Goal: Information Seeking & Learning: Compare options

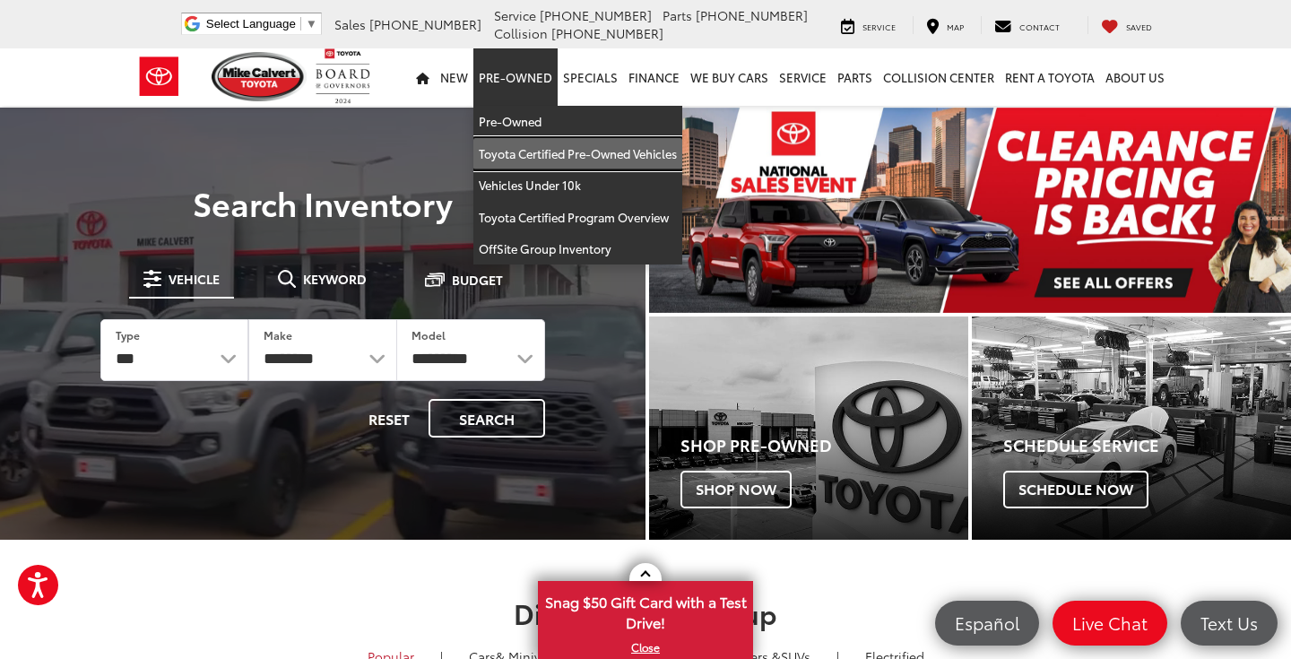
click at [534, 161] on link "Toyota Certified Pre-Owned Vehicles" at bounding box center [577, 154] width 209 height 32
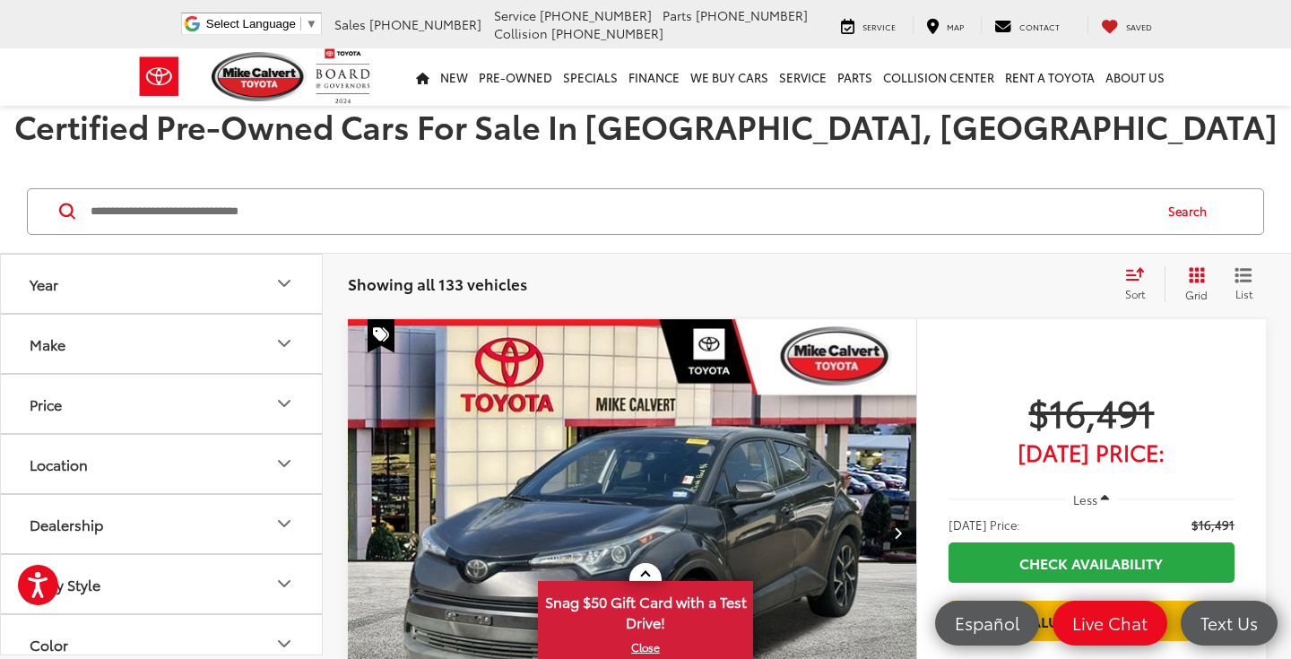
click at [1194, 282] on icon "Grid View" at bounding box center [1197, 275] width 16 height 16
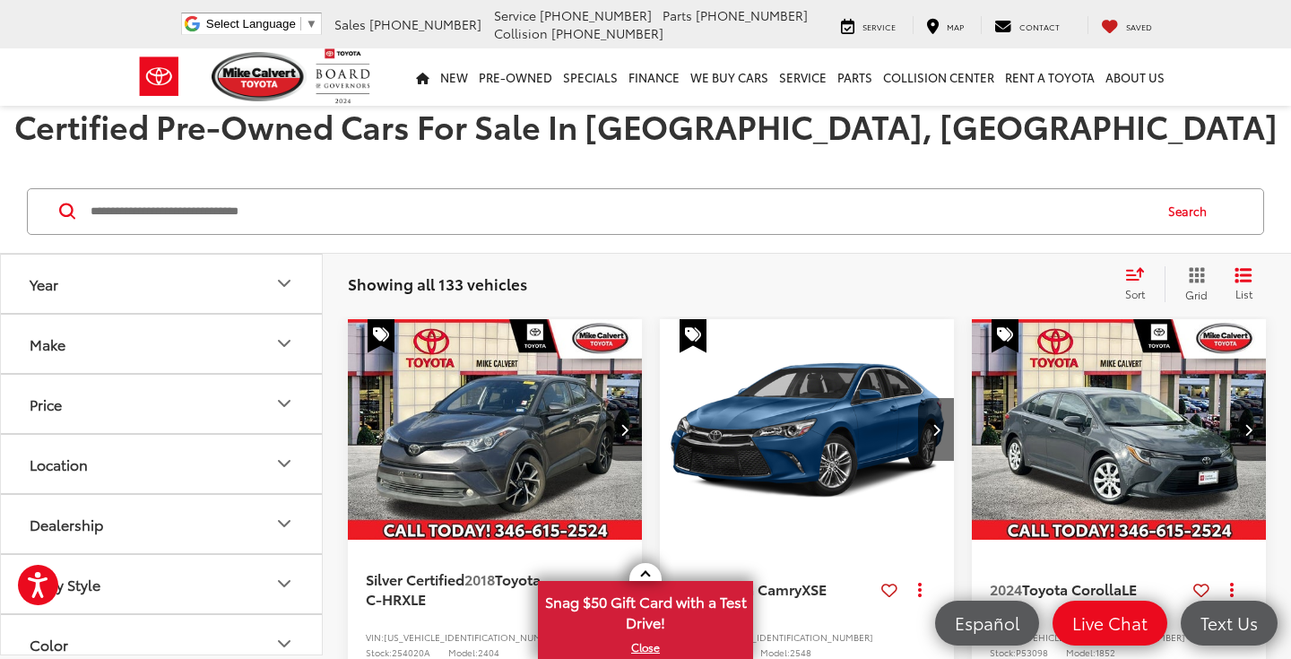
click at [1133, 289] on span "Sort" at bounding box center [1135, 293] width 20 height 15
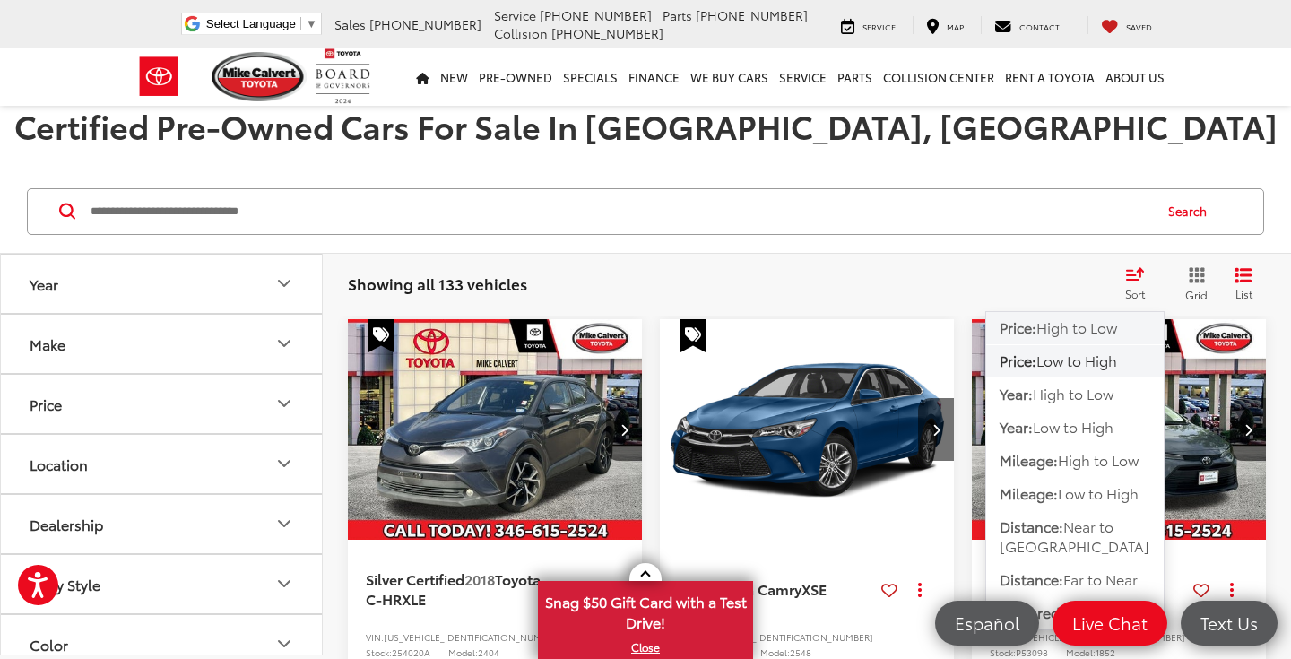
click at [1104, 334] on span "High to Low" at bounding box center [1077, 327] width 81 height 21
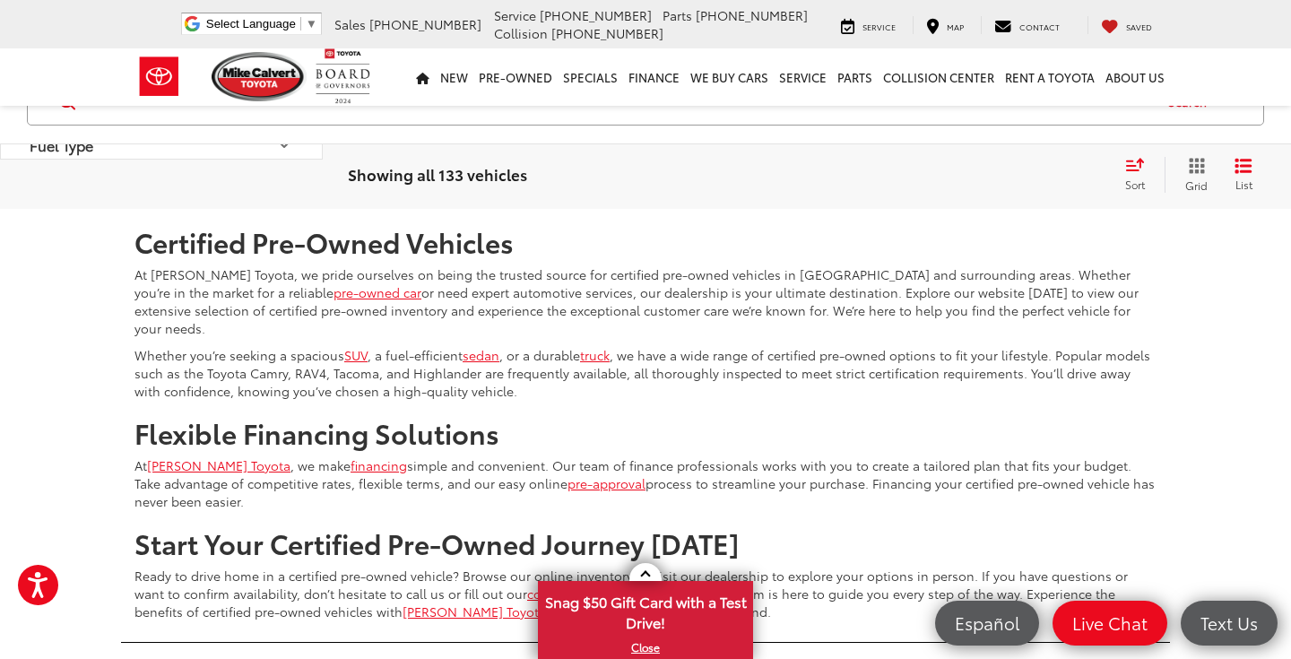
scroll to position [3839, 0]
click at [1243, 168] on icon "Select number of vehicles per page" at bounding box center [1246, 156] width 22 height 22
click at [1226, 308] on button "Show: 96" at bounding box center [1216, 291] width 97 height 32
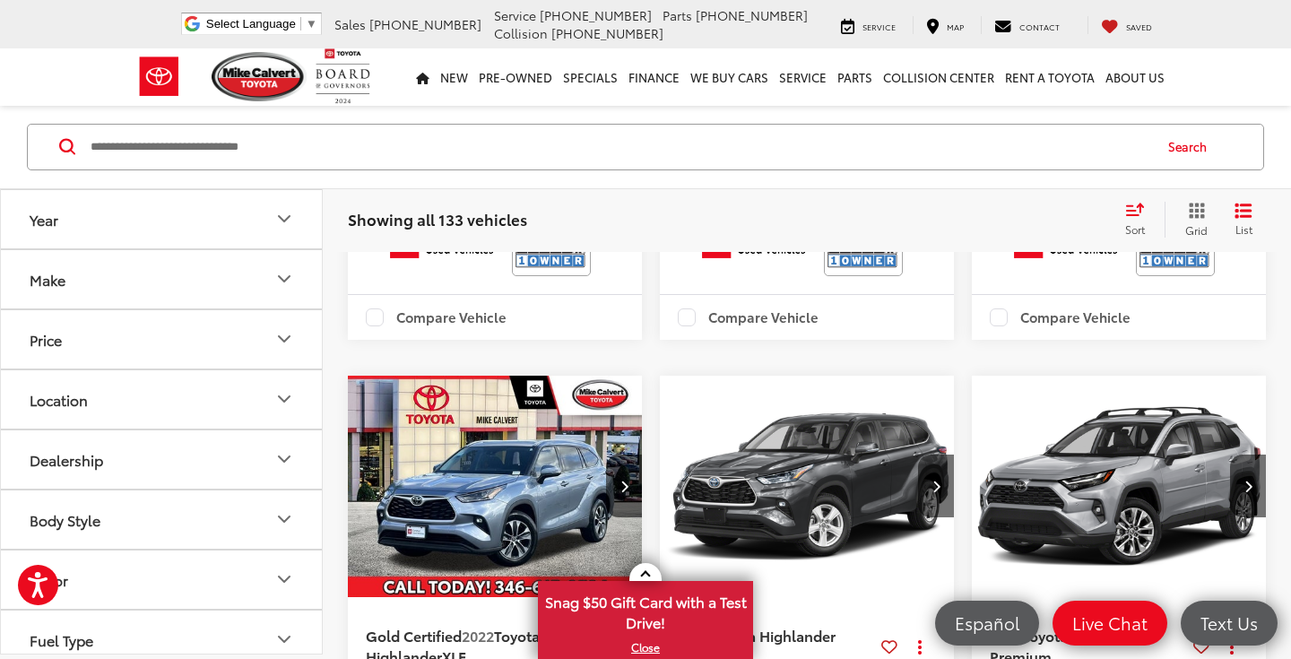
scroll to position [12628, 0]
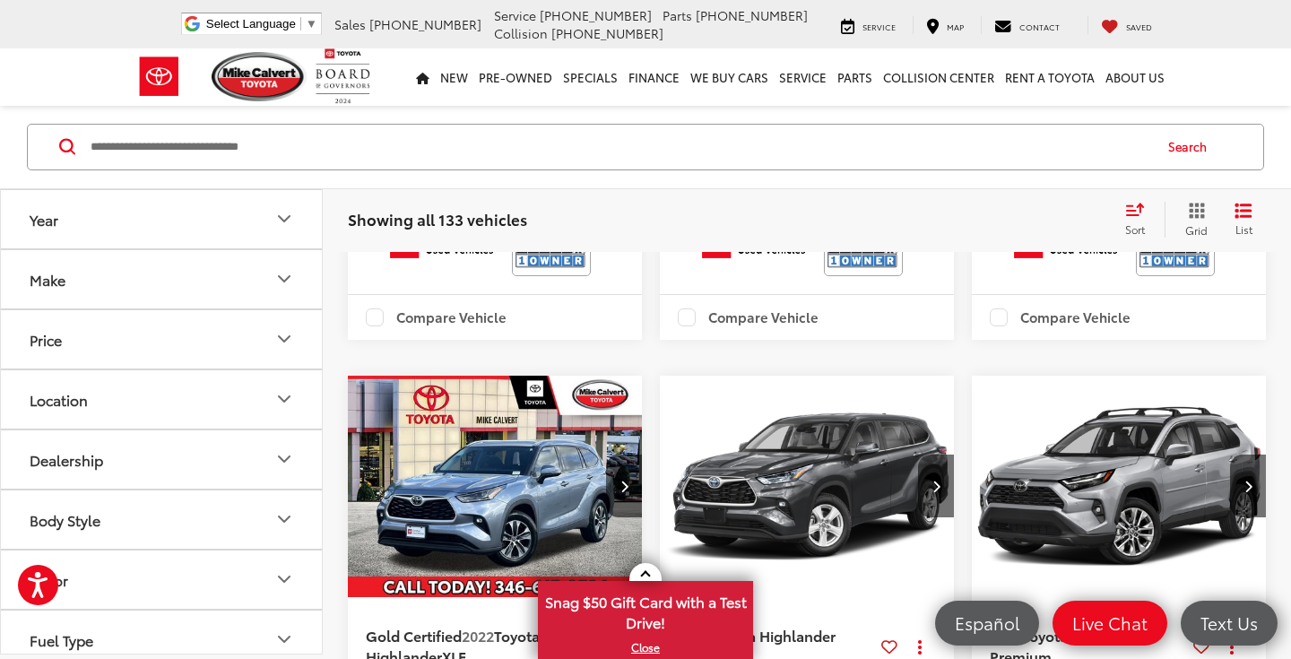
scroll to position [0, 1187]
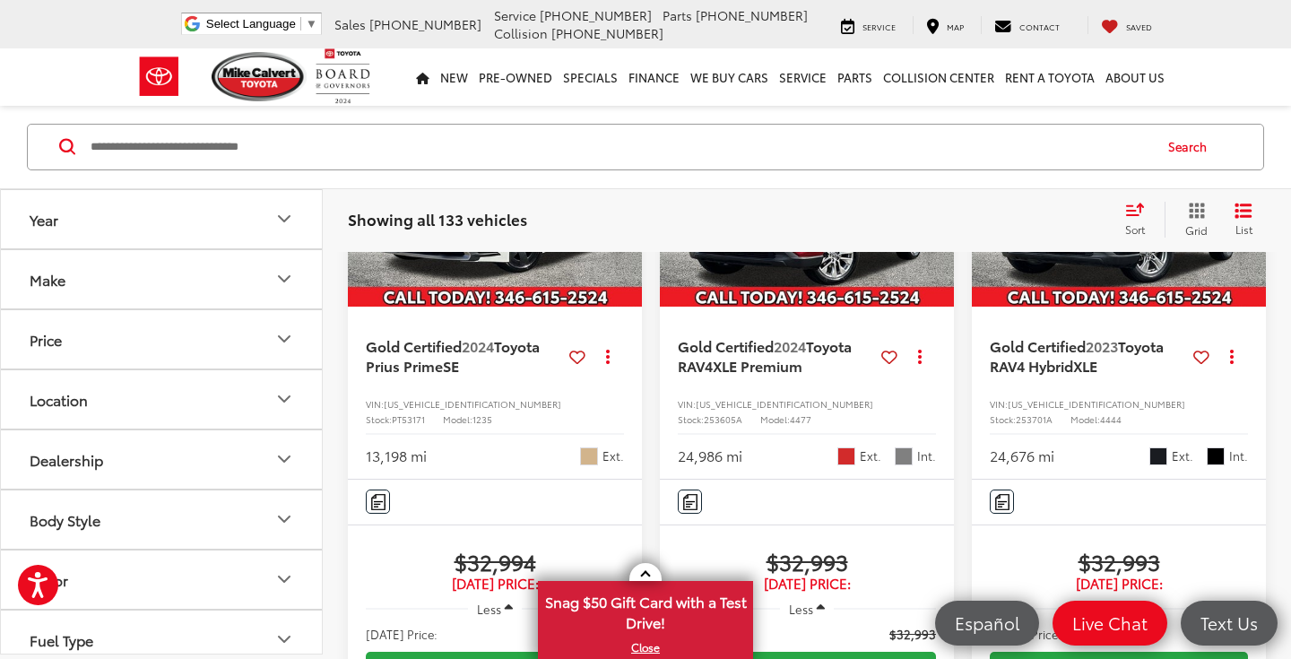
scroll to position [16518, 0]
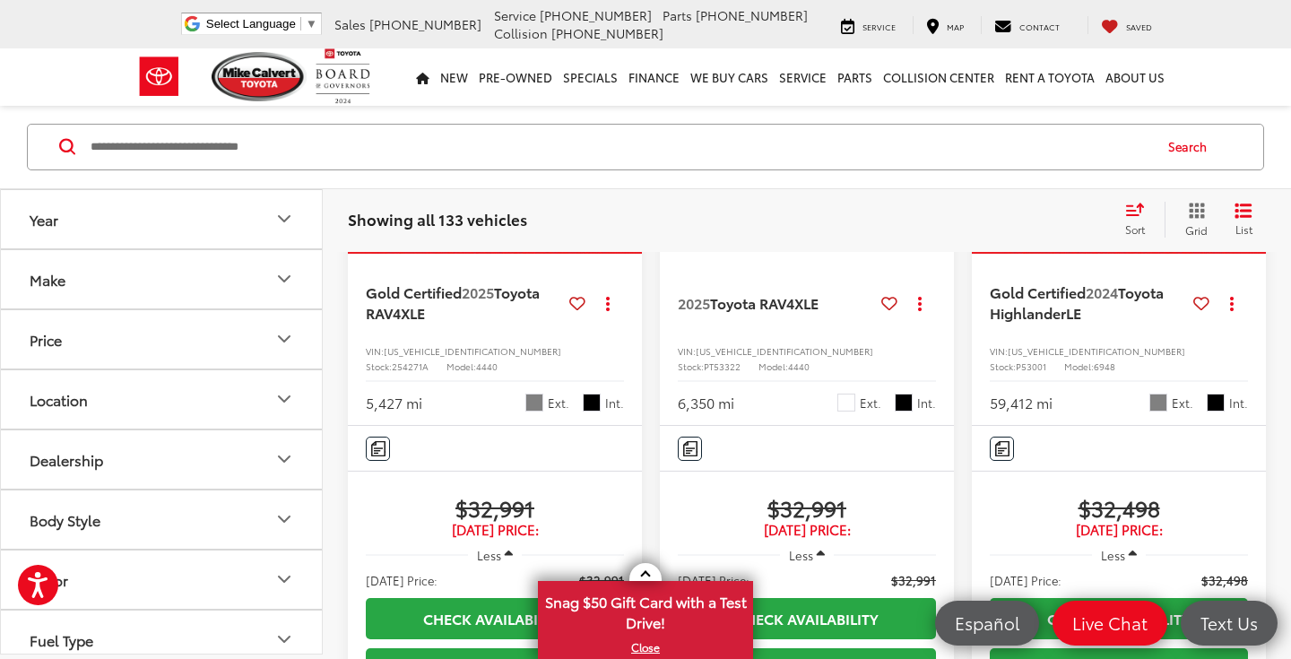
scroll to position [17503, 0]
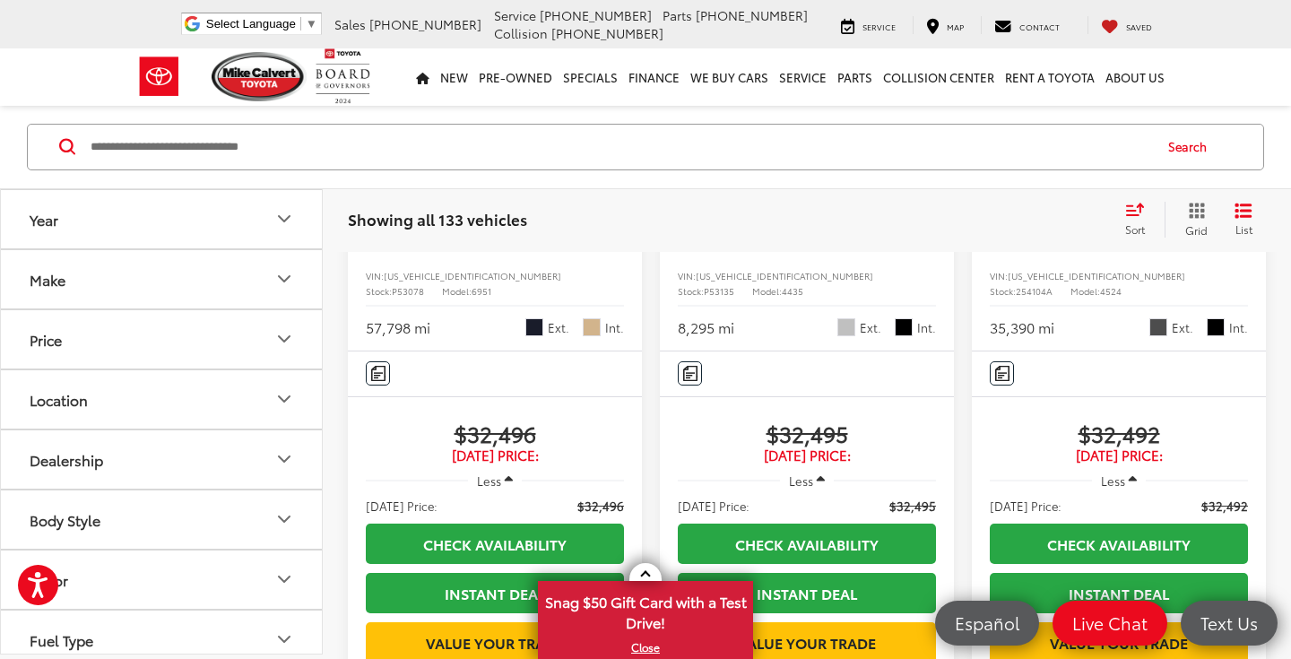
scroll to position [18479, 0]
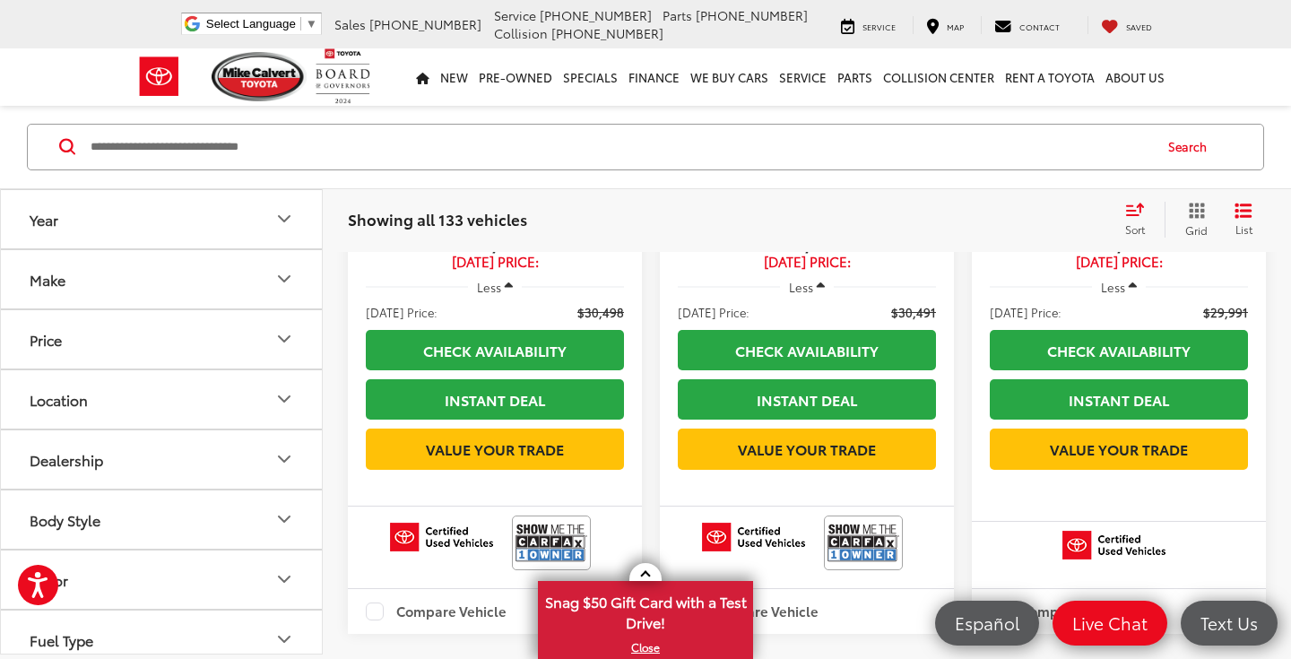
scroll to position [21402, 0]
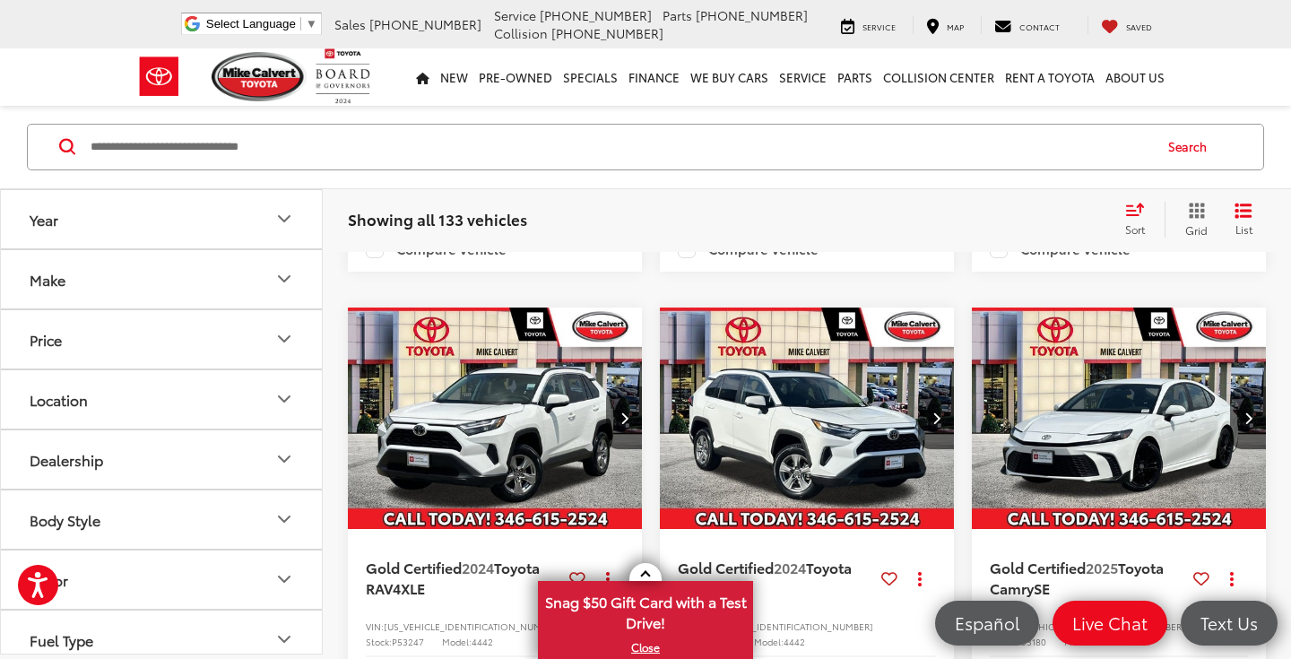
scroll to position [21386, 0]
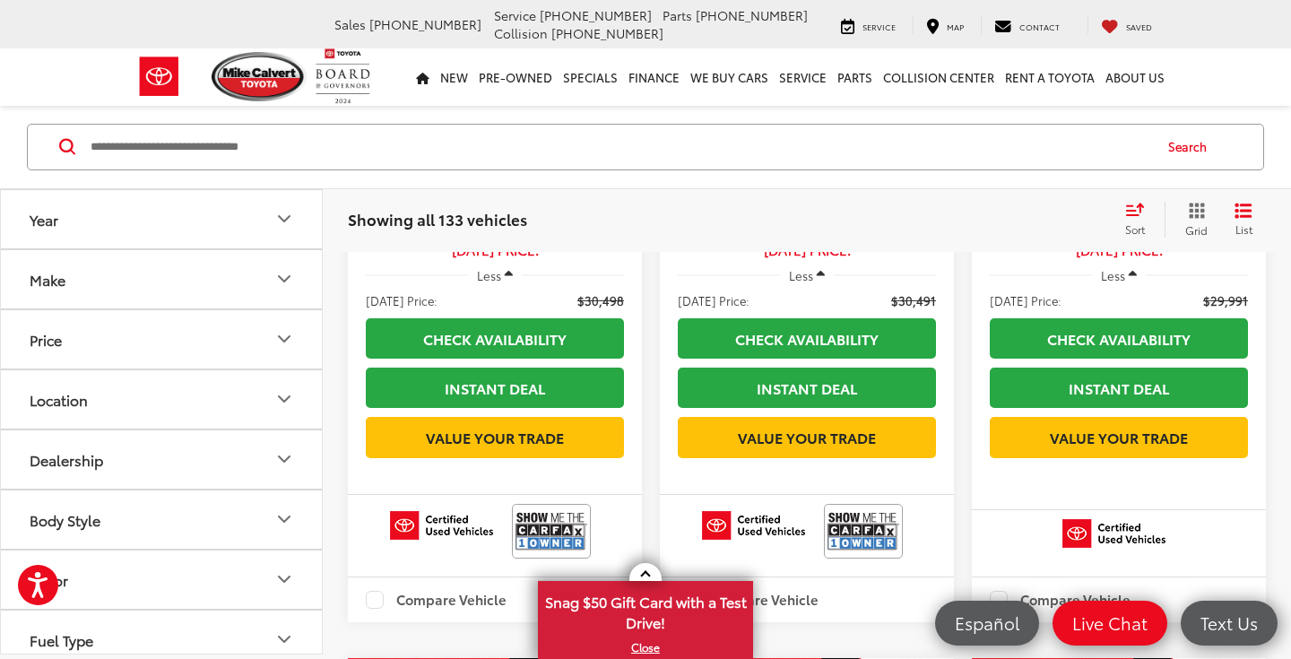
scroll to position [21408, 0]
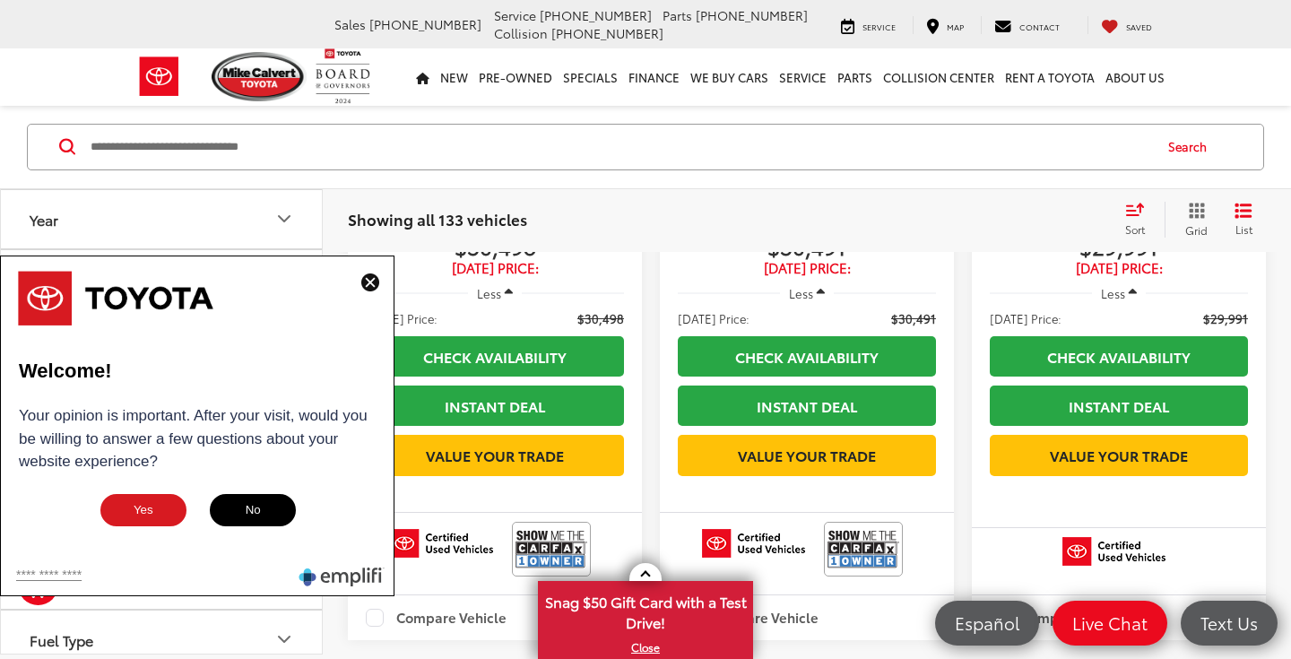
scroll to position [21385, 0]
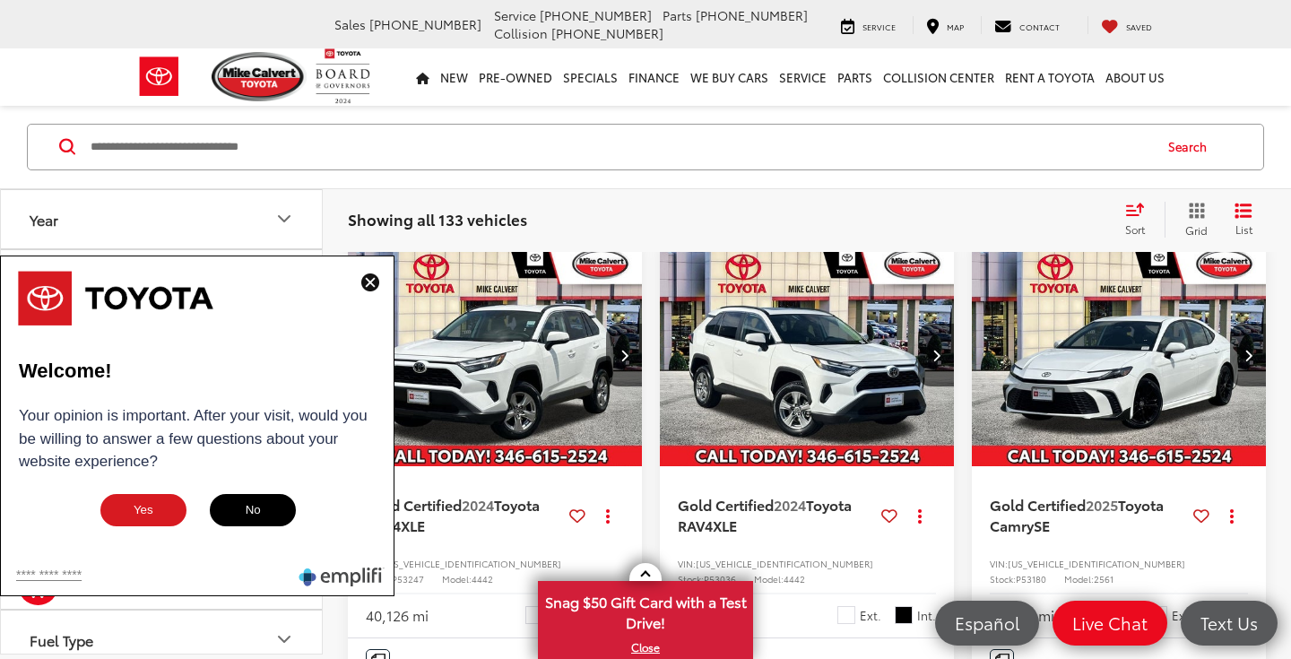
scroll to position [21915, 0]
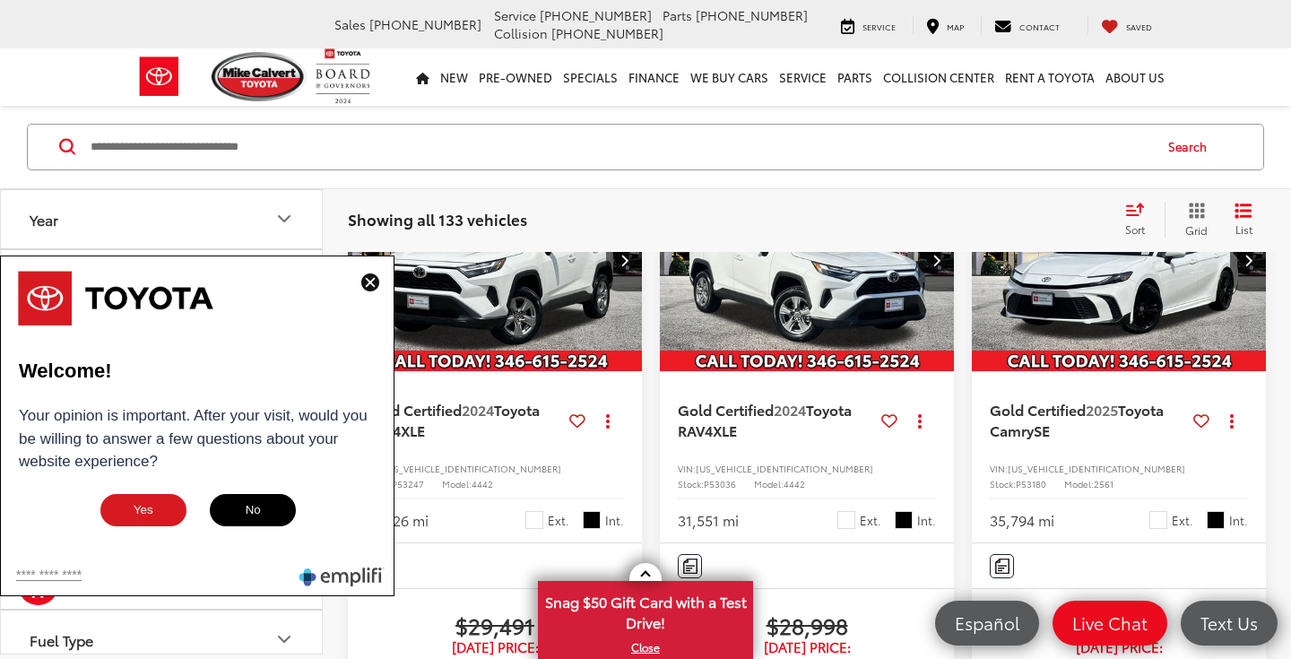
click at [370, 284] on img at bounding box center [370, 283] width 18 height 18
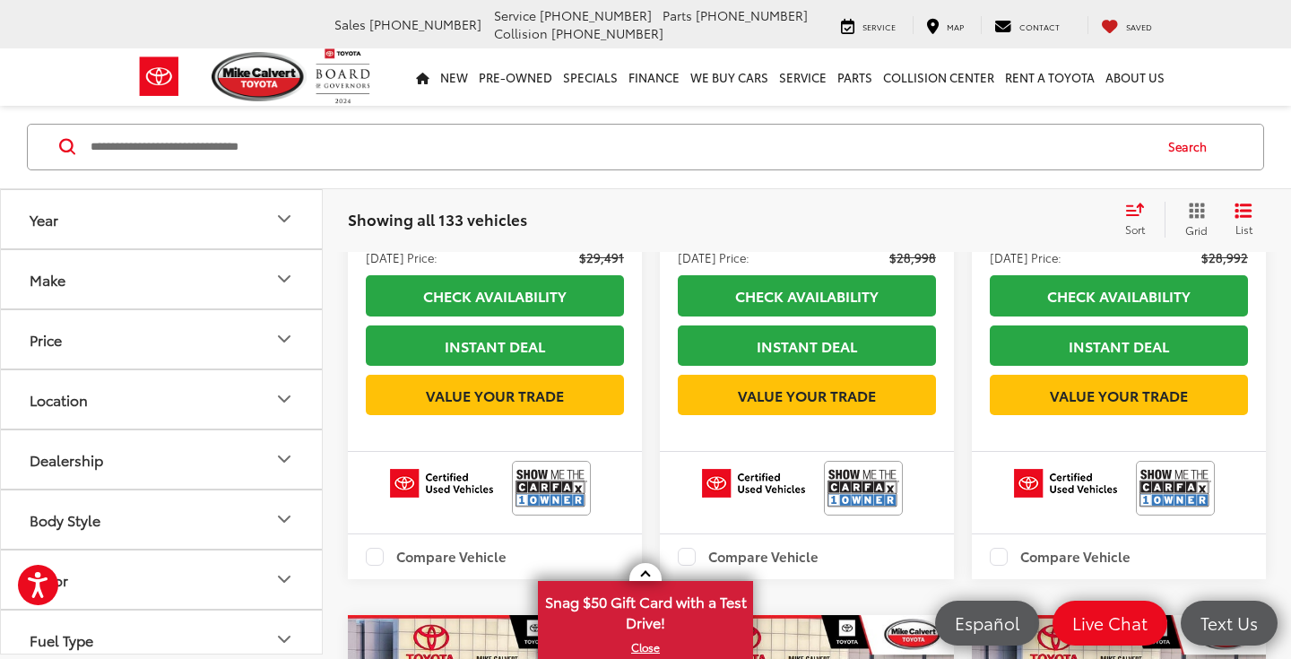
scroll to position [22345, 0]
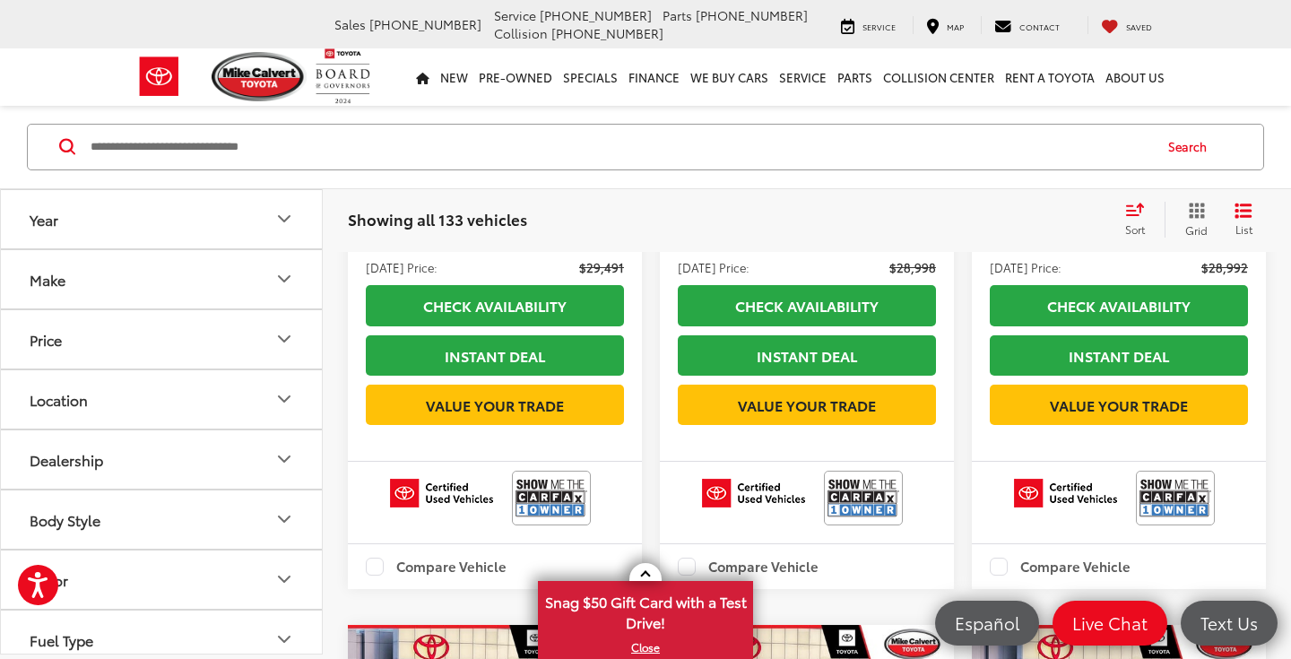
scroll to position [0, 1187]
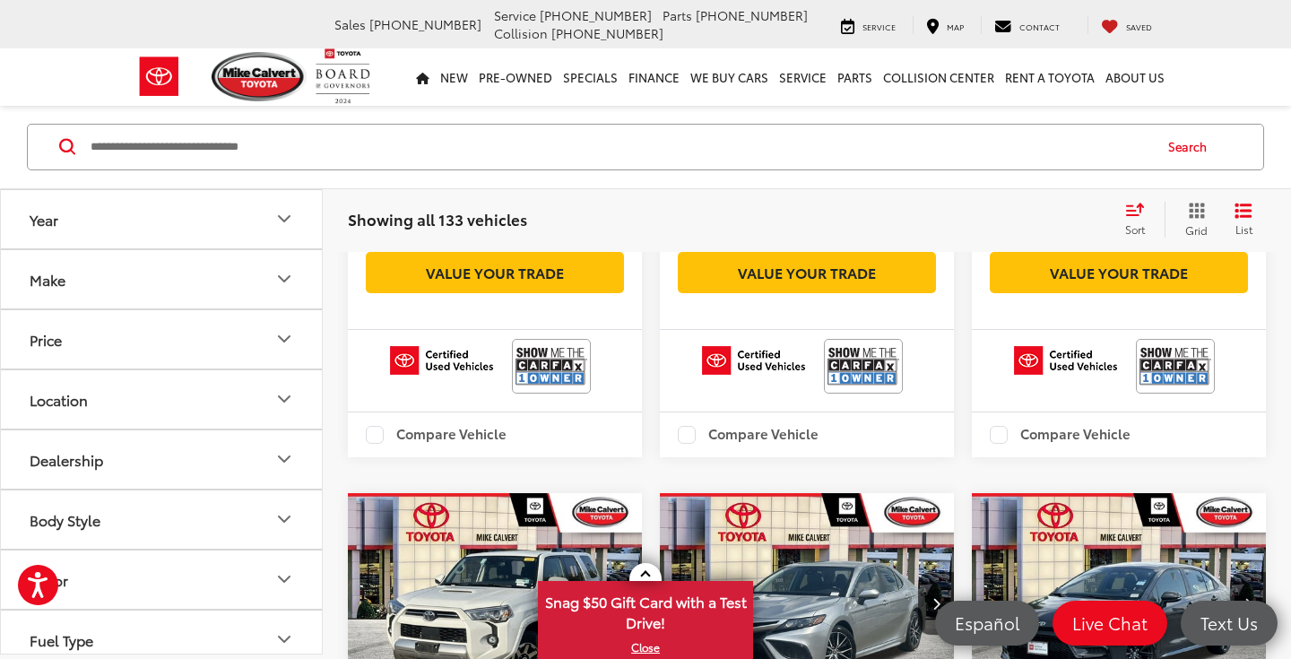
scroll to position [23337, 0]
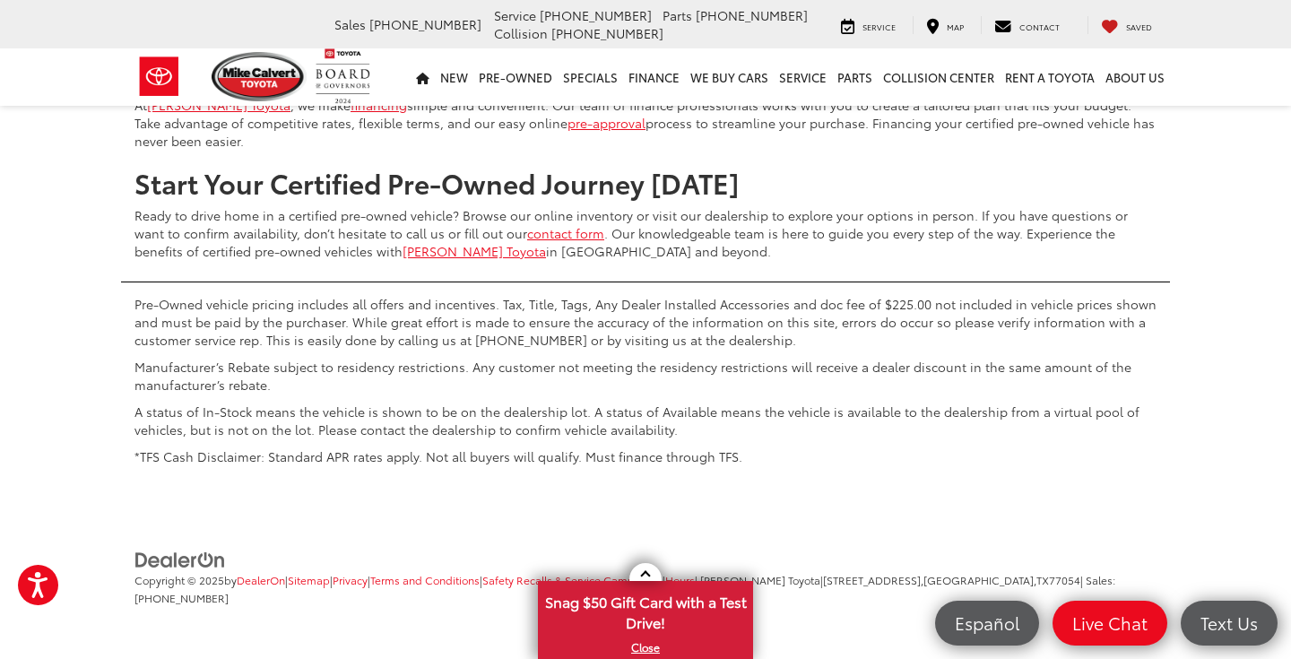
scroll to position [30992, 0]
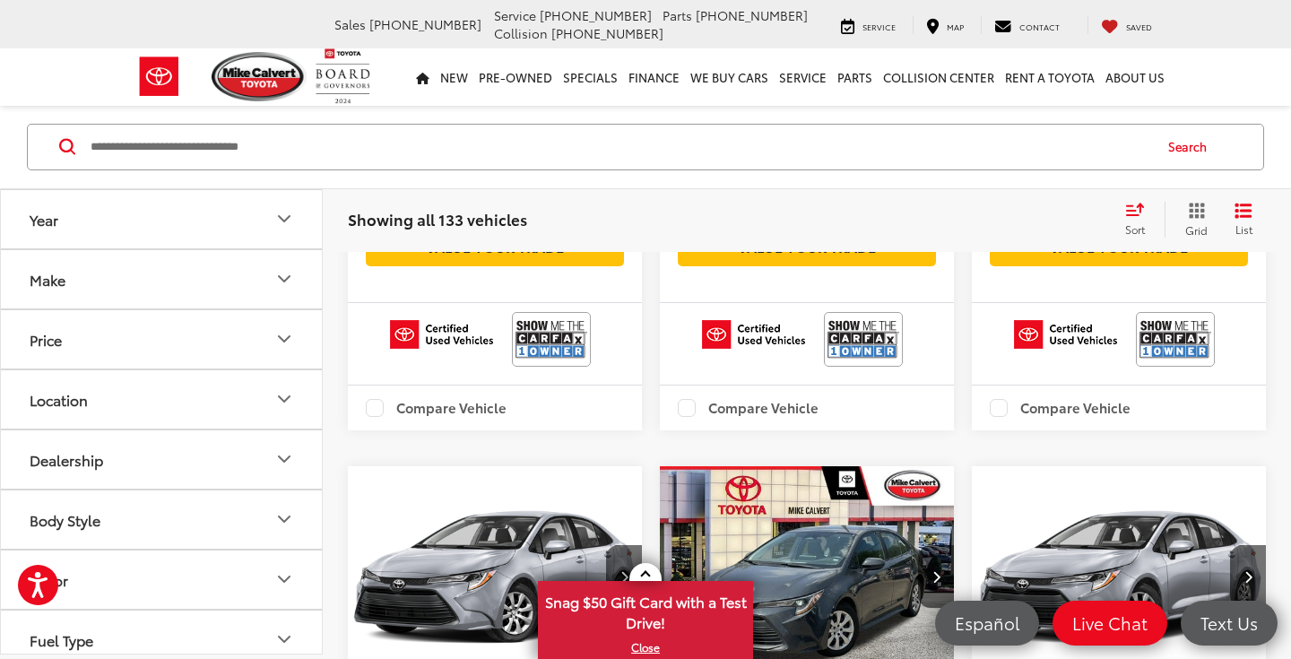
scroll to position [7647, 0]
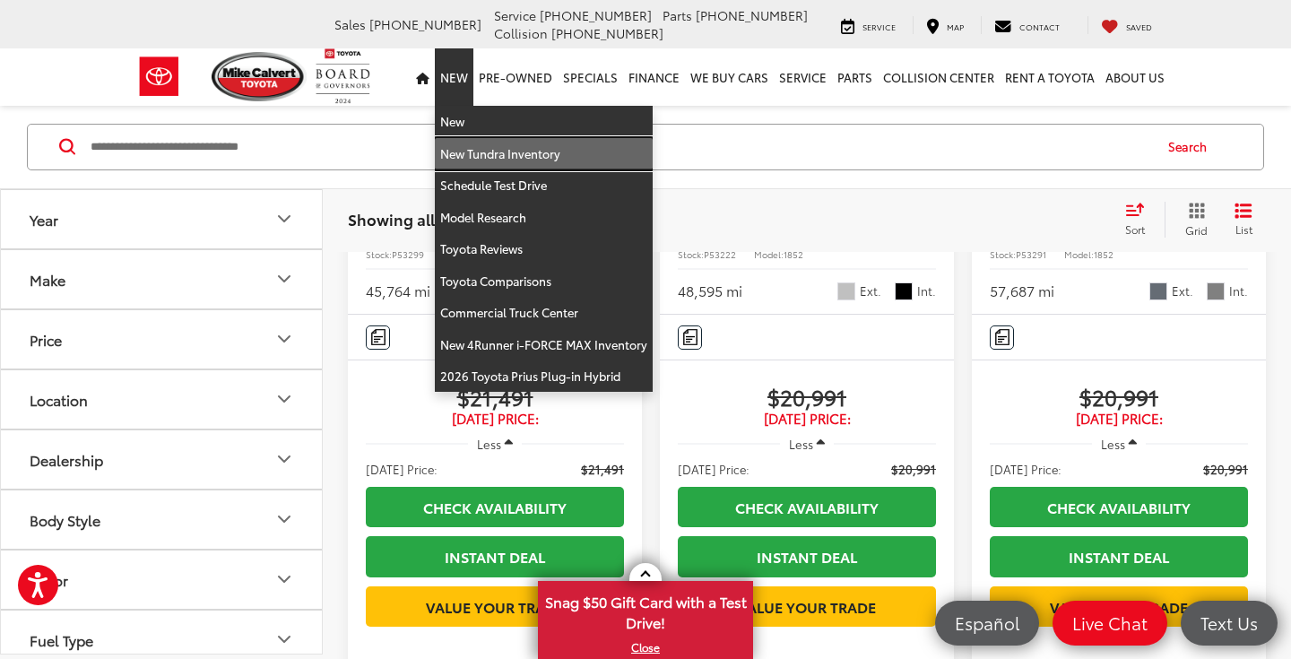
click at [479, 150] on link "New Tundra Inventory" at bounding box center [544, 154] width 218 height 32
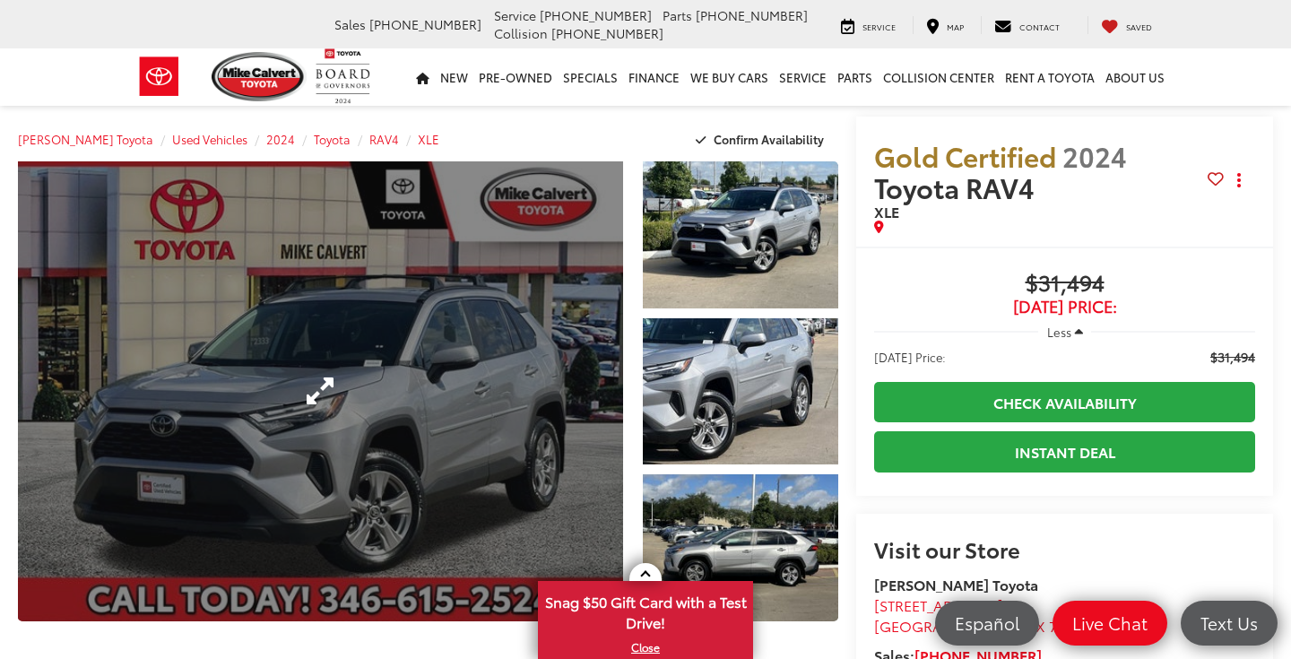
click at [467, 381] on link "Expand Photo 0" at bounding box center [320, 391] width 605 height 460
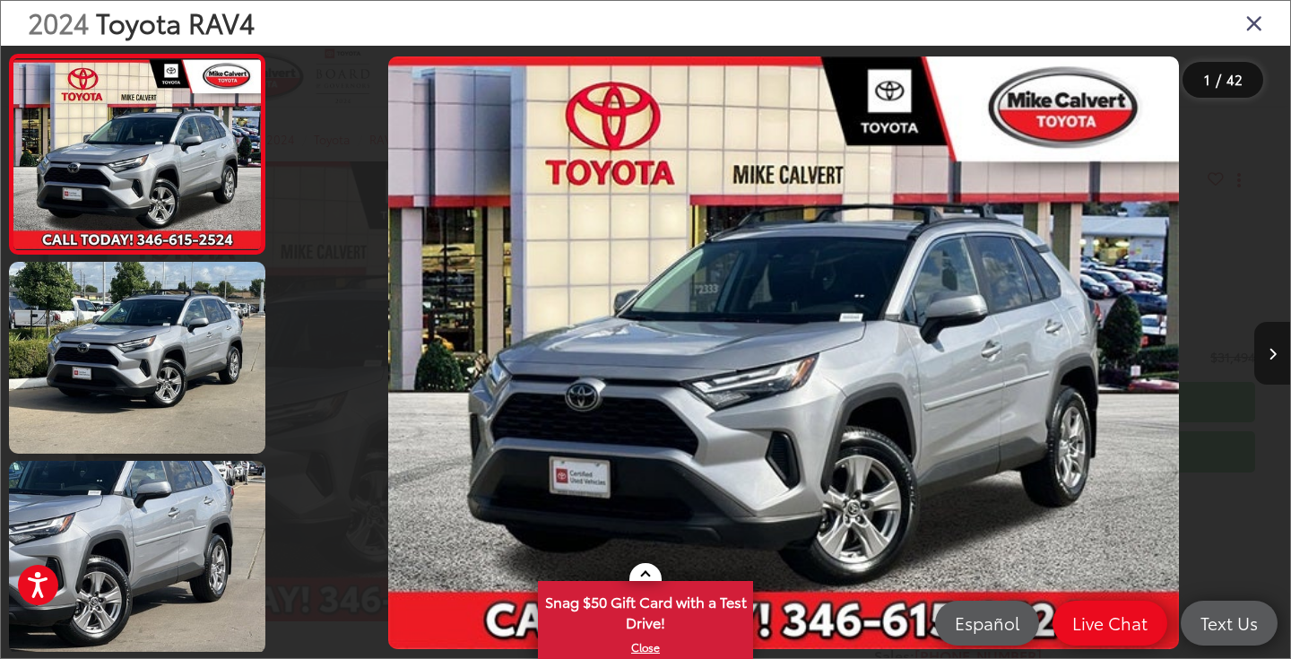
click at [1273, 355] on icon "Next image" at bounding box center [1273, 354] width 8 height 13
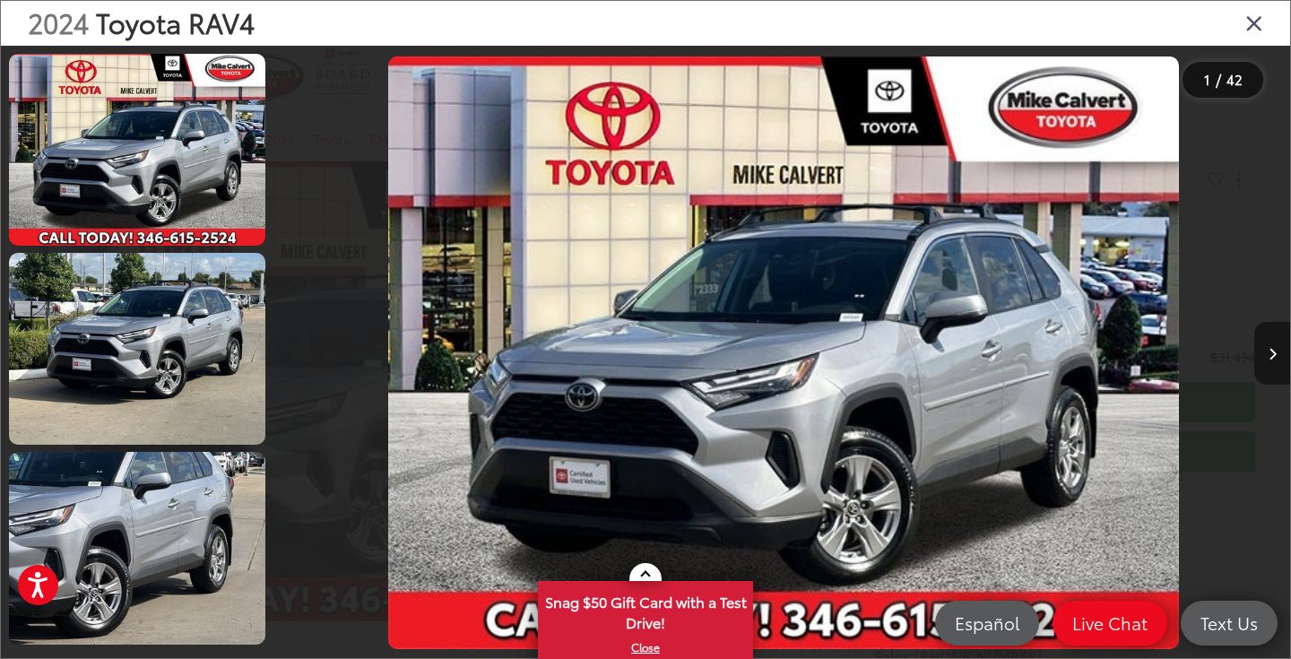
scroll to position [53, 0]
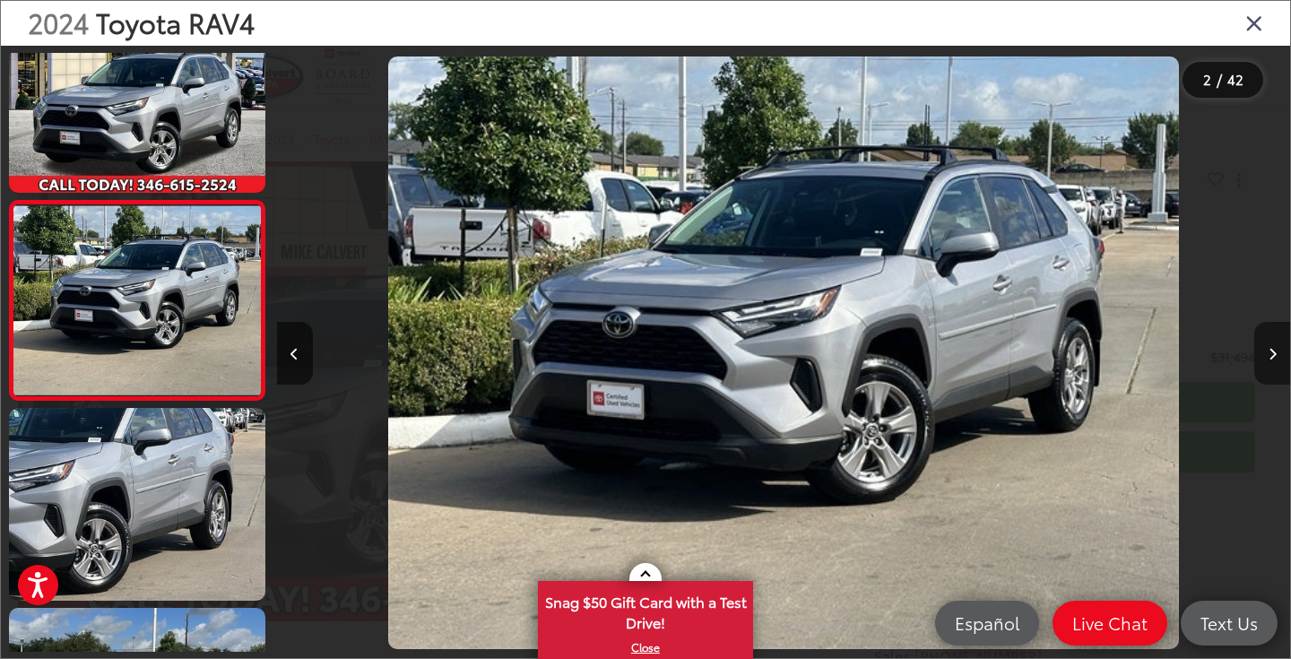
click at [1273, 355] on icon "Next image" at bounding box center [1273, 354] width 8 height 13
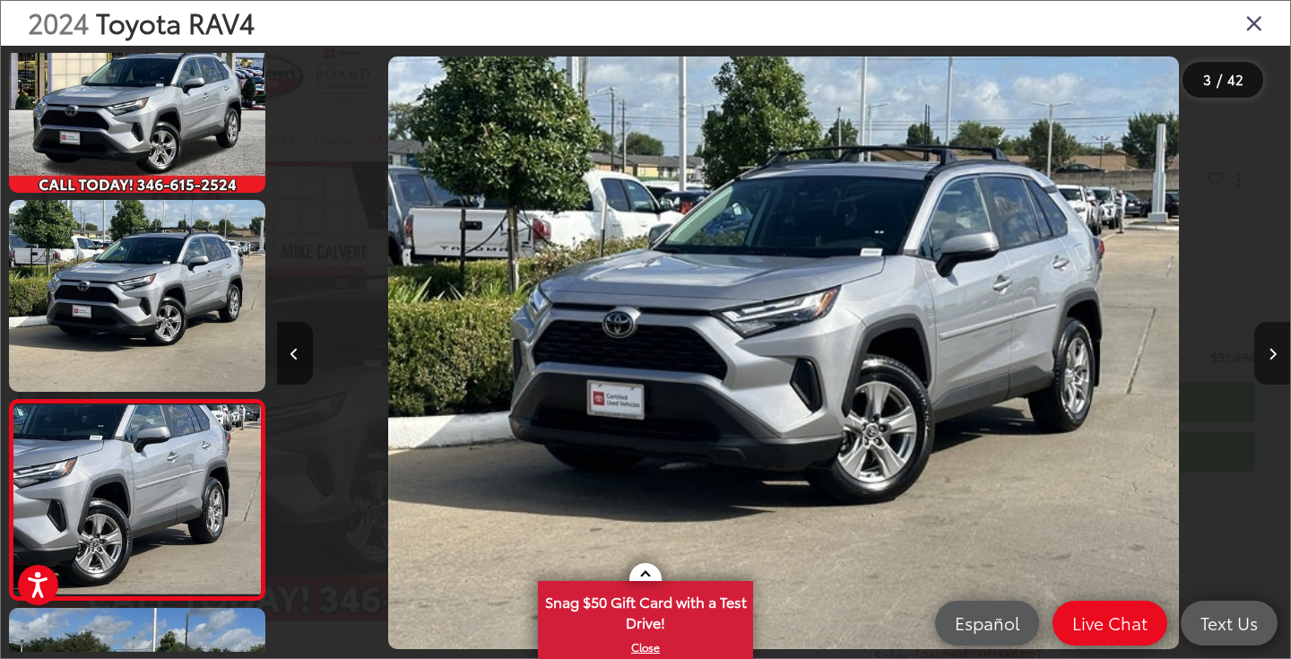
scroll to position [0, 2028]
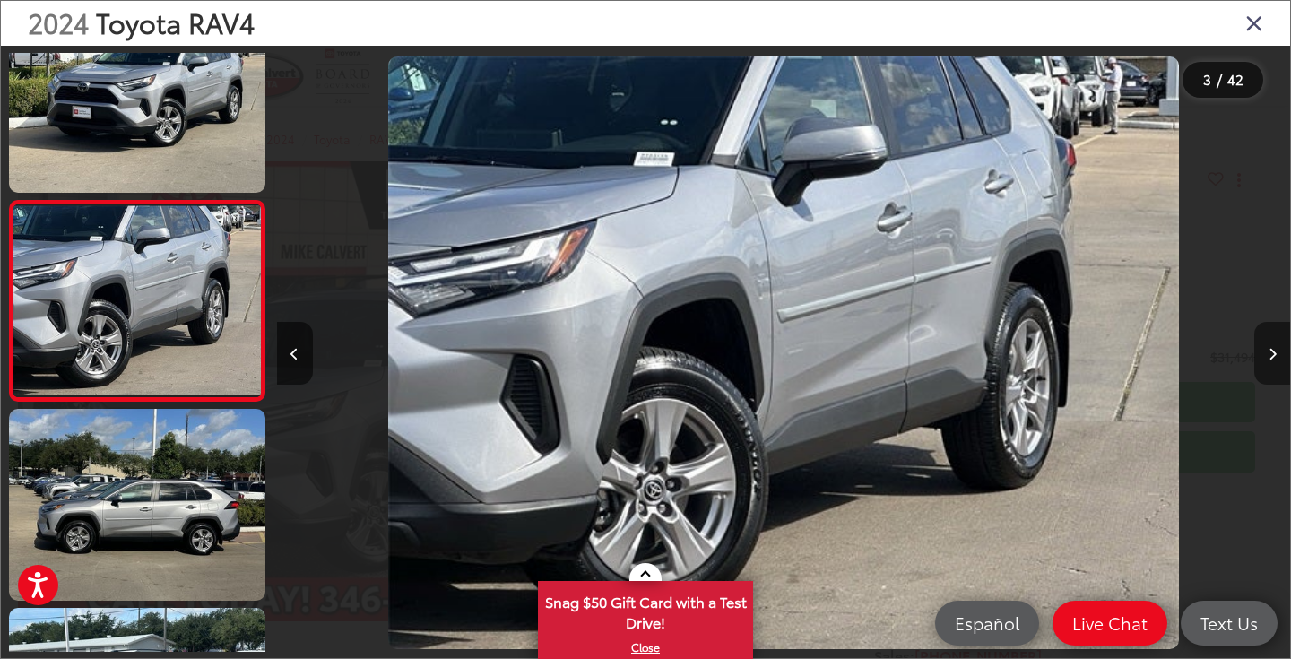
click at [1273, 355] on icon "Next image" at bounding box center [1273, 354] width 8 height 13
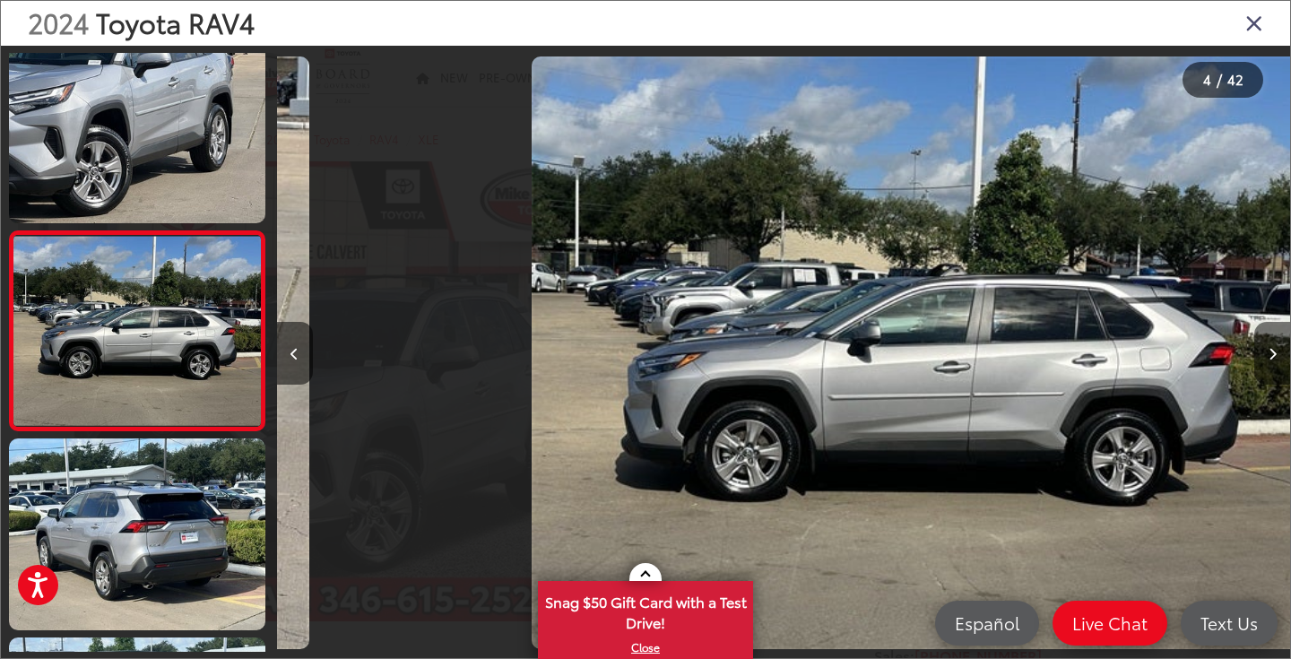
scroll to position [452, 0]
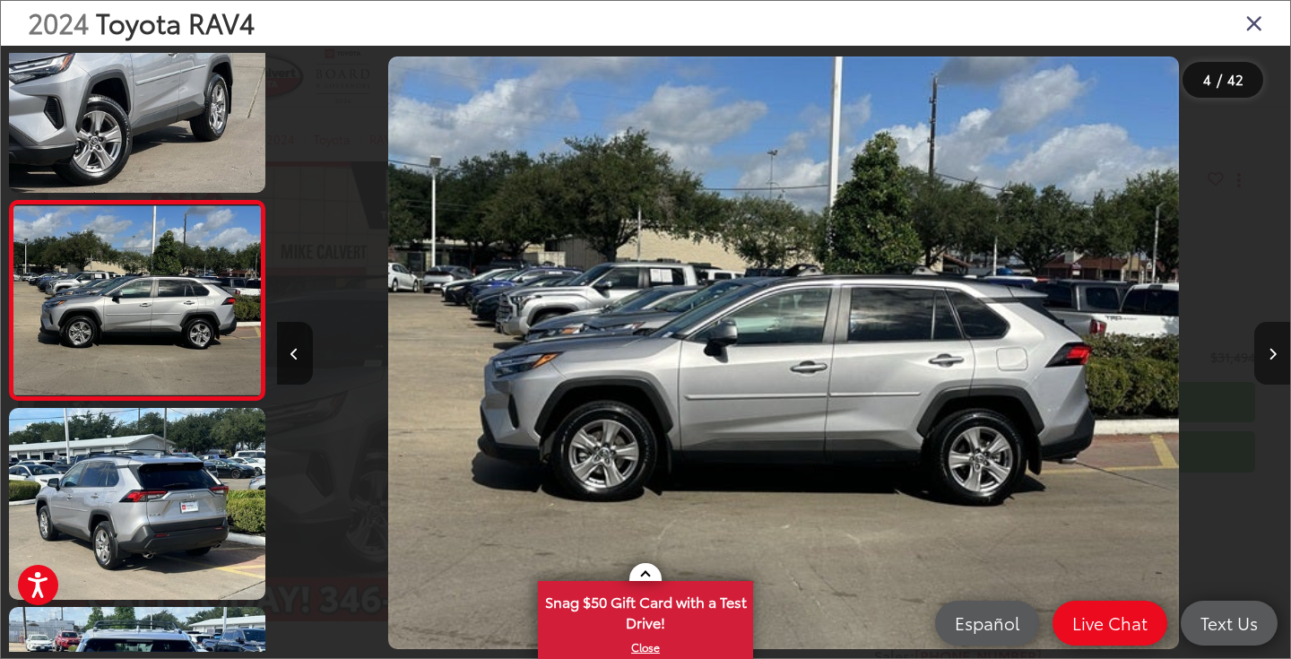
click at [1273, 355] on icon "Next image" at bounding box center [1273, 354] width 8 height 13
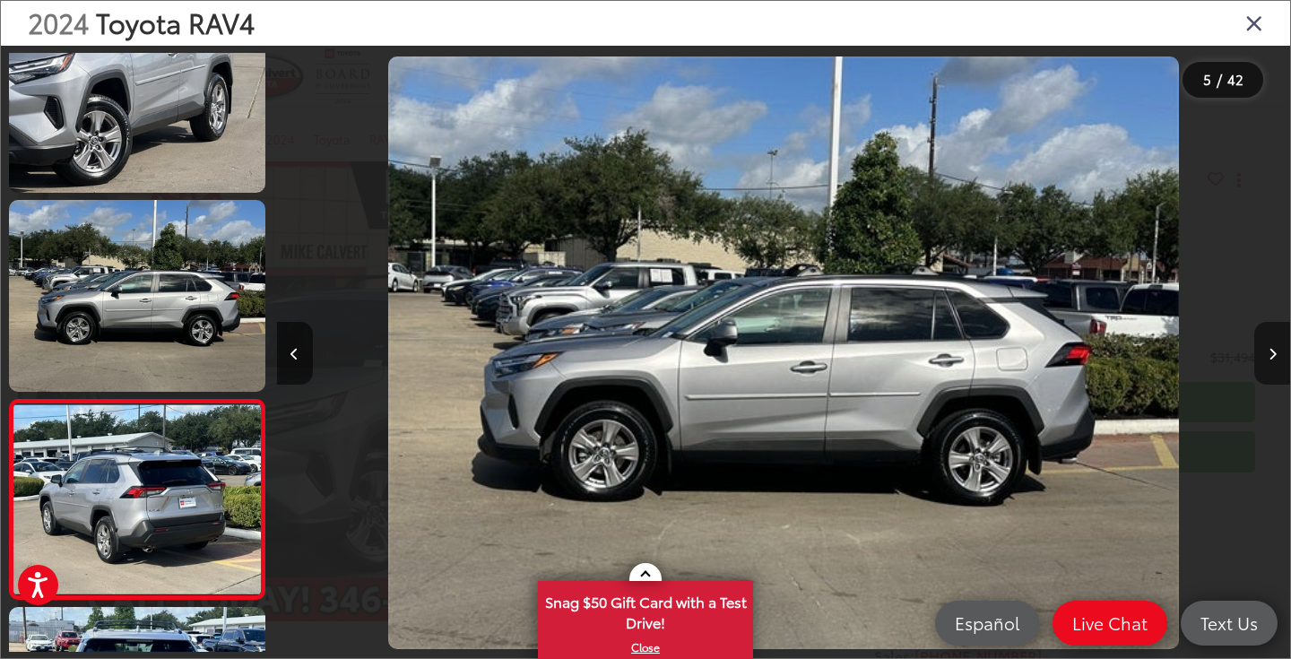
scroll to position [651, 0]
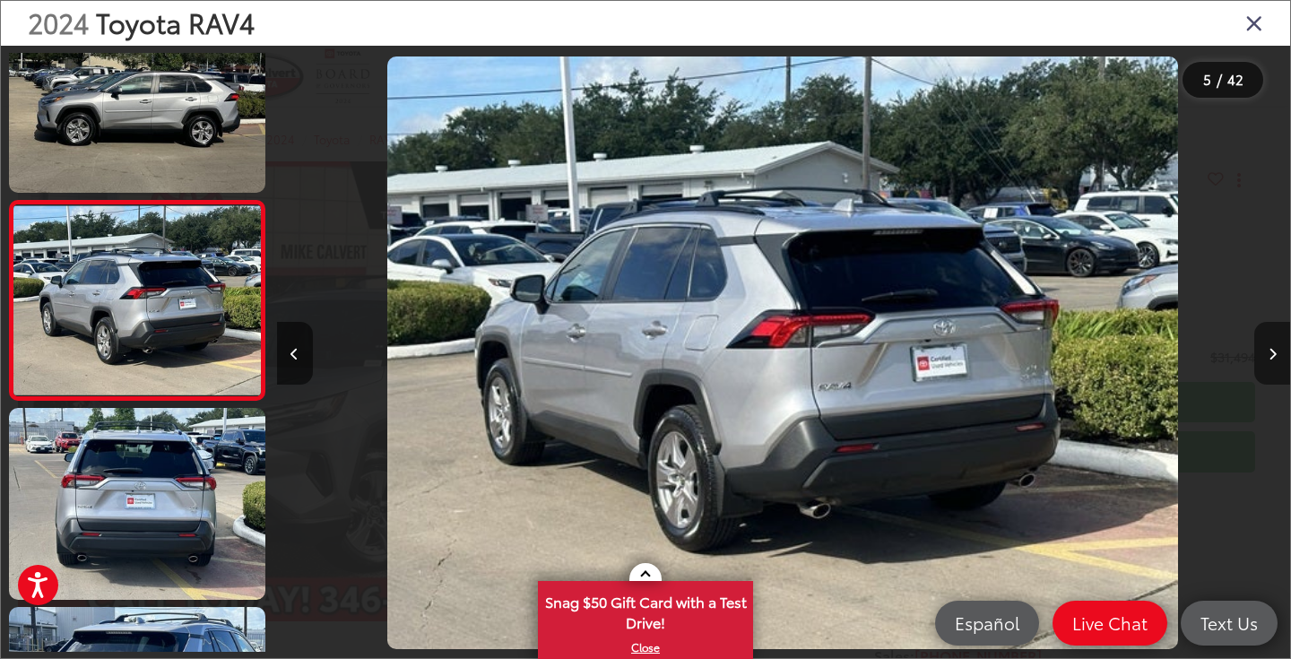
click at [1273, 355] on icon "Next image" at bounding box center [1273, 354] width 8 height 13
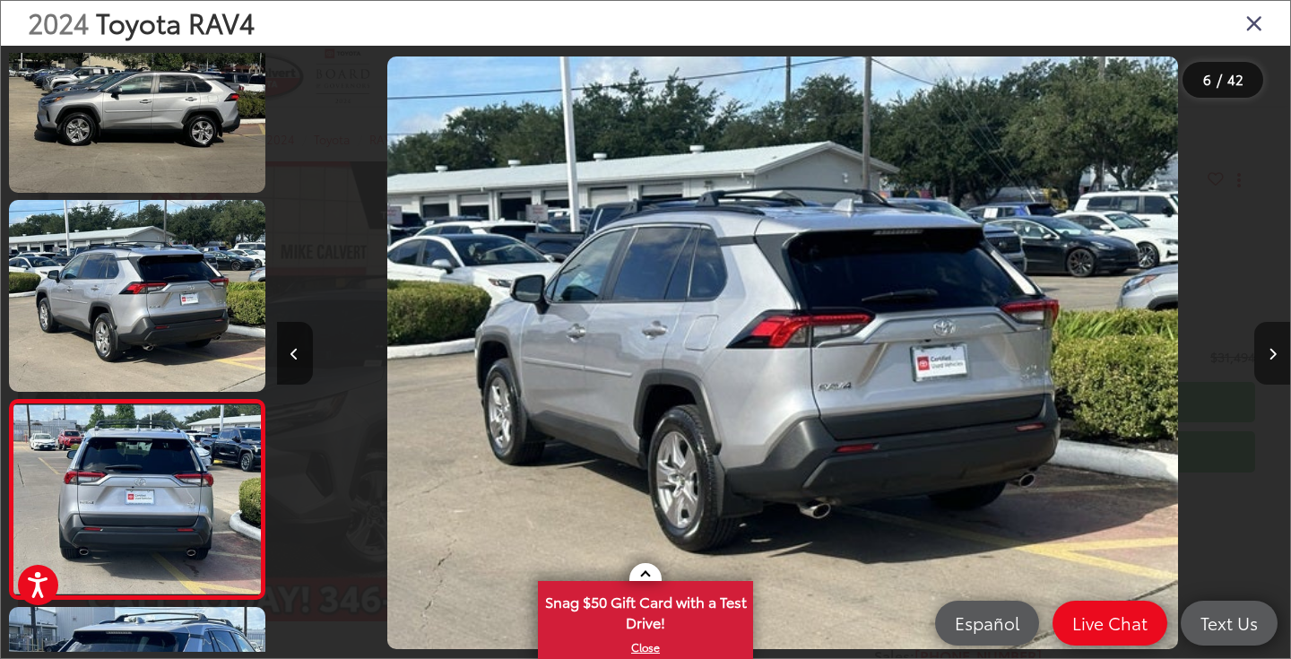
scroll to position [850, 0]
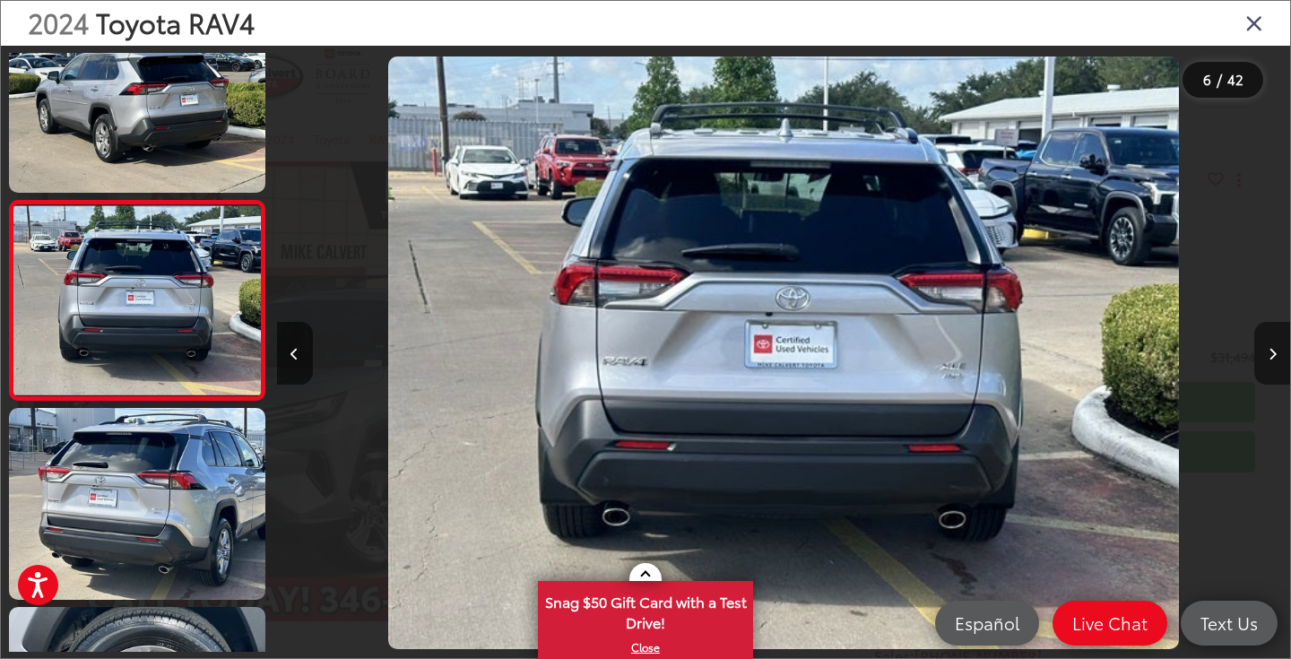
click at [1273, 355] on icon "Next image" at bounding box center [1273, 354] width 8 height 13
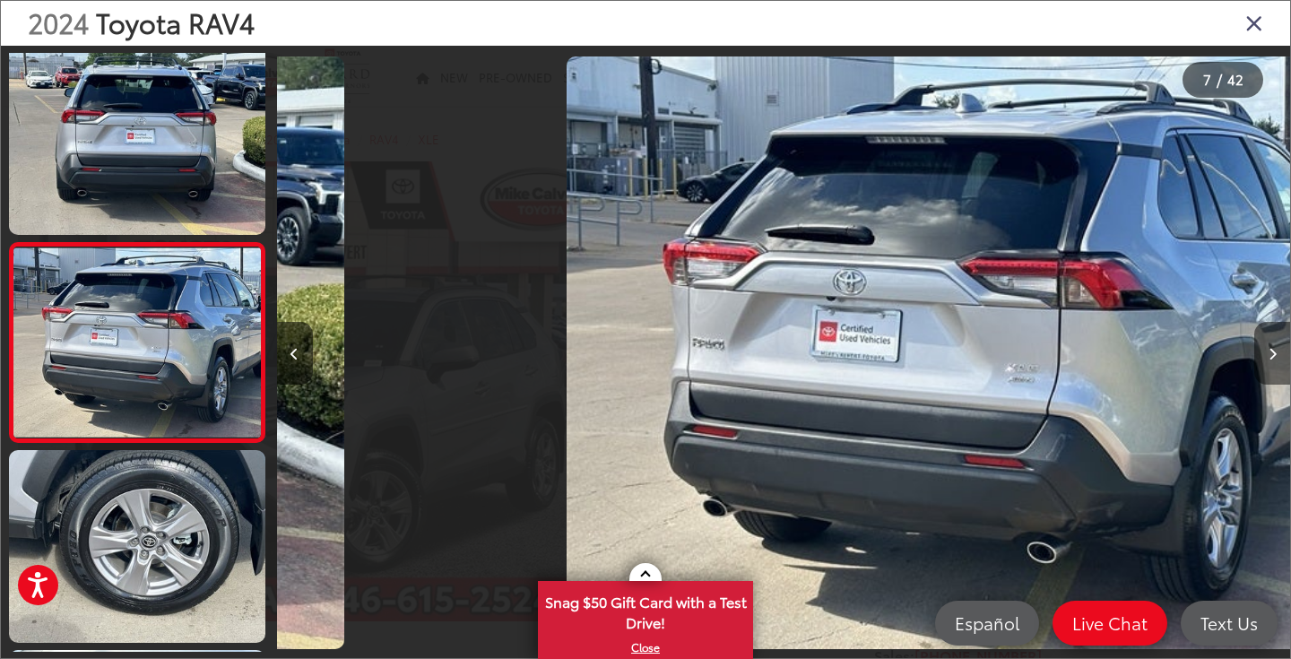
scroll to position [0, 6082]
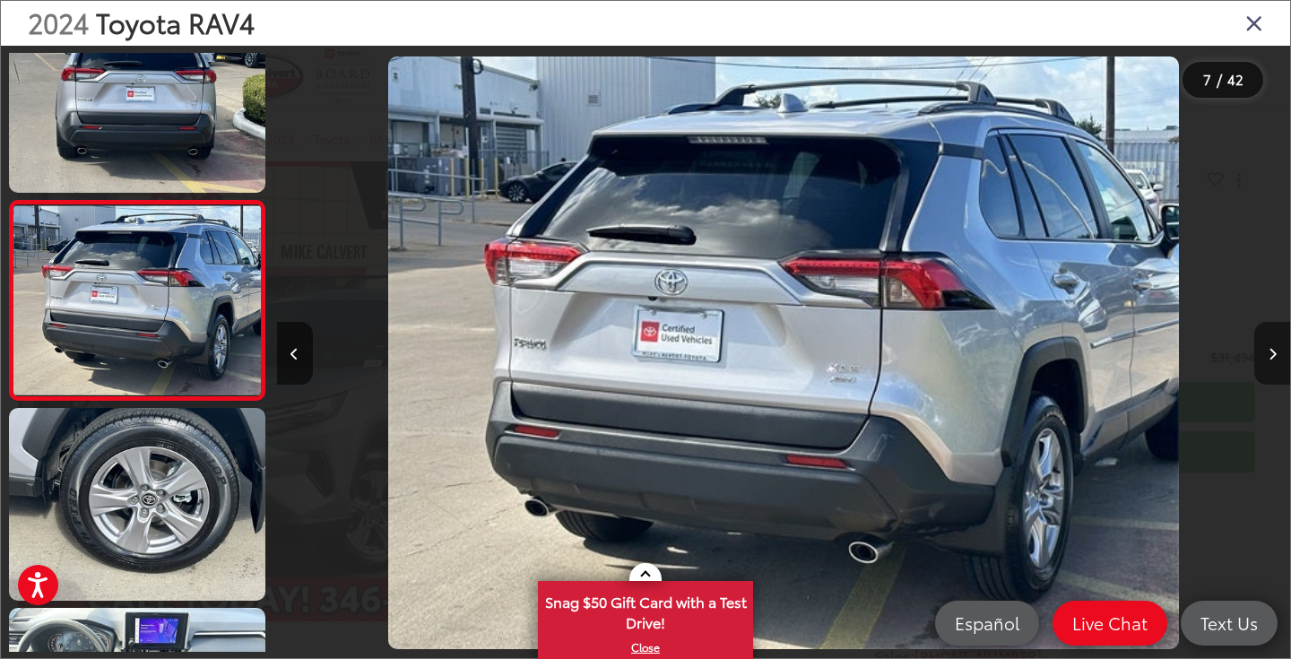
click at [1273, 355] on icon "Next image" at bounding box center [1273, 354] width 8 height 13
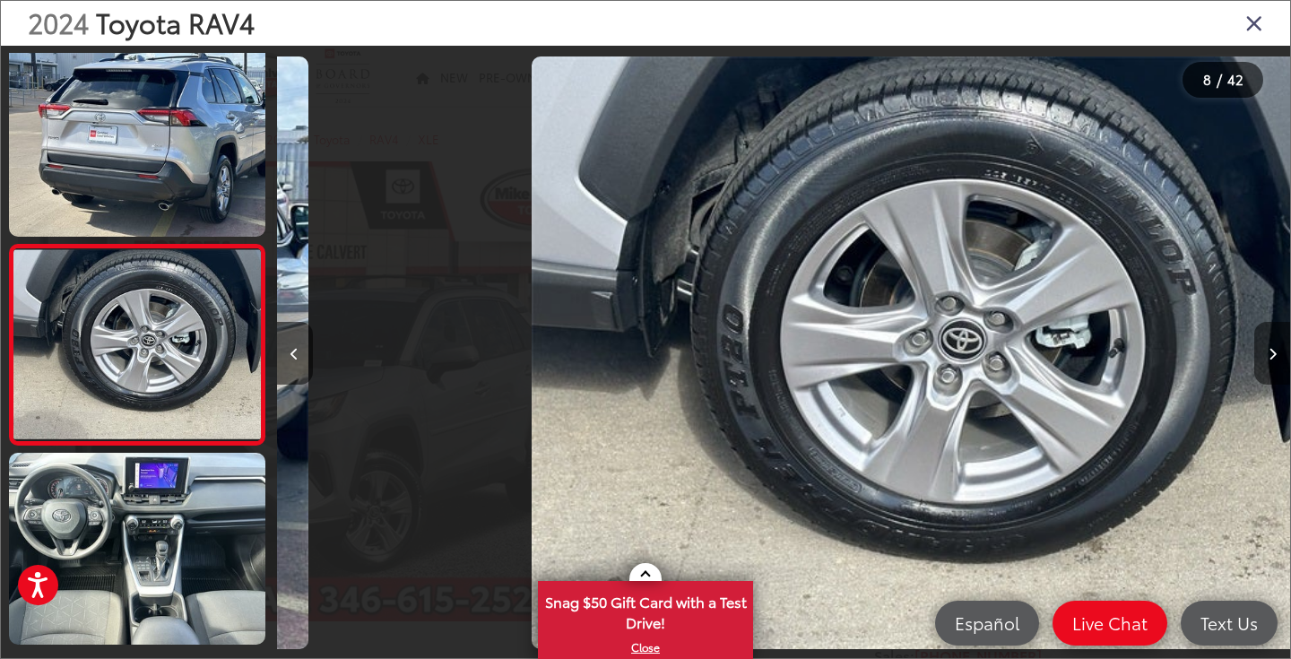
scroll to position [0, 7096]
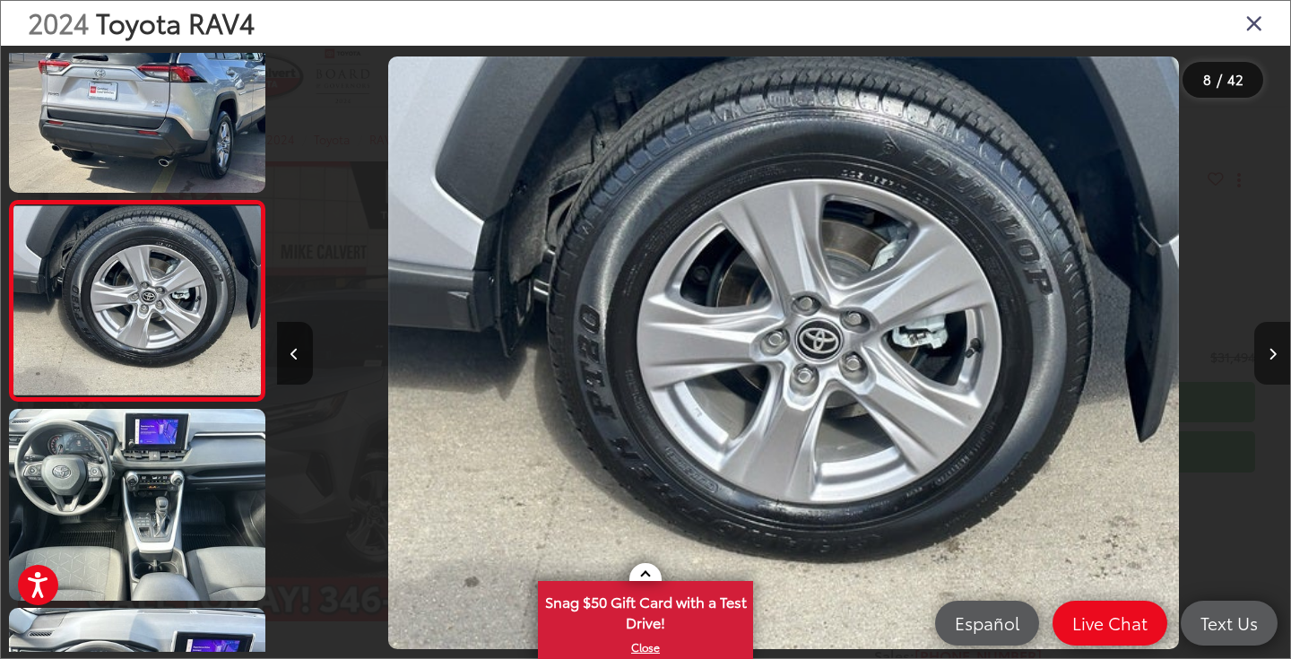
click at [1273, 355] on icon "Next image" at bounding box center [1273, 354] width 8 height 13
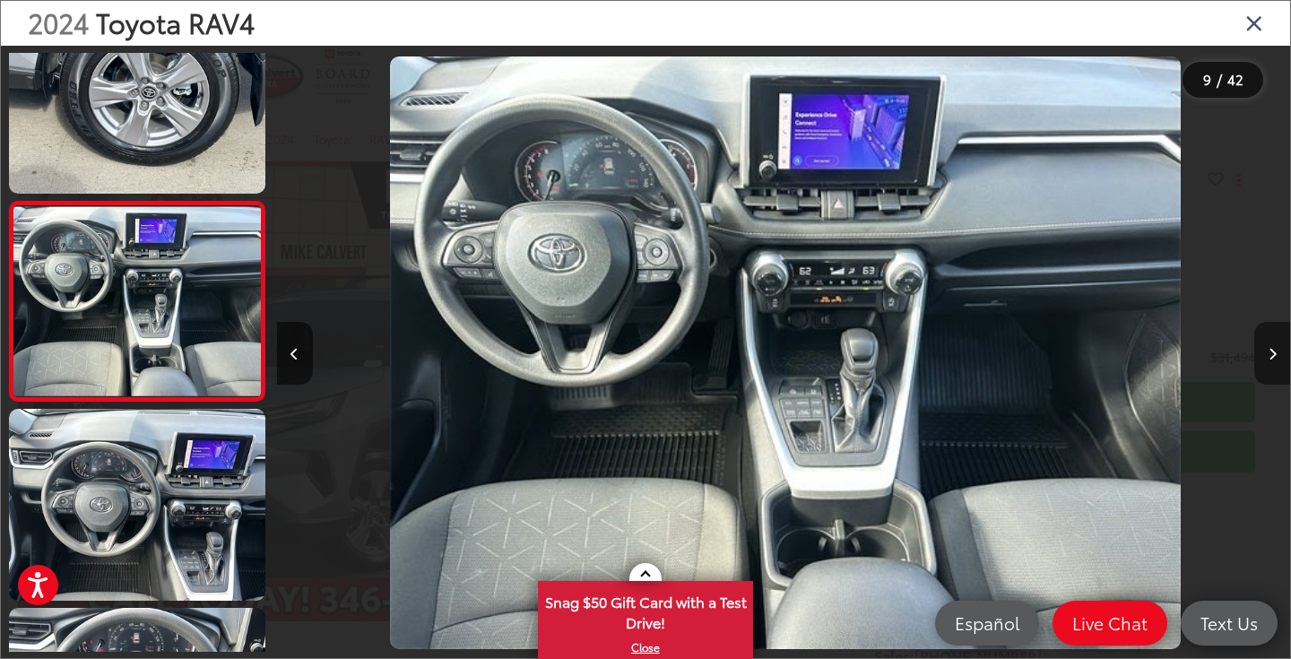
scroll to position [0, 8109]
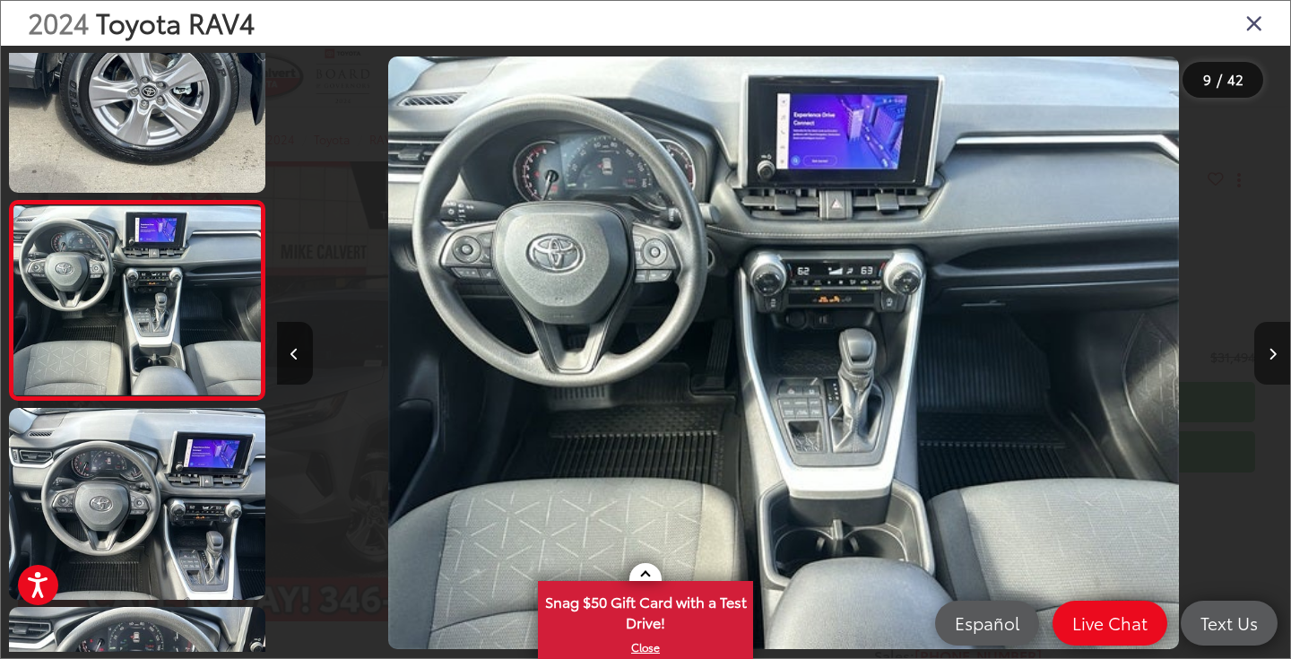
click at [1273, 355] on icon "Next image" at bounding box center [1273, 354] width 8 height 13
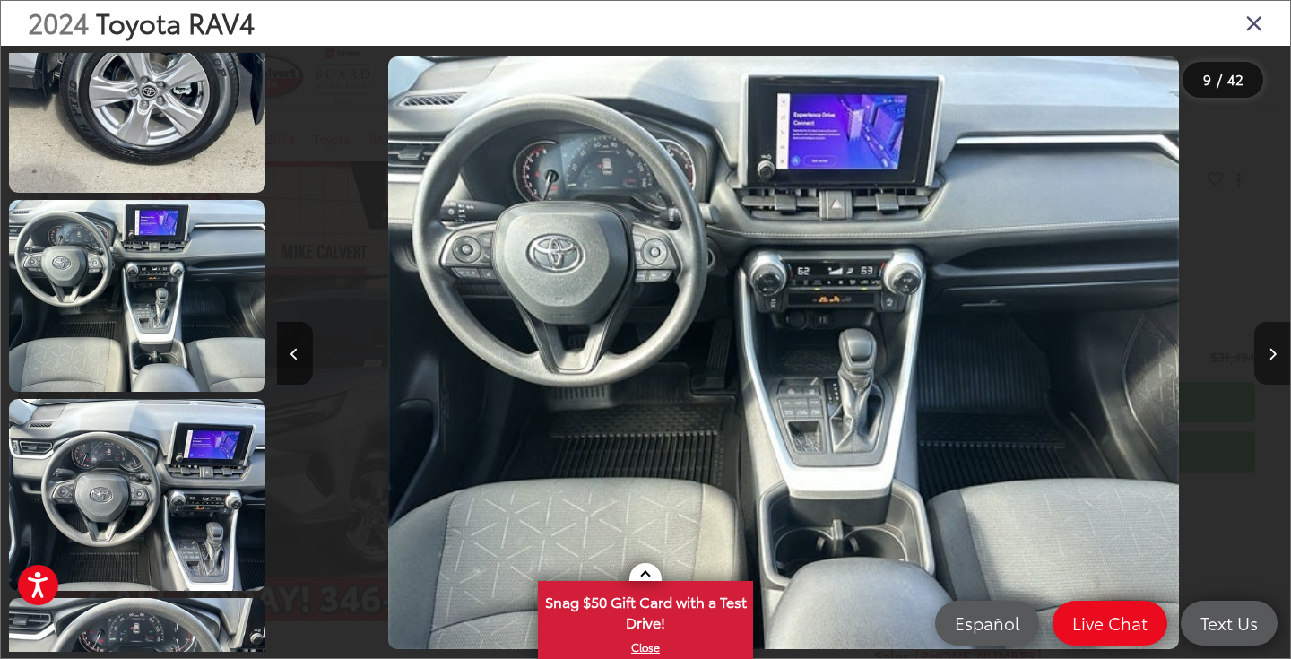
scroll to position [1647, 0]
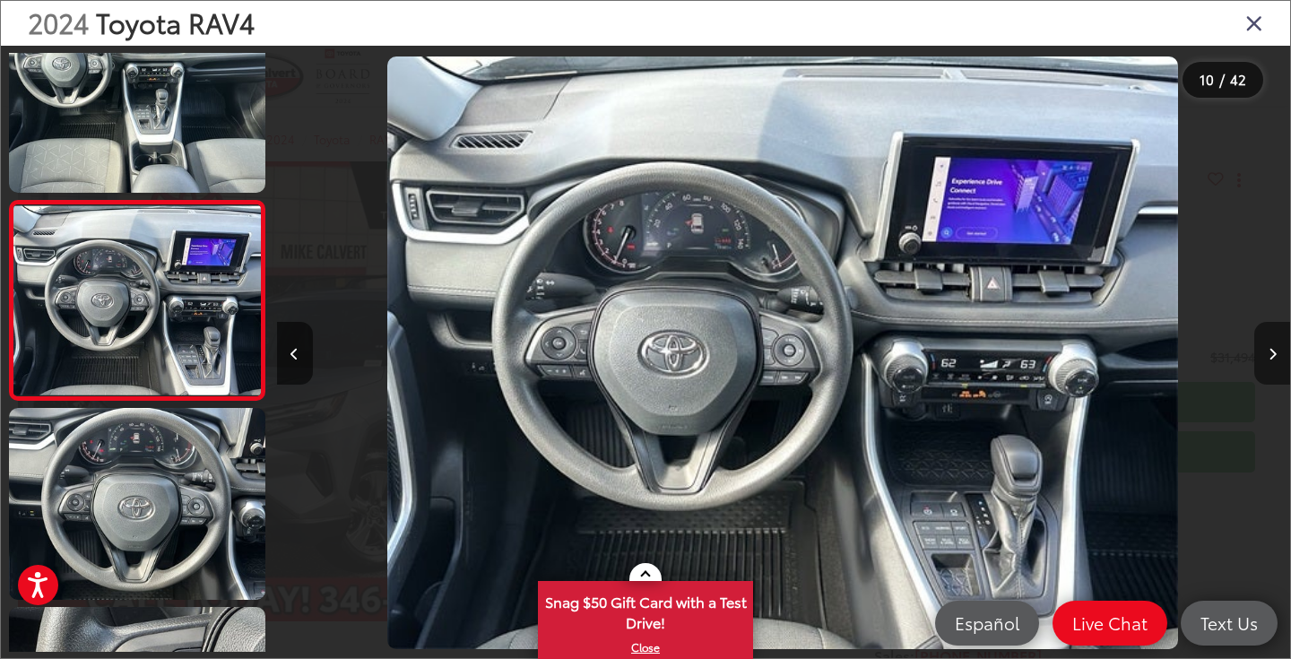
click at [1273, 355] on icon "Next image" at bounding box center [1273, 354] width 8 height 13
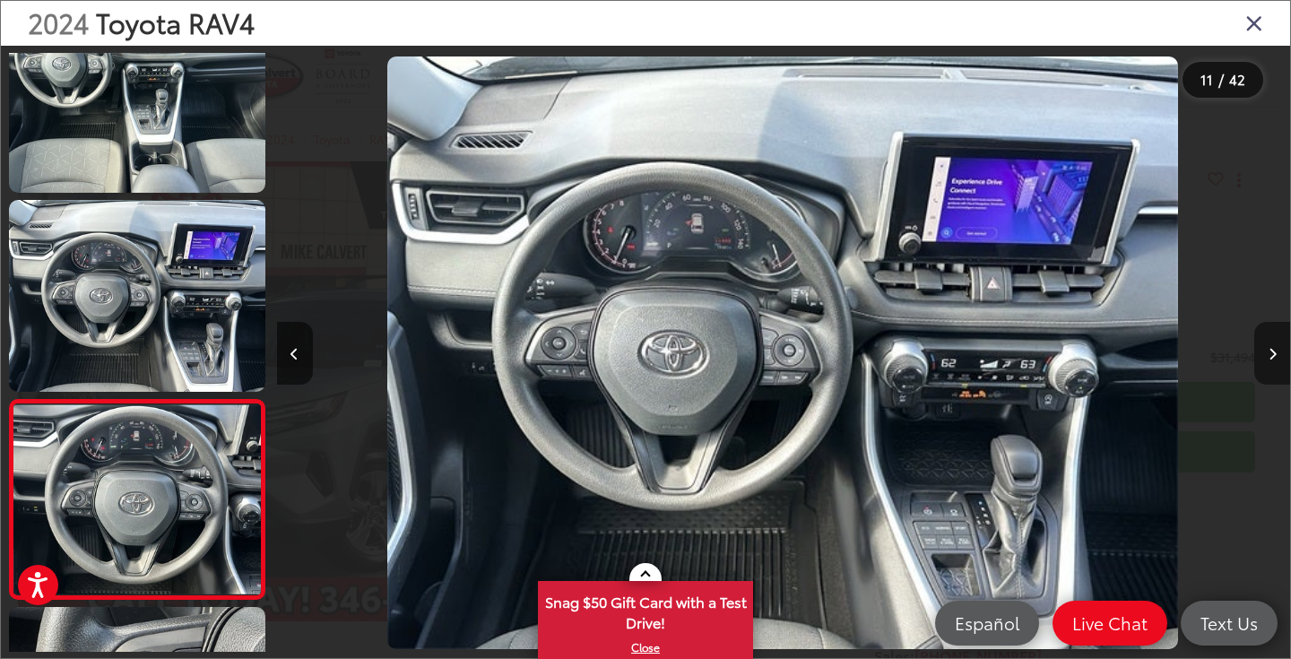
scroll to position [1846, 0]
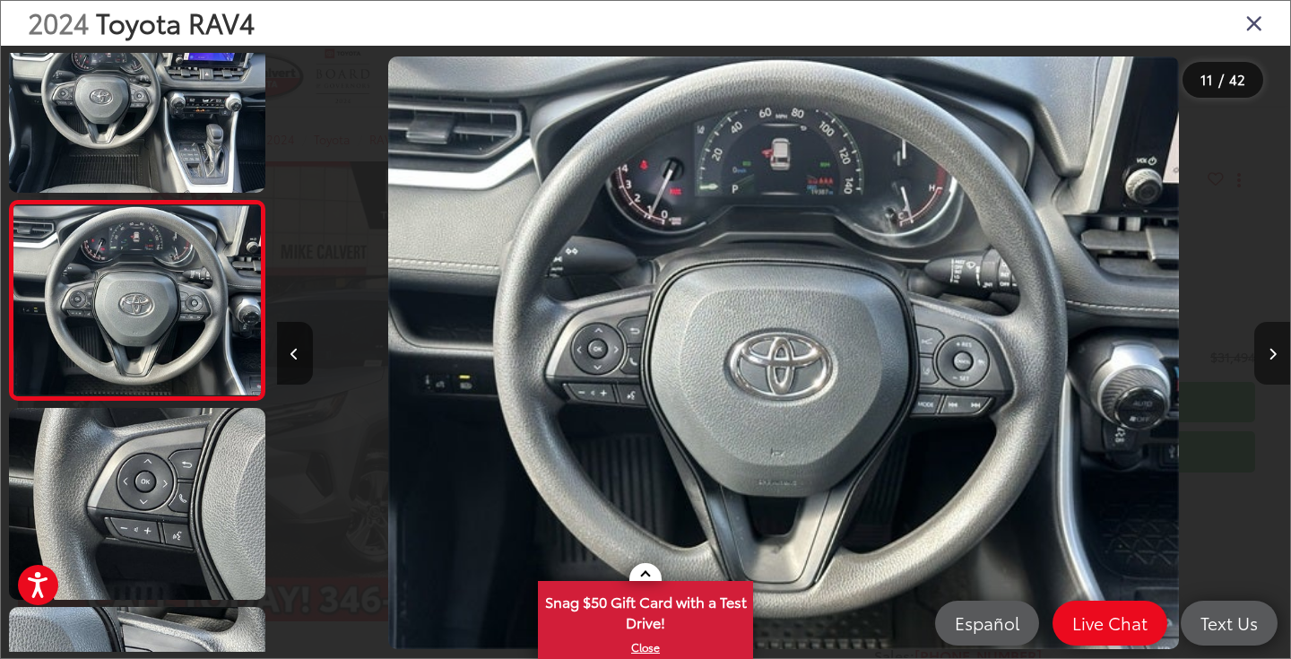
click at [1273, 355] on icon "Next image" at bounding box center [1273, 354] width 8 height 13
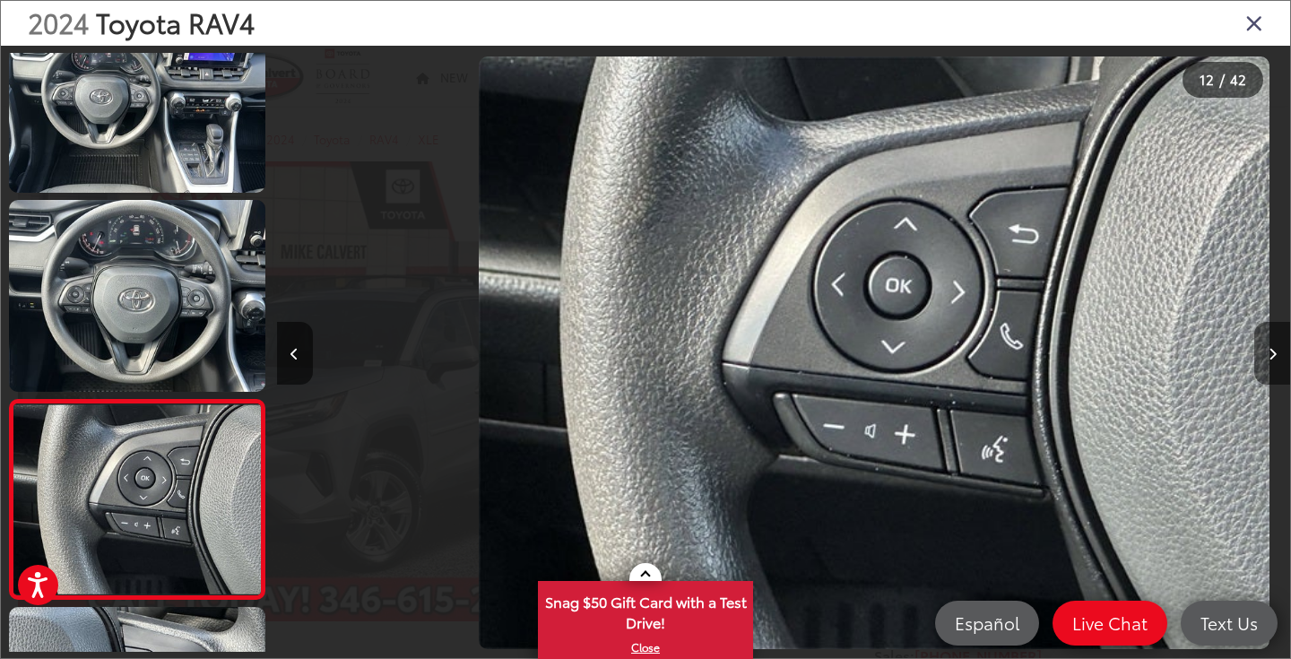
scroll to position [2045, 0]
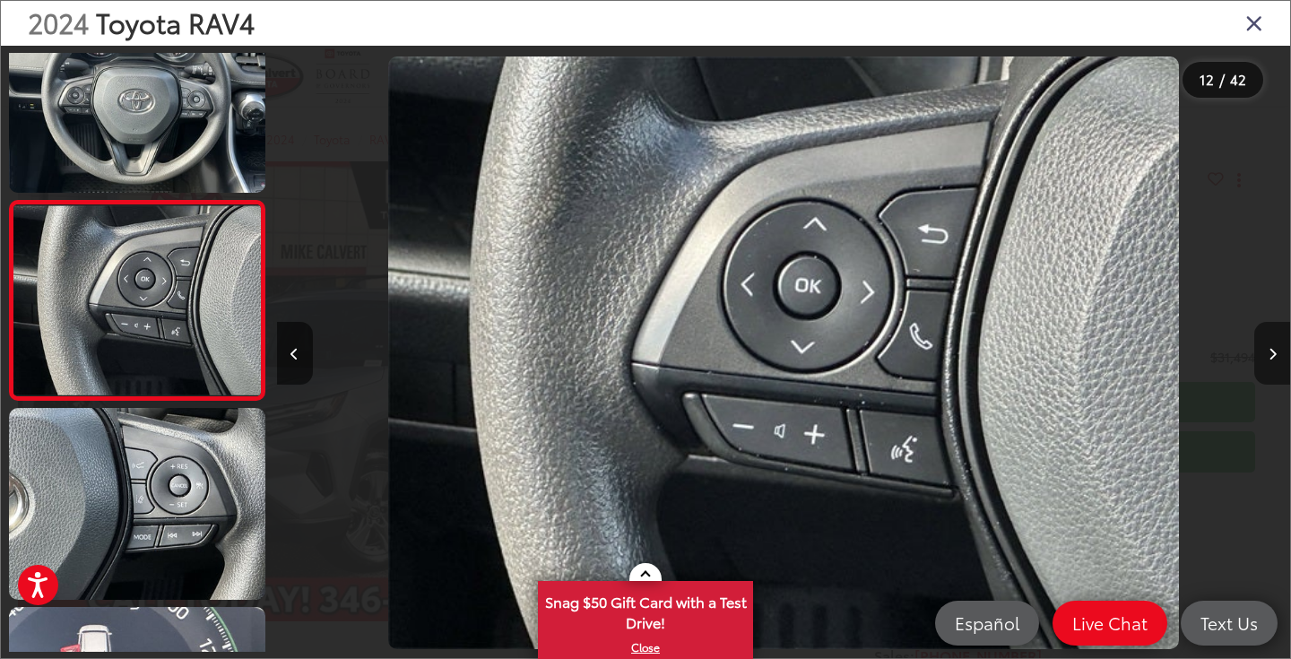
click at [1273, 355] on icon "Next image" at bounding box center [1273, 354] width 8 height 13
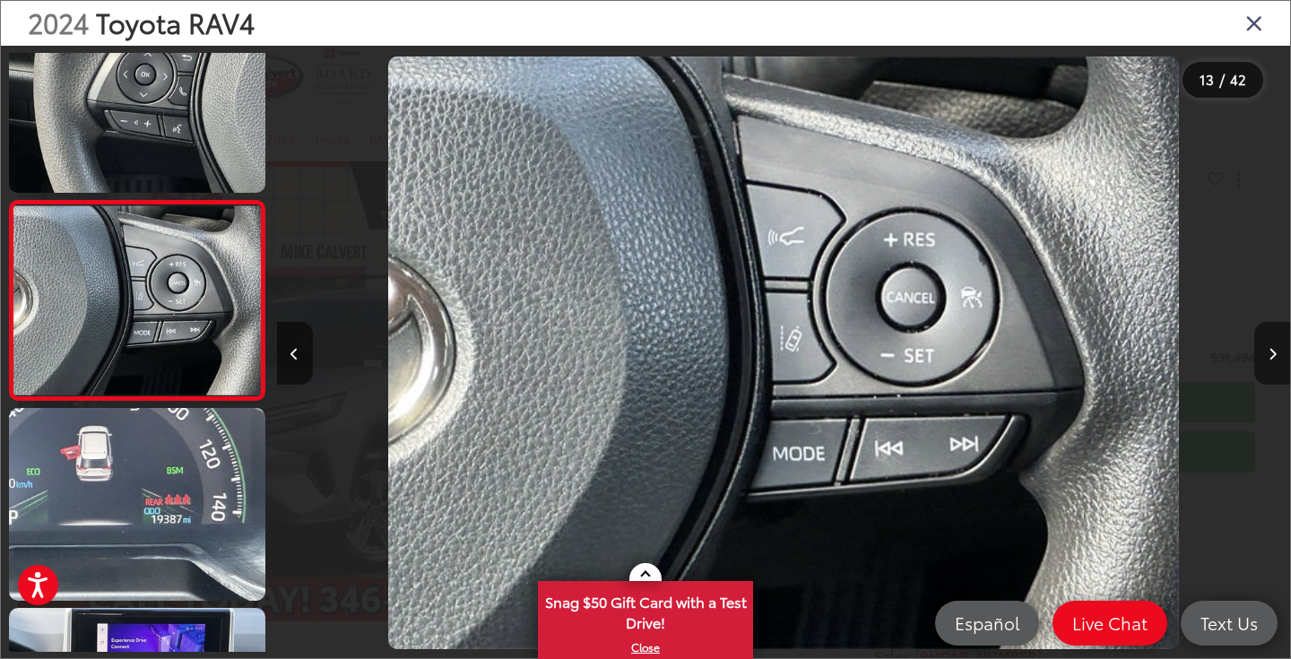
click at [1273, 355] on icon "Next image" at bounding box center [1273, 354] width 8 height 13
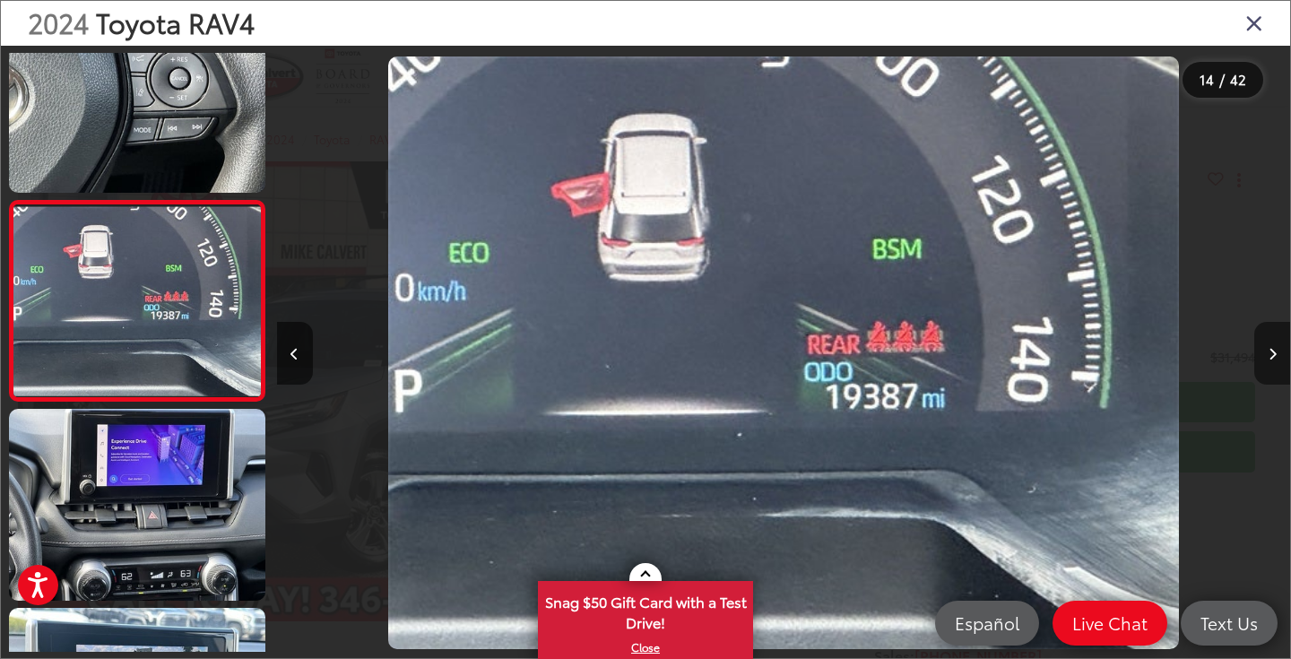
click at [1273, 355] on icon "Next image" at bounding box center [1273, 354] width 8 height 13
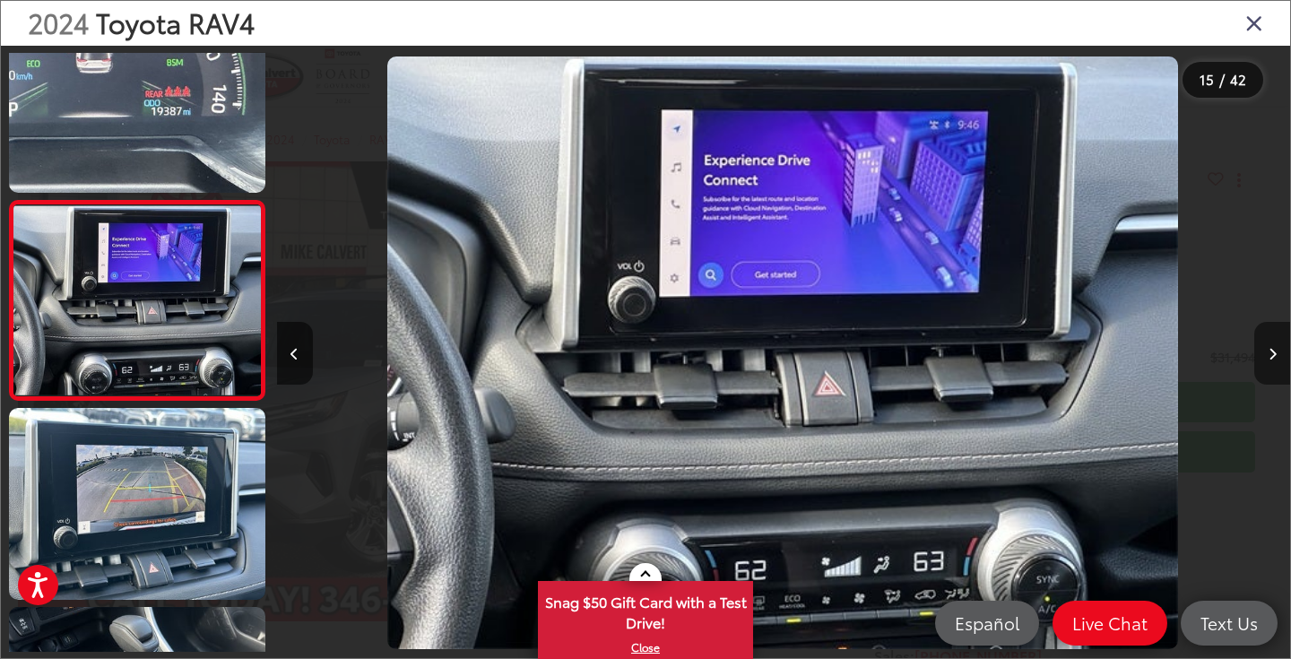
click at [1273, 355] on icon "Next image" at bounding box center [1273, 354] width 8 height 13
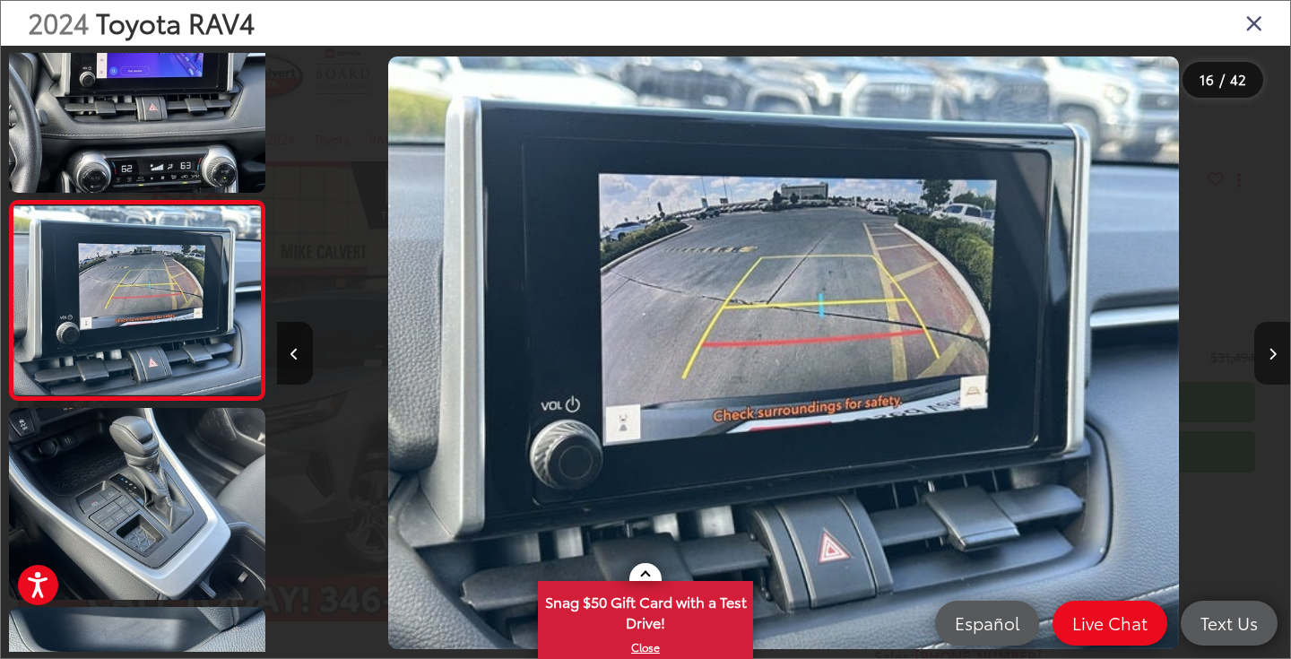
click at [1273, 355] on icon "Next image" at bounding box center [1273, 354] width 8 height 13
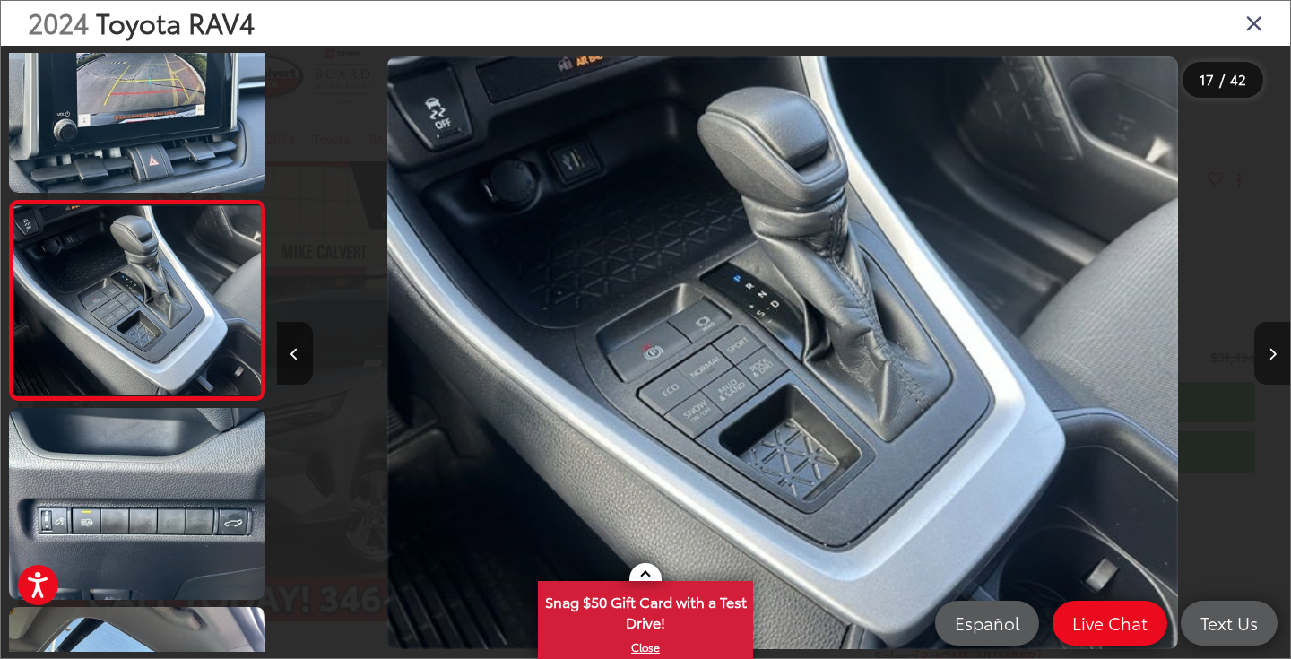
click at [1273, 355] on icon "Next image" at bounding box center [1273, 354] width 8 height 13
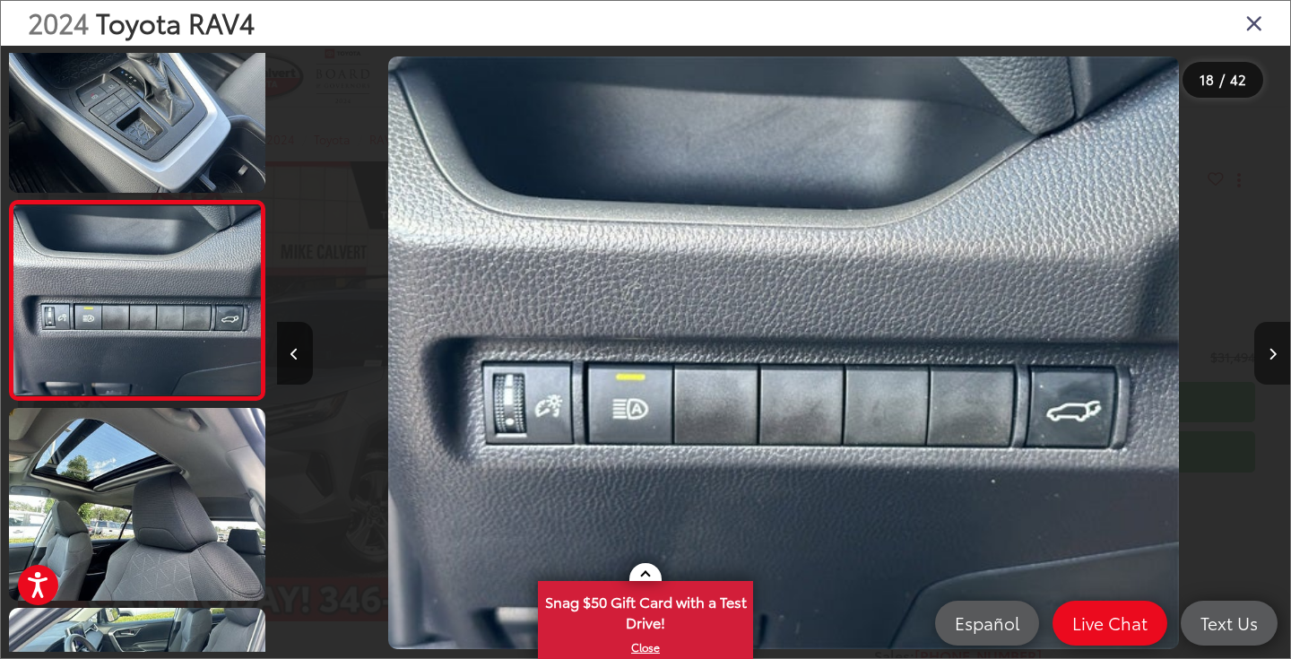
click at [1273, 355] on icon "Next image" at bounding box center [1273, 354] width 8 height 13
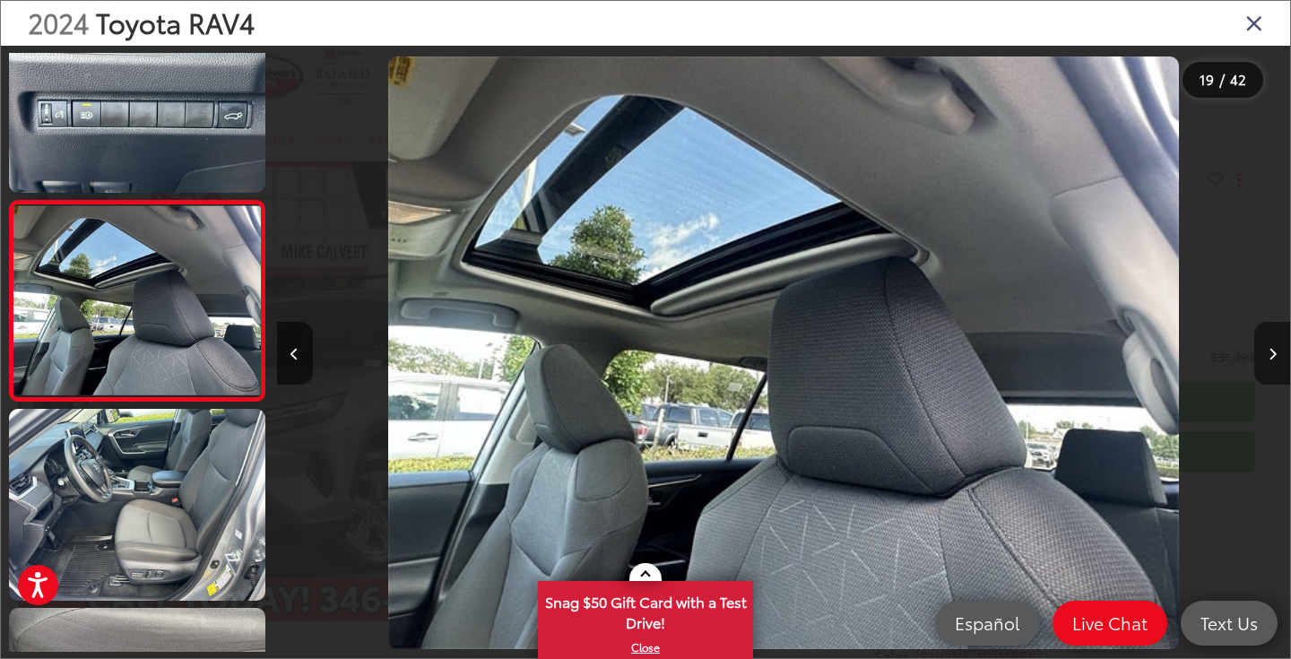
click at [1273, 355] on icon "Next image" at bounding box center [1273, 354] width 8 height 13
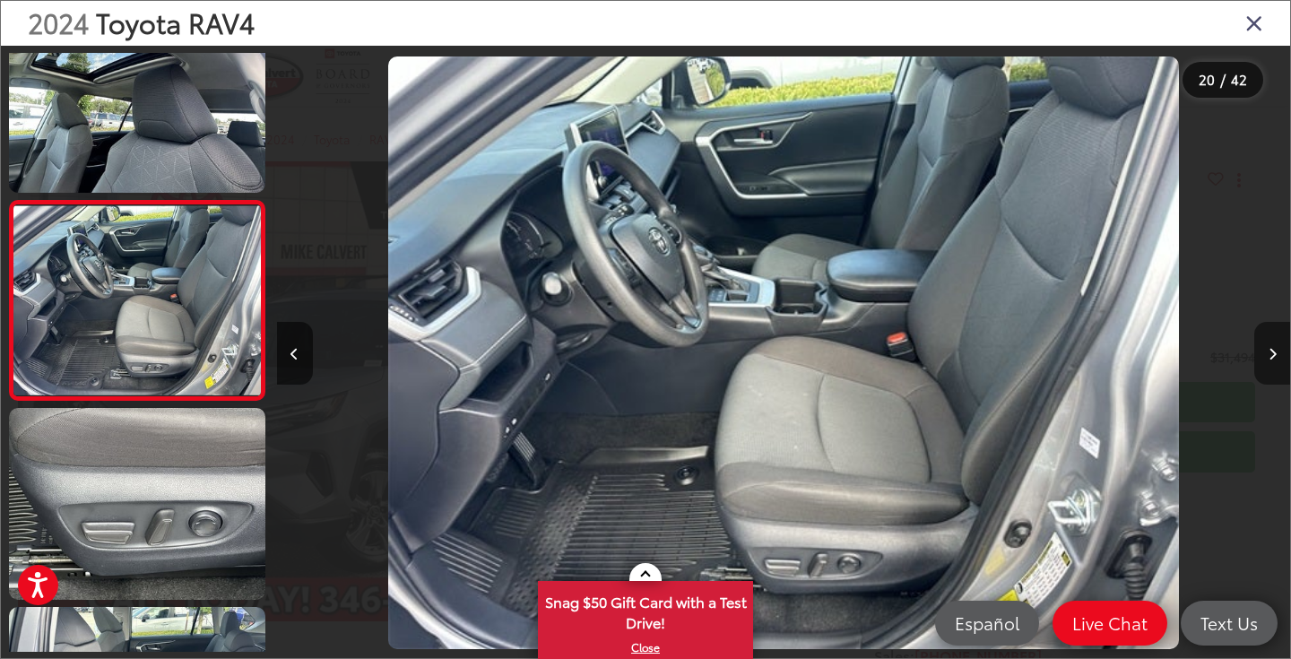
click at [1273, 355] on icon "Next image" at bounding box center [1273, 354] width 8 height 13
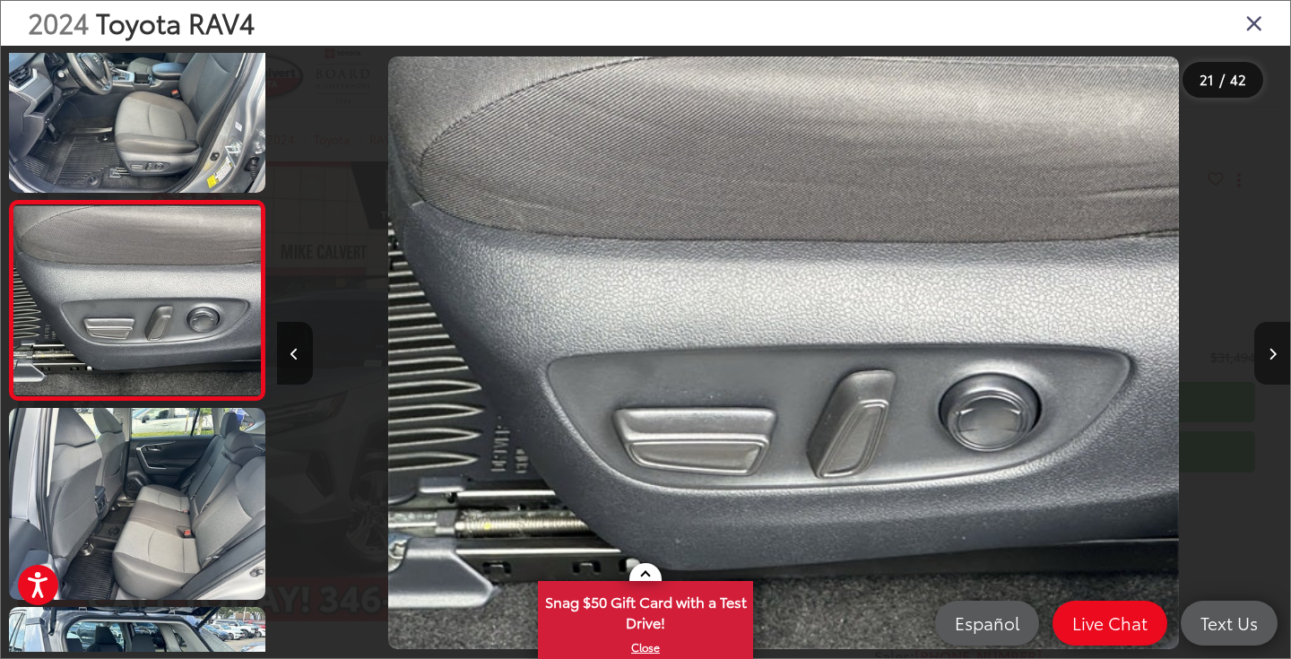
click at [1273, 355] on icon "Next image" at bounding box center [1273, 354] width 8 height 13
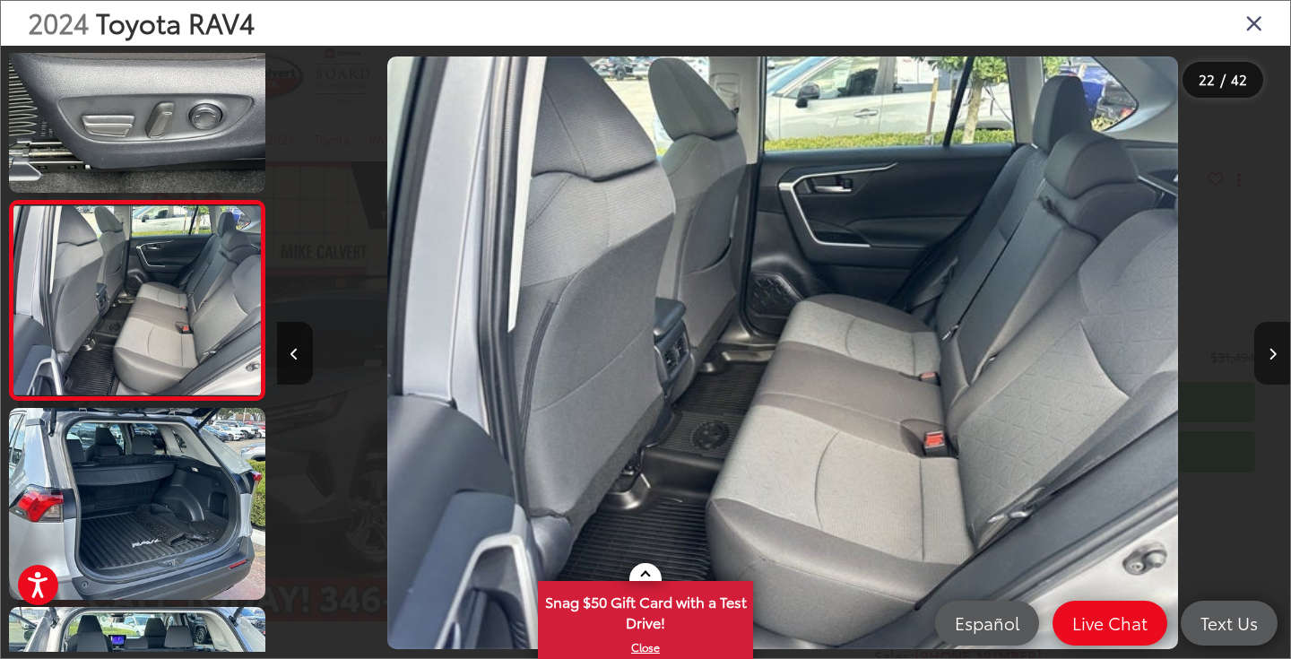
click at [1273, 355] on icon "Next image" at bounding box center [1273, 354] width 8 height 13
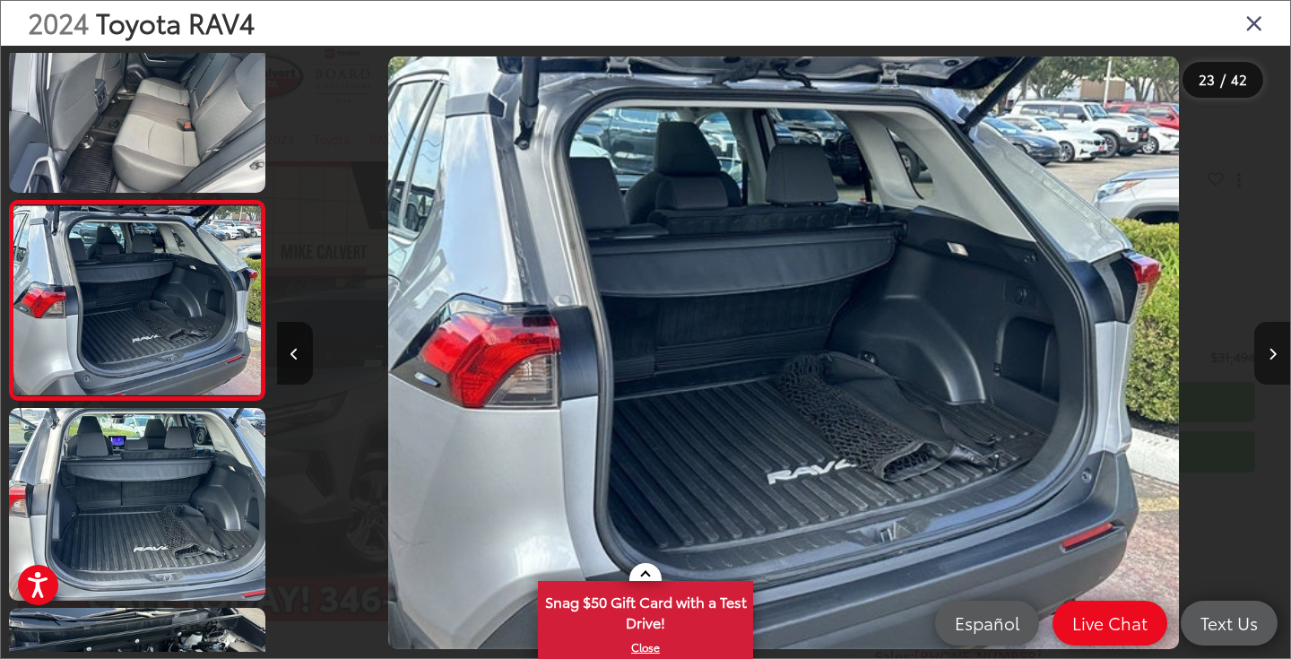
click at [1273, 355] on icon "Next image" at bounding box center [1273, 354] width 8 height 13
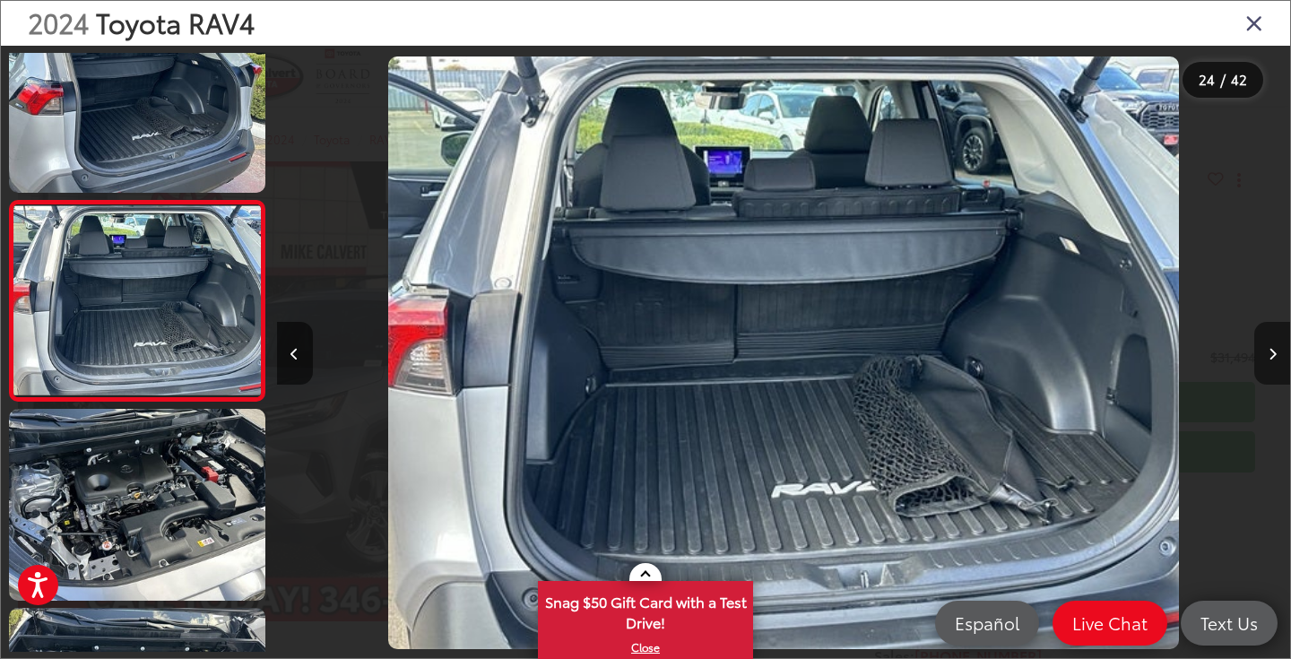
click at [1273, 355] on icon "Next image" at bounding box center [1273, 354] width 8 height 13
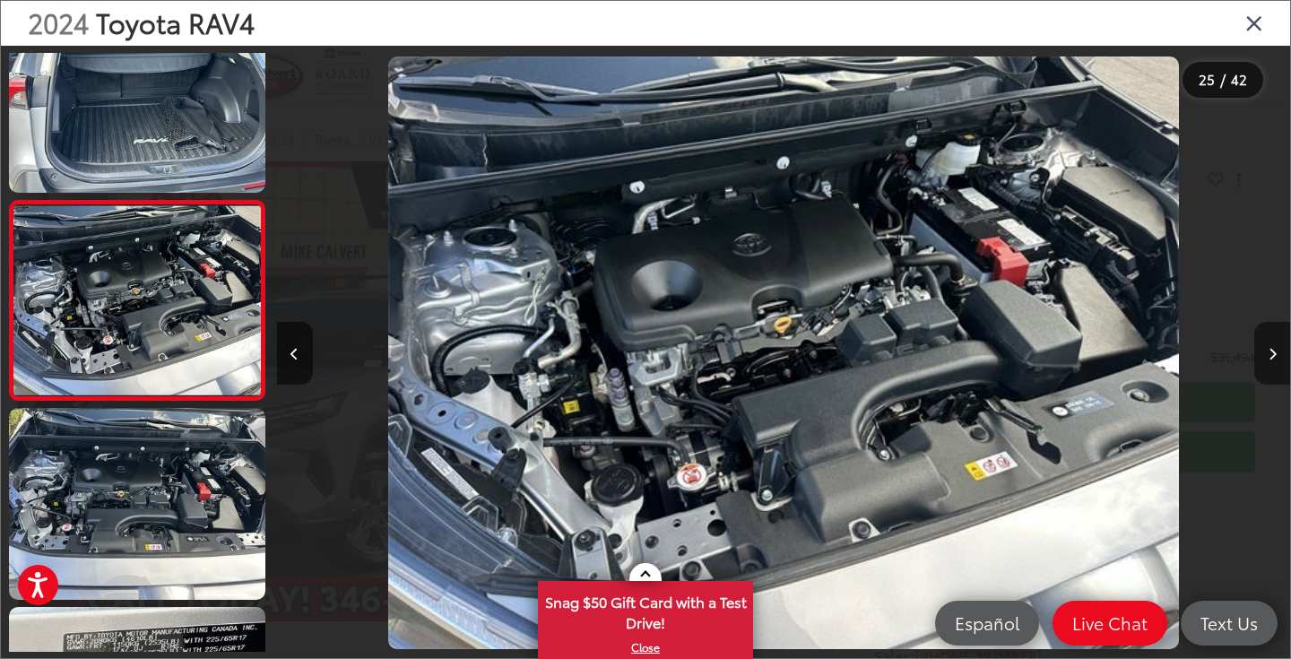
click at [1273, 355] on icon "Next image" at bounding box center [1273, 354] width 8 height 13
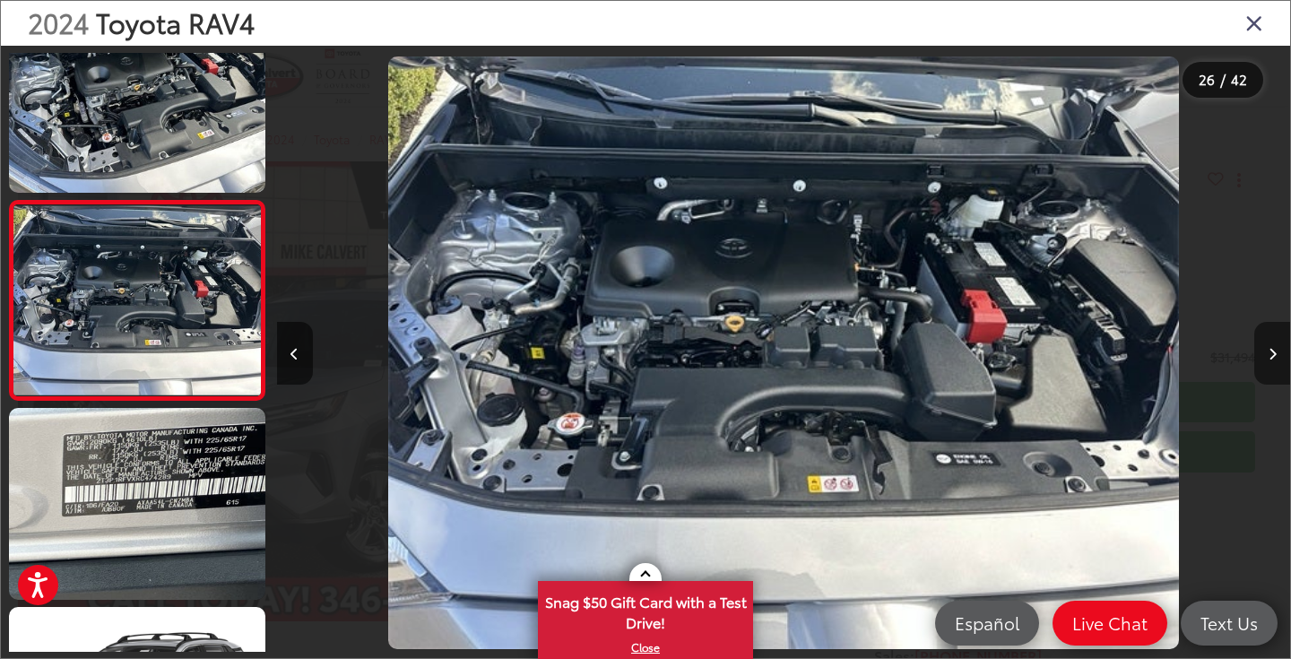
click at [1273, 355] on icon "Next image" at bounding box center [1273, 354] width 8 height 13
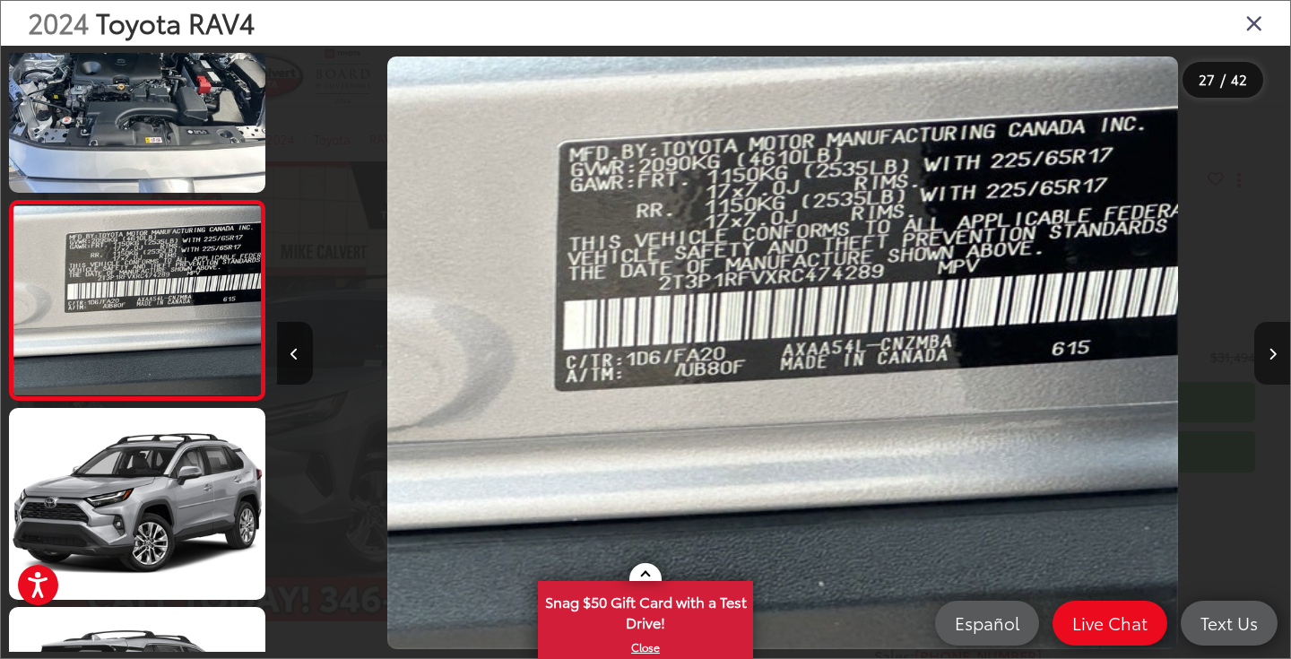
click at [1273, 355] on icon "Next image" at bounding box center [1273, 354] width 8 height 13
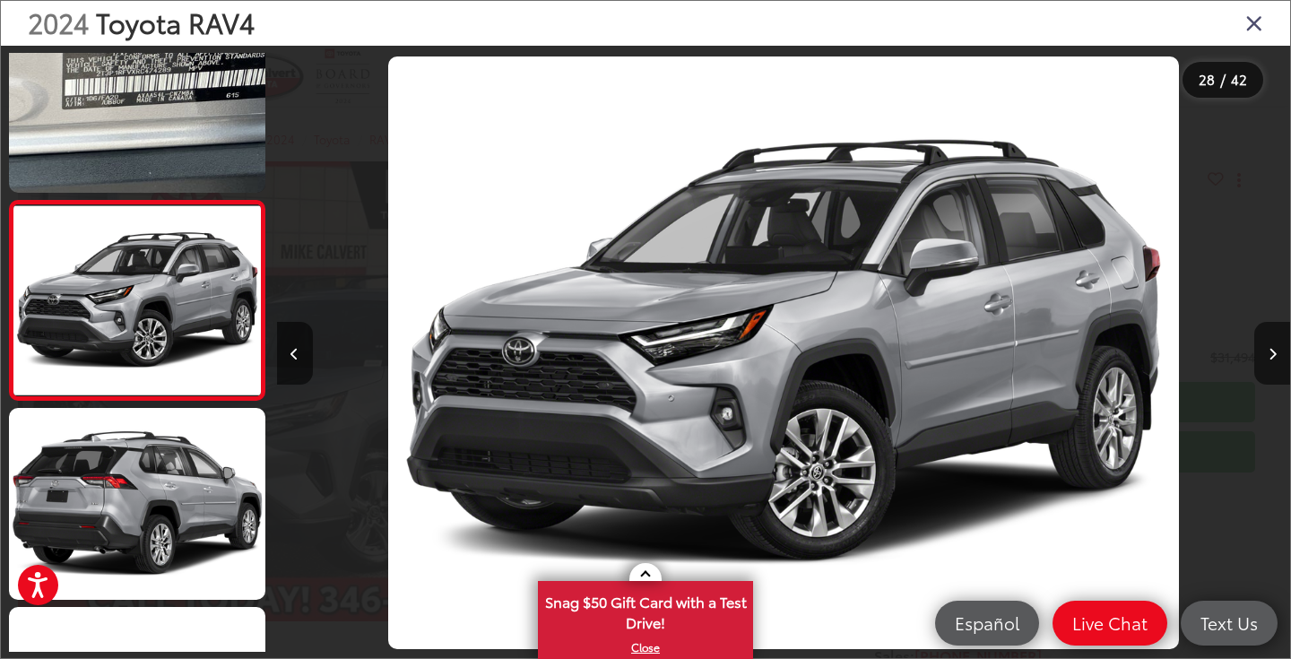
click at [1263, 24] on icon "Close gallery" at bounding box center [1255, 22] width 18 height 23
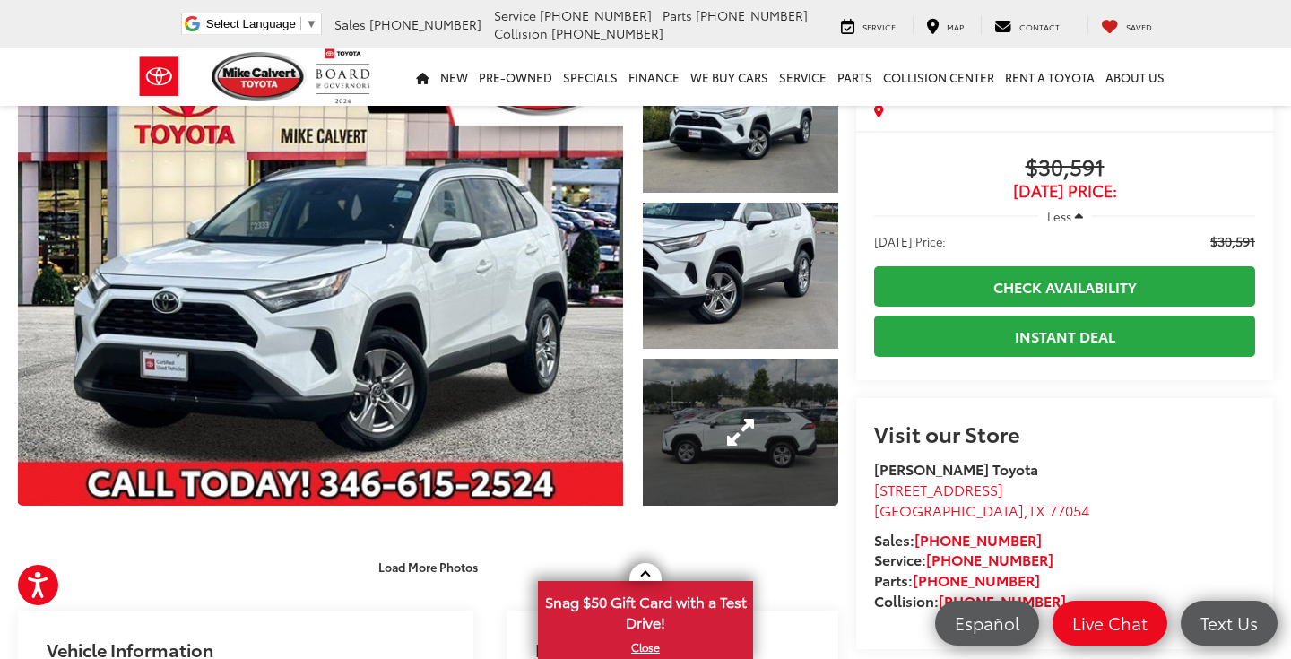
scroll to position [123, 0]
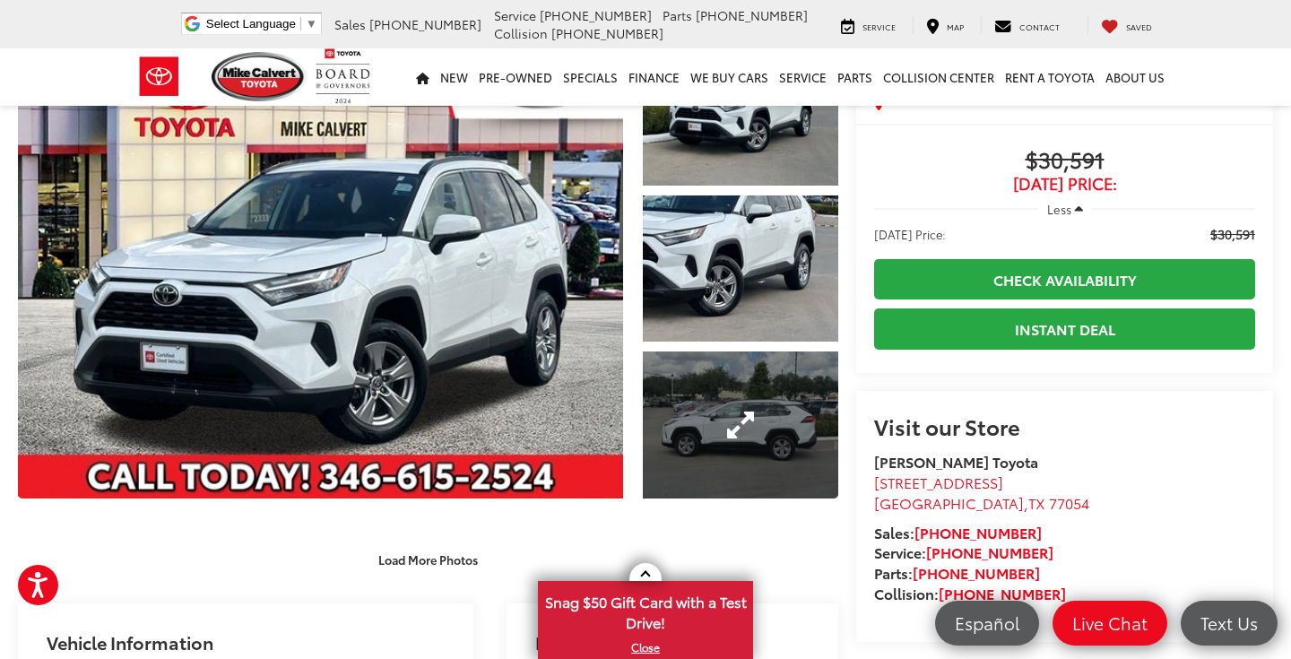
click at [702, 406] on link "Expand Photo 3" at bounding box center [740, 425] width 195 height 147
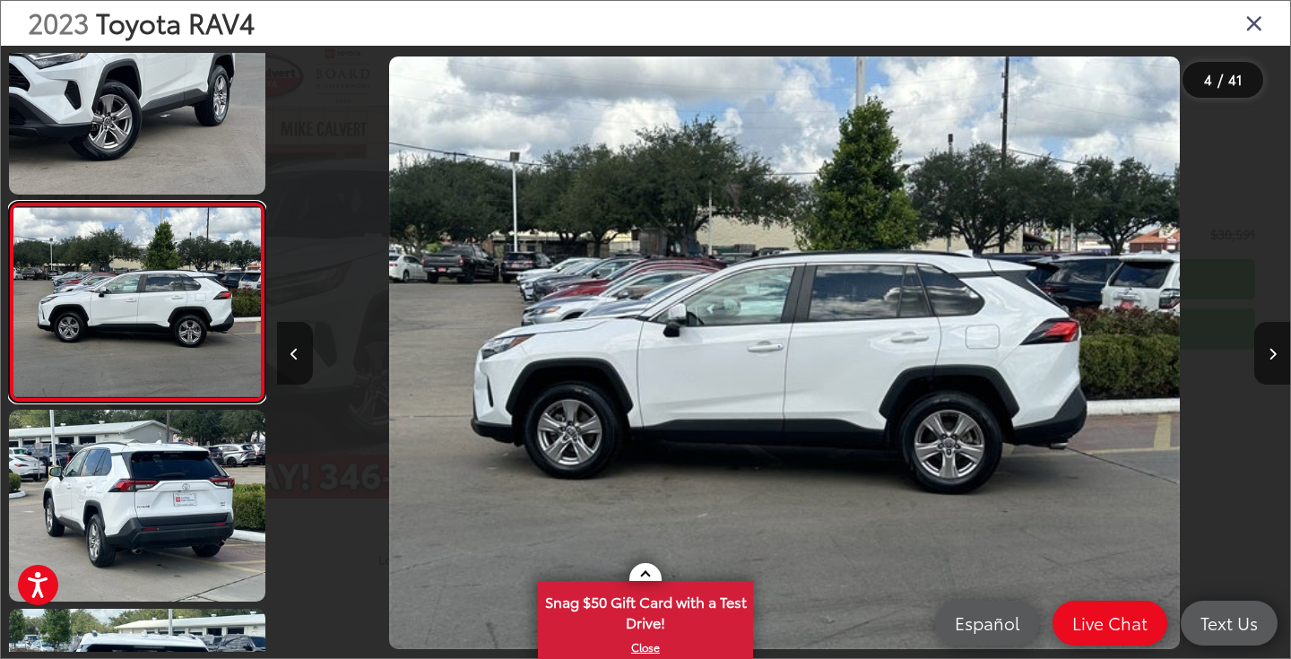
scroll to position [452, 0]
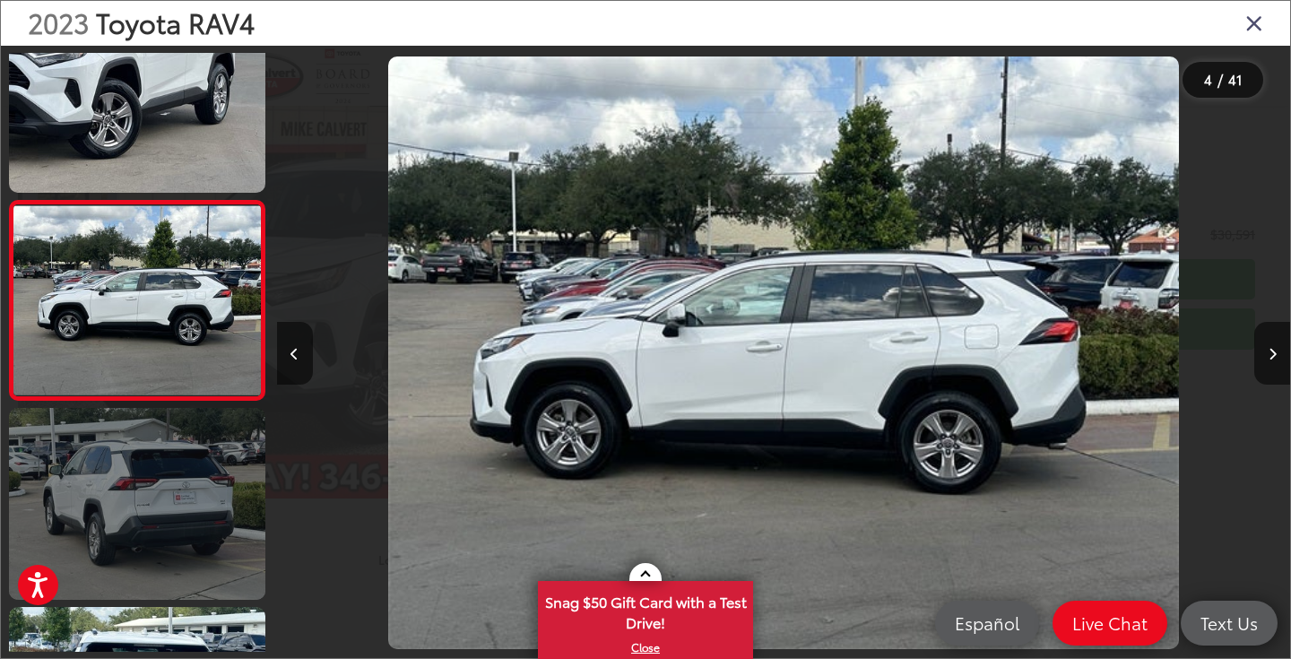
click at [153, 500] on link at bounding box center [137, 504] width 256 height 192
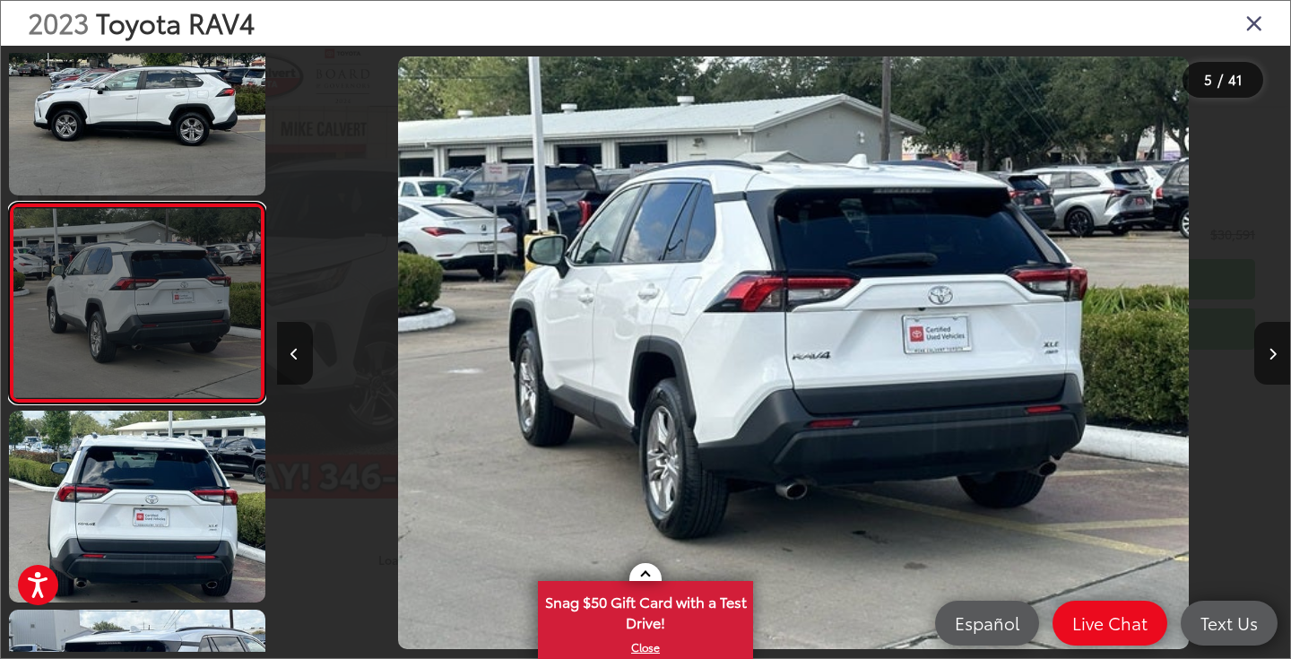
scroll to position [651, 0]
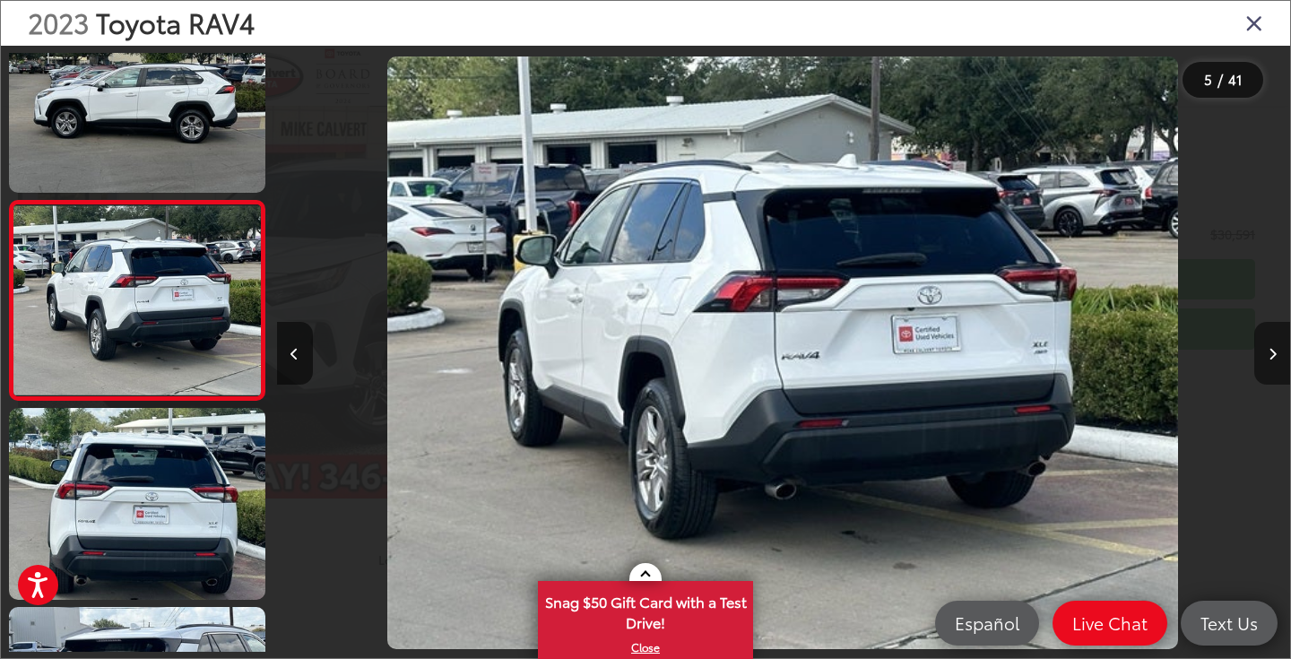
click at [1269, 348] on icon "Next image" at bounding box center [1273, 354] width 8 height 13
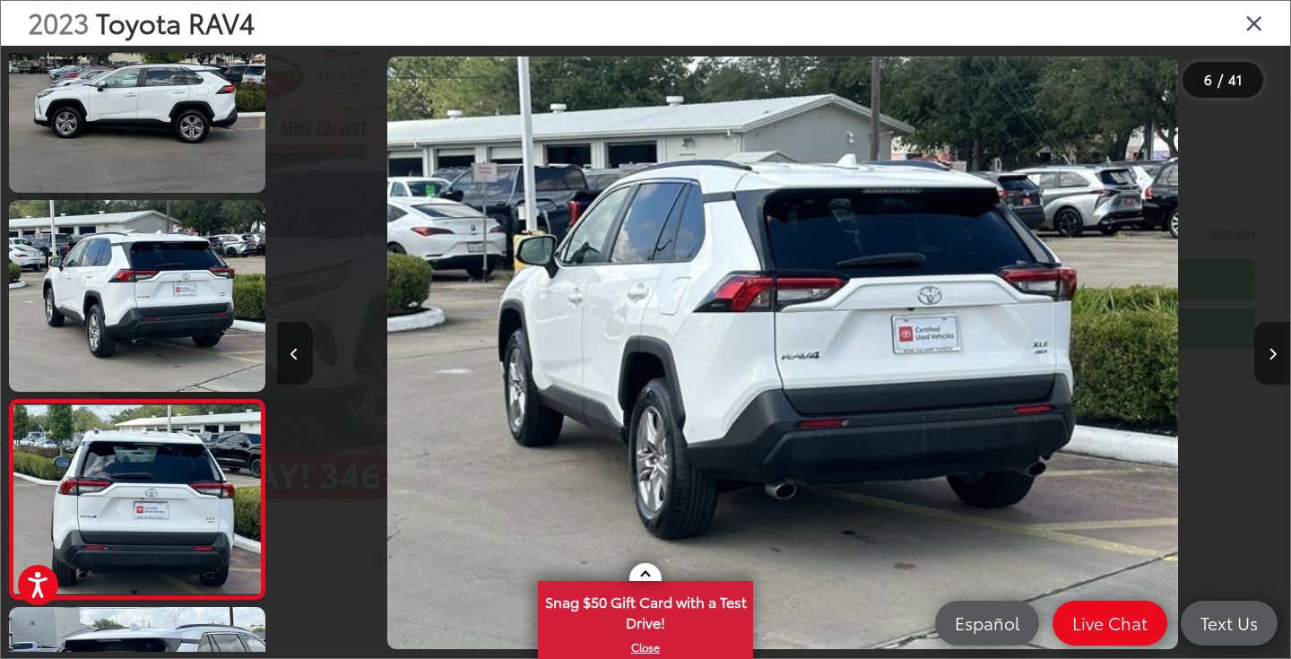
scroll to position [850, 0]
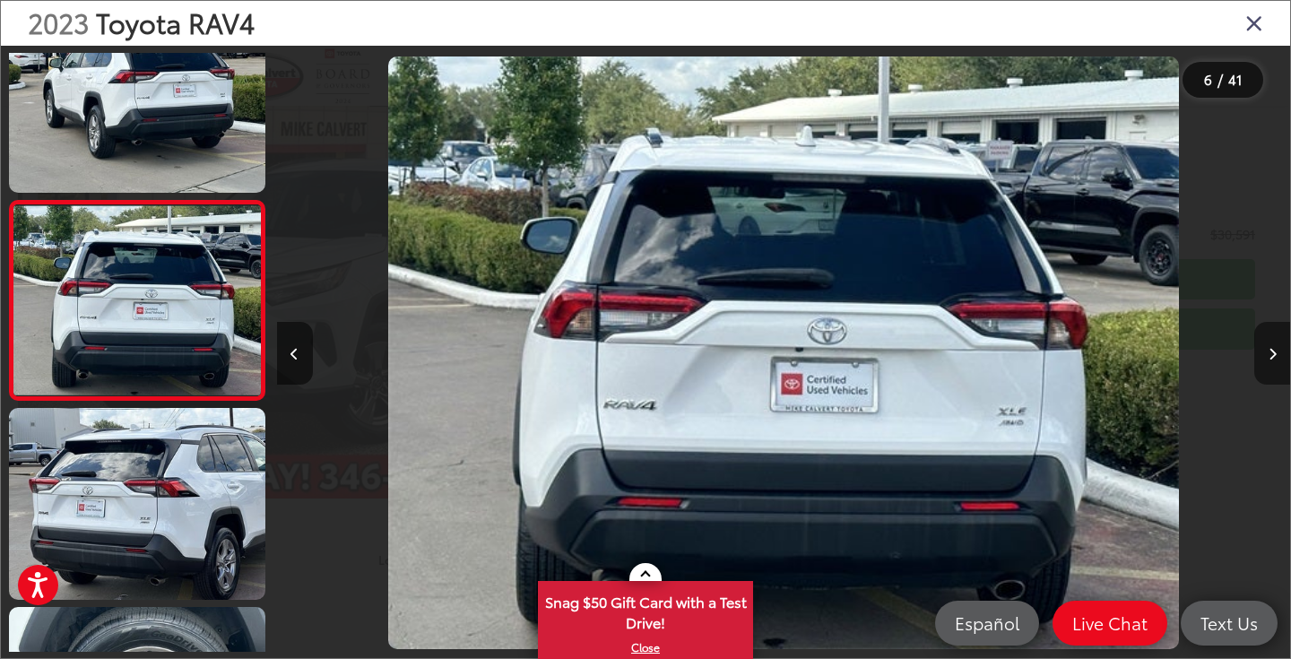
click at [1269, 348] on icon "Next image" at bounding box center [1273, 354] width 8 height 13
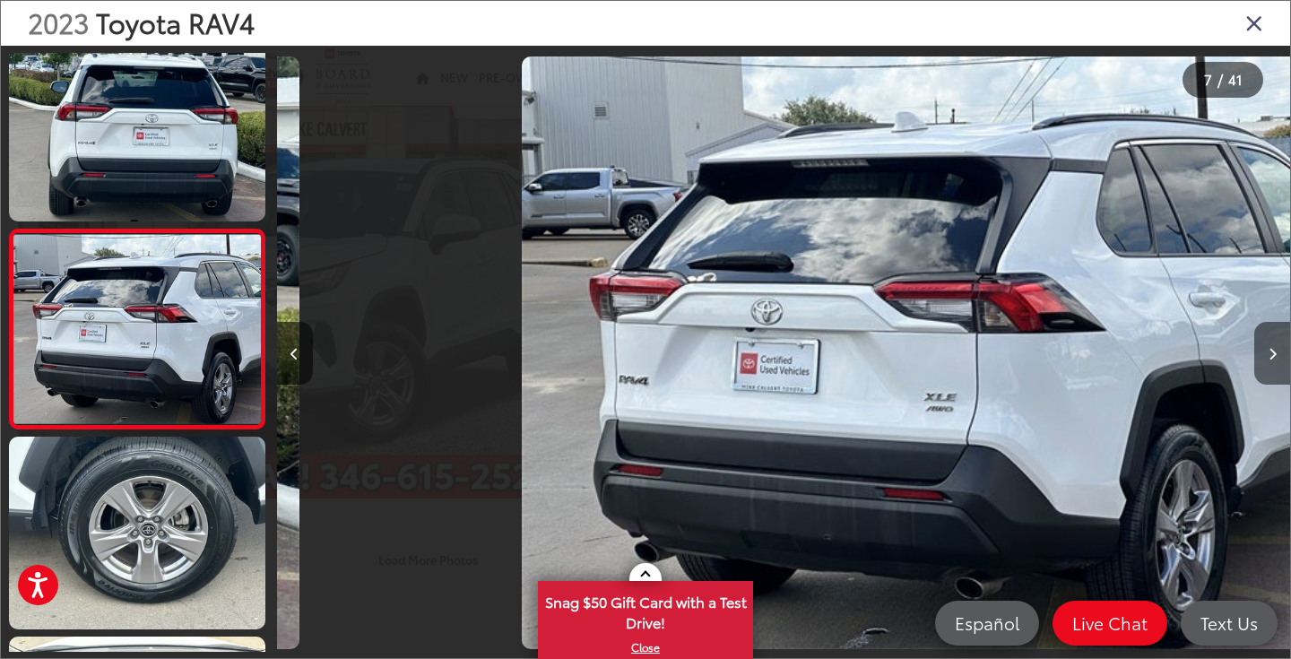
scroll to position [1049, 0]
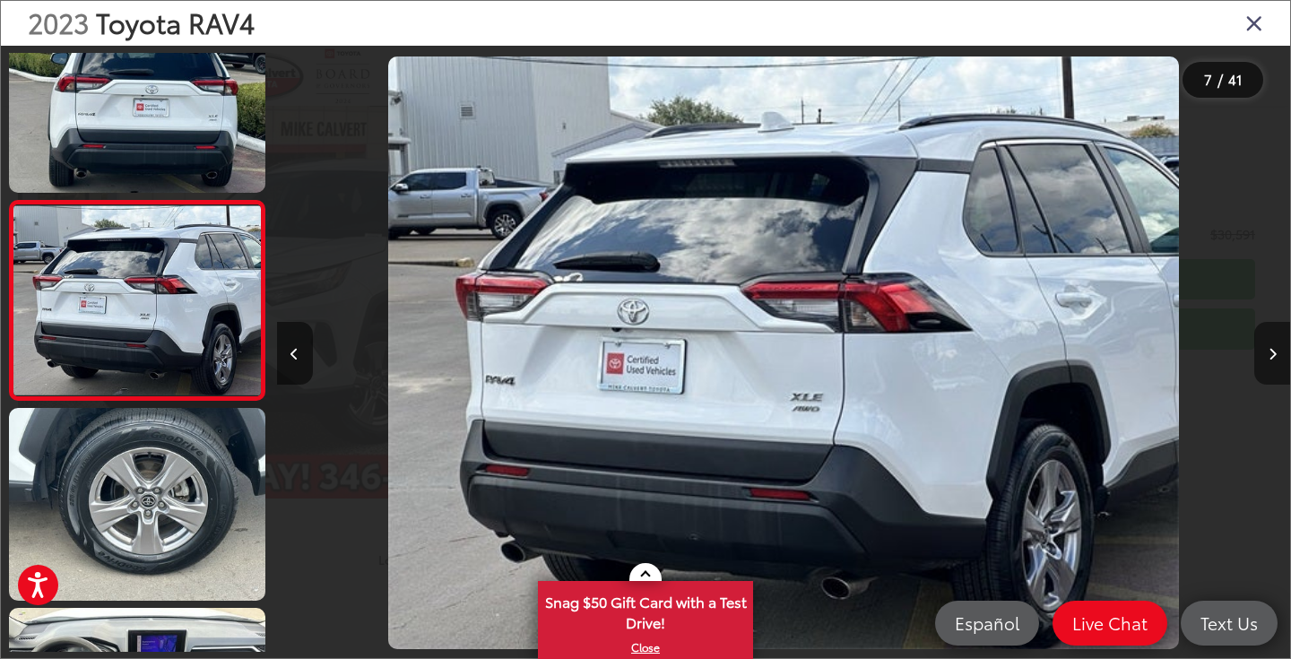
click at [1269, 348] on icon "Next image" at bounding box center [1273, 354] width 8 height 13
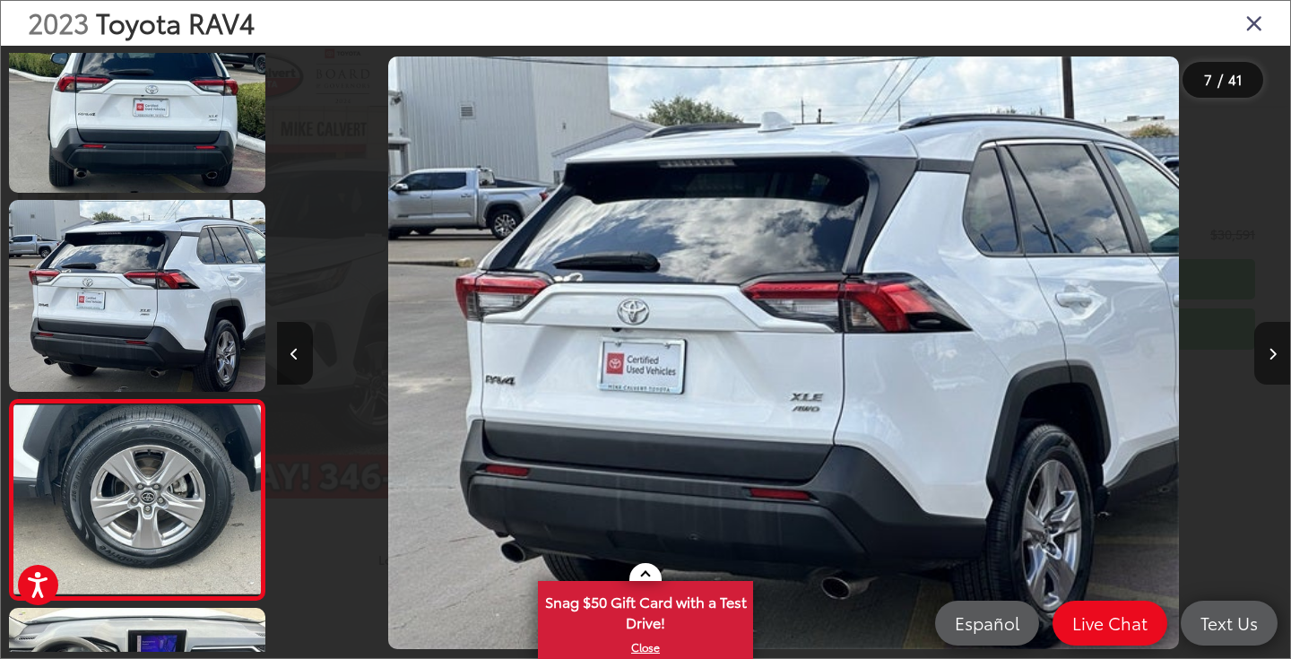
scroll to position [1248, 0]
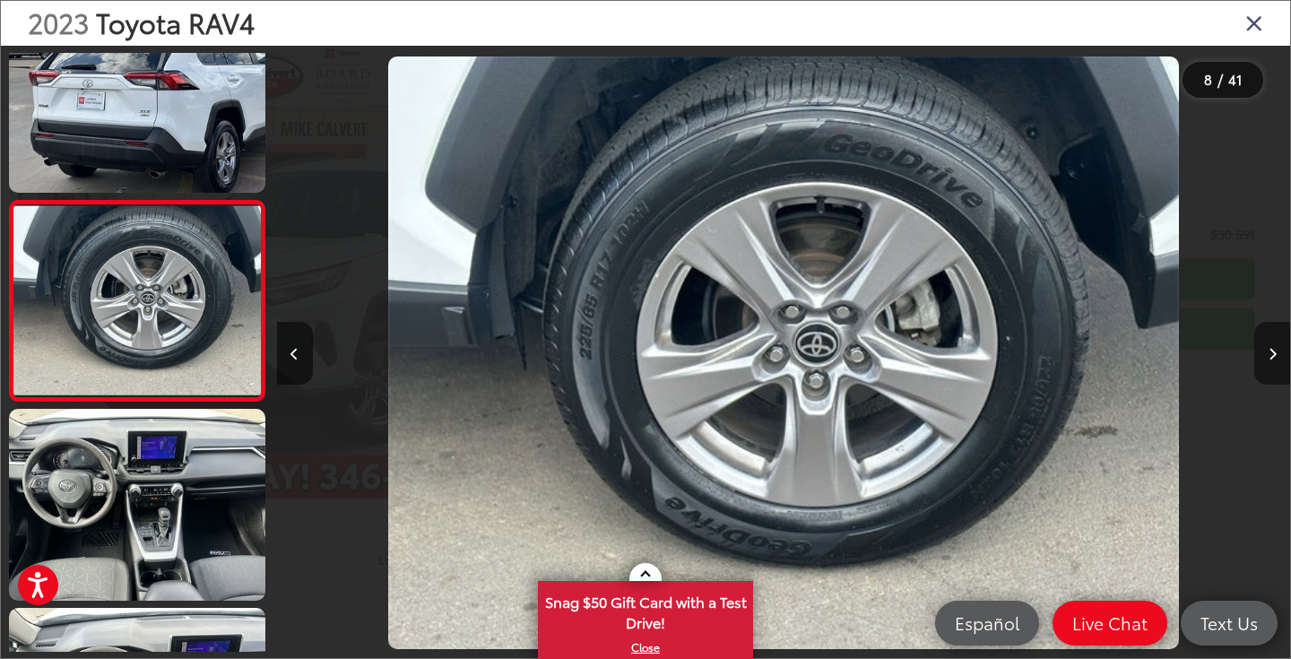
click at [1269, 348] on icon "Next image" at bounding box center [1273, 354] width 8 height 13
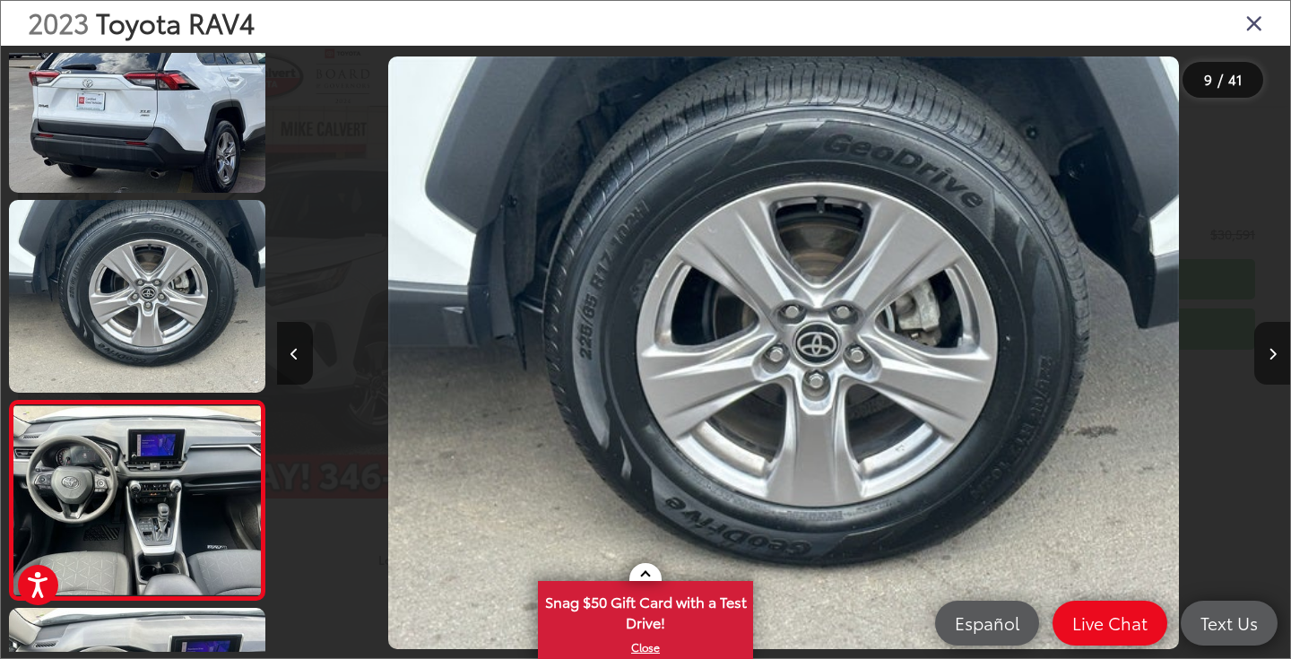
scroll to position [1448, 0]
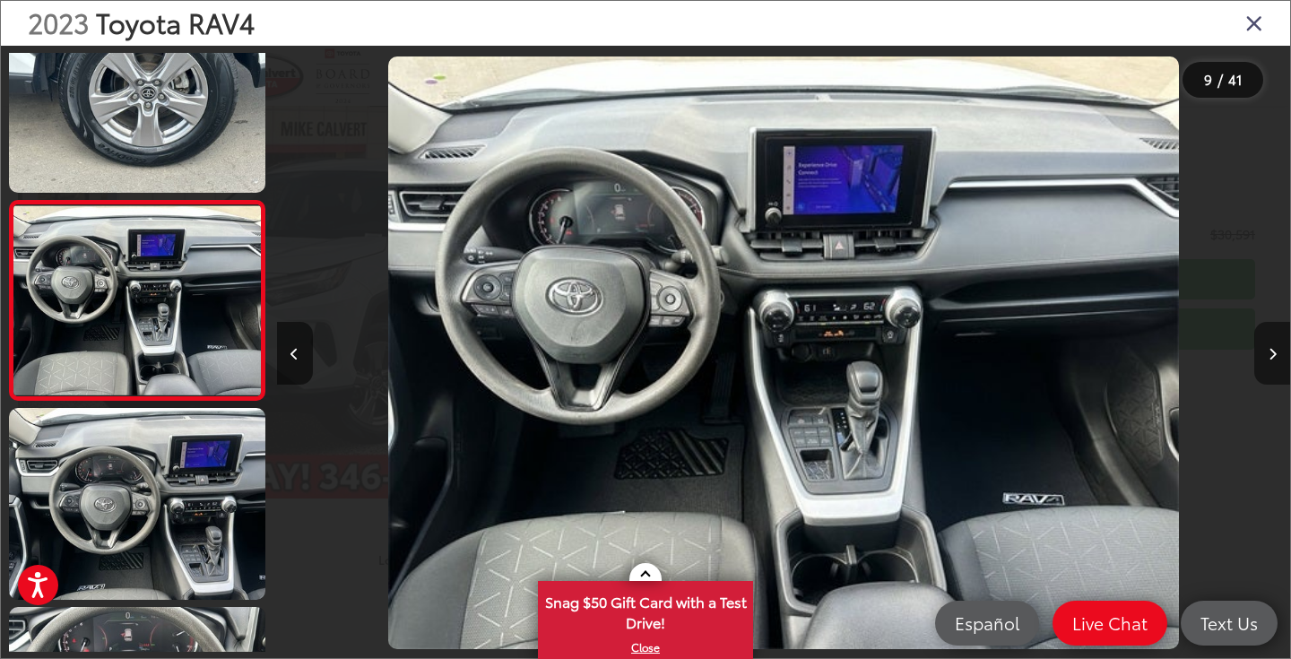
click at [1269, 348] on icon "Next image" at bounding box center [1273, 354] width 8 height 13
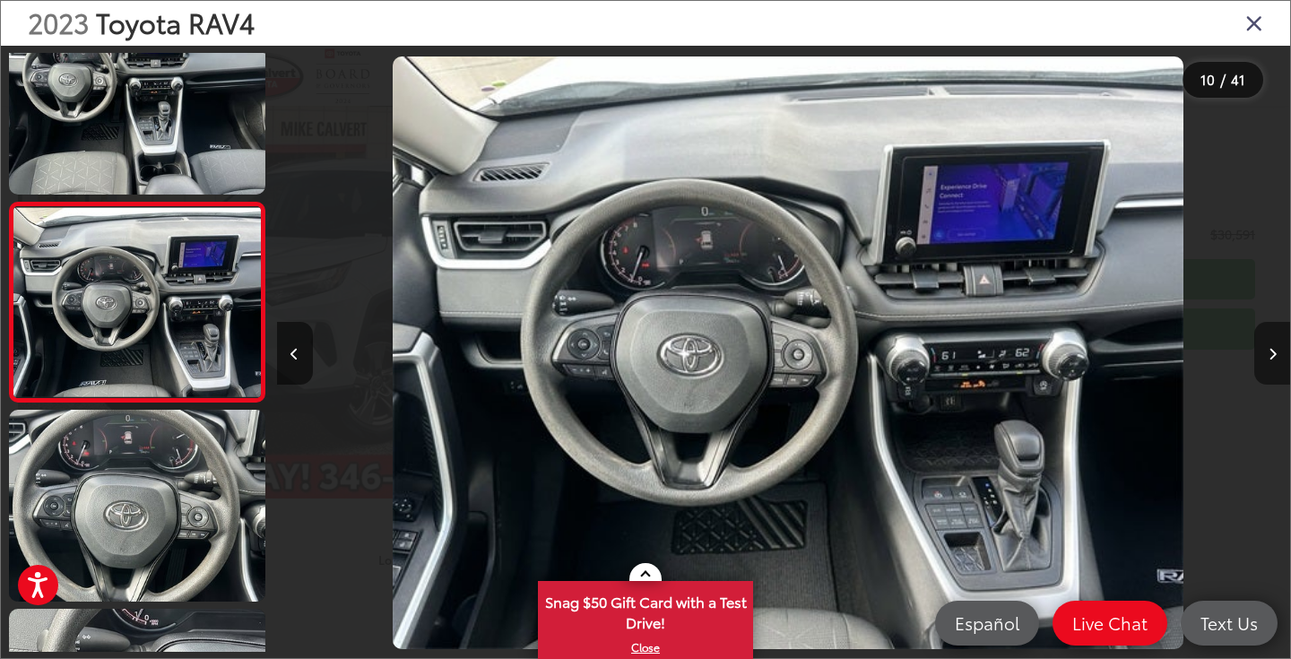
scroll to position [1647, 0]
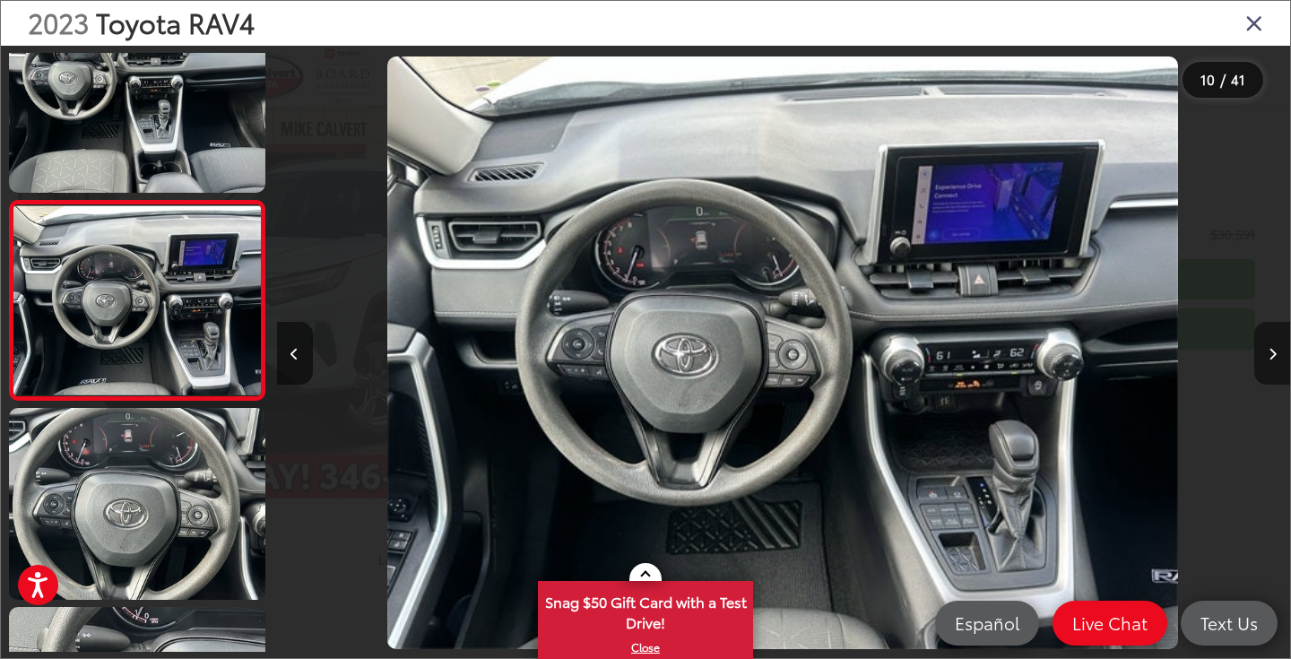
click at [1269, 348] on icon "Next image" at bounding box center [1273, 354] width 8 height 13
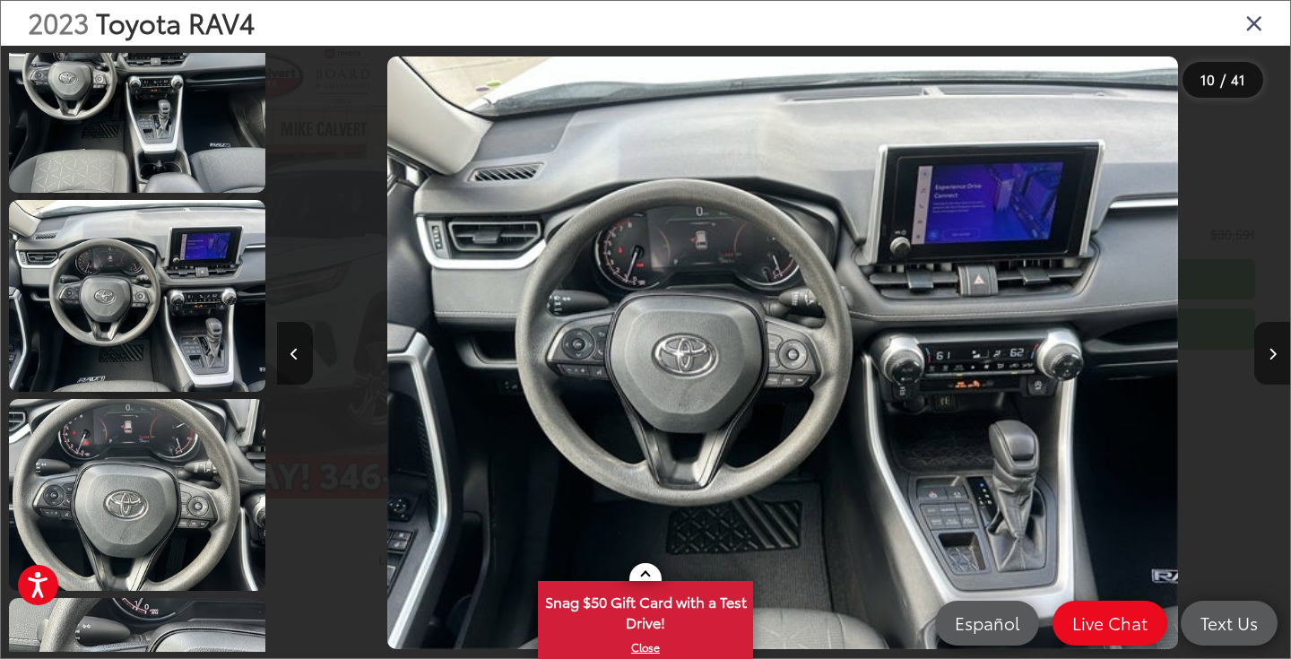
scroll to position [0, 0]
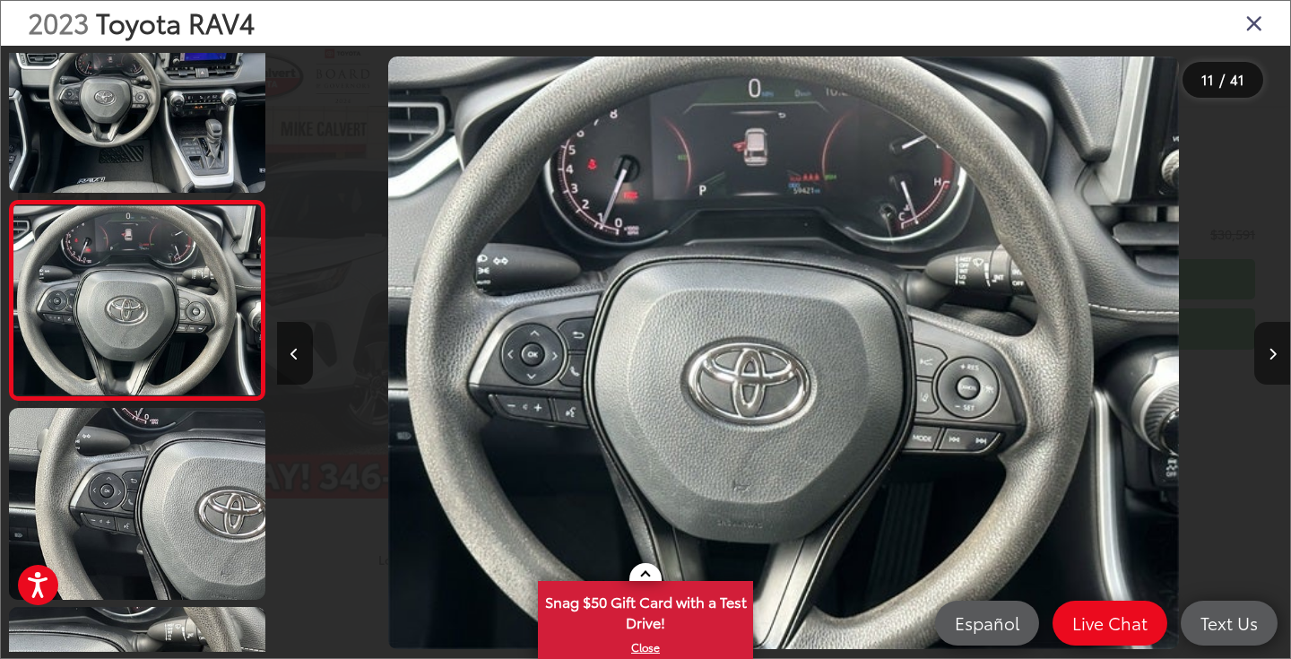
click at [1269, 348] on icon "Next image" at bounding box center [1273, 354] width 8 height 13
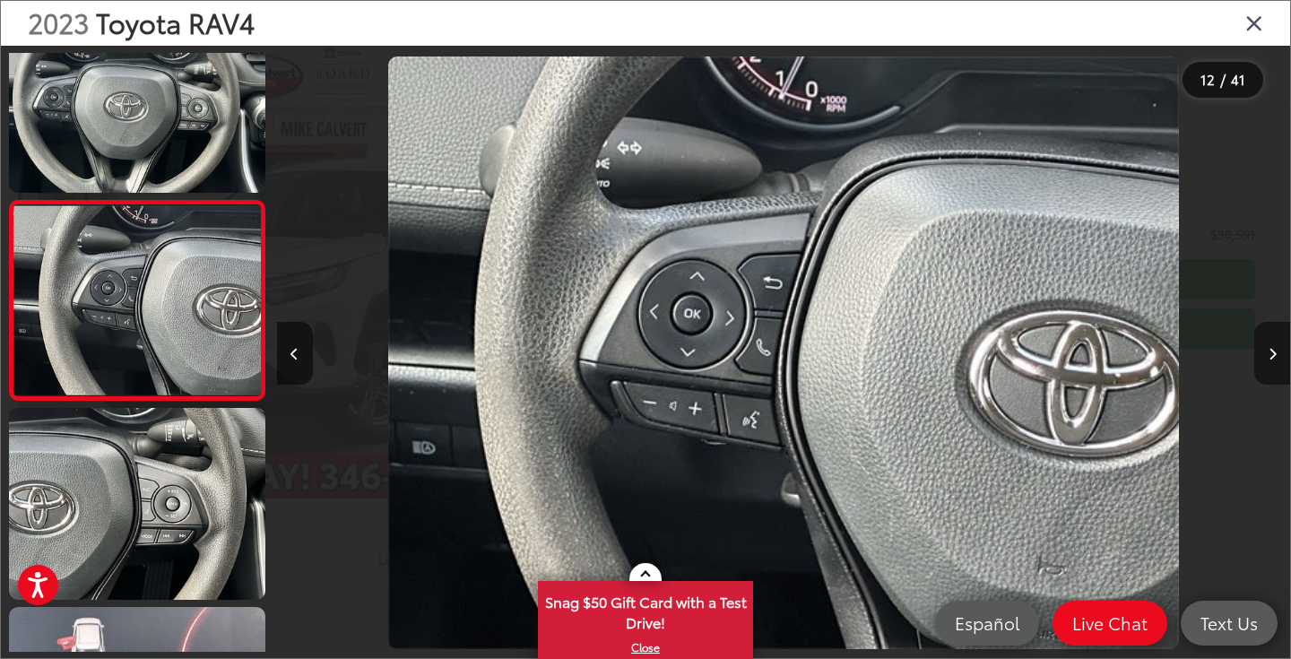
click at [1269, 348] on icon "Next image" at bounding box center [1273, 354] width 8 height 13
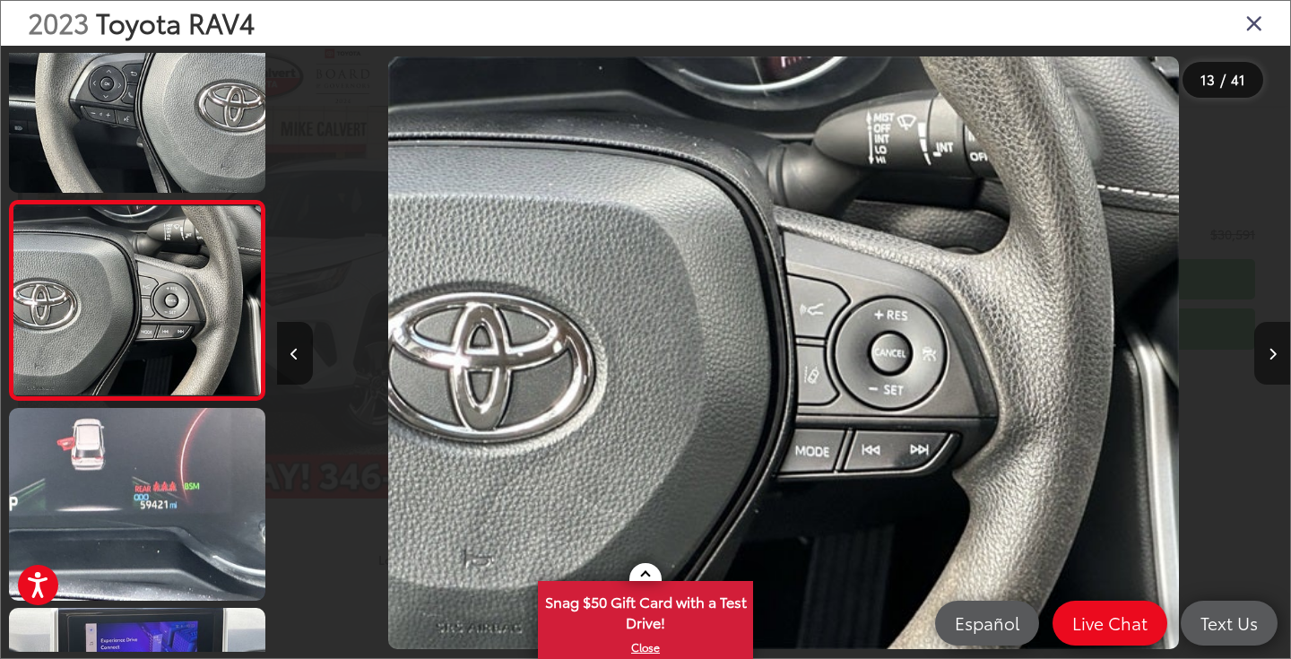
click at [1269, 348] on icon "Next image" at bounding box center [1273, 354] width 8 height 13
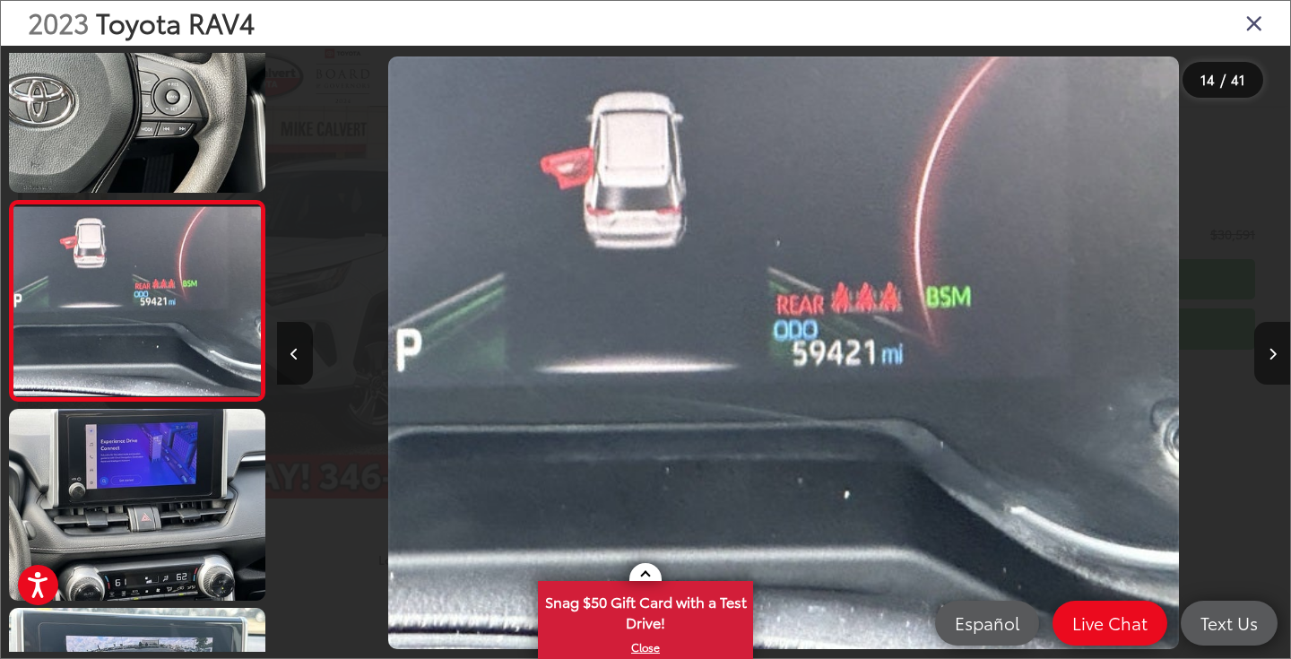
click at [1269, 348] on icon "Next image" at bounding box center [1273, 354] width 8 height 13
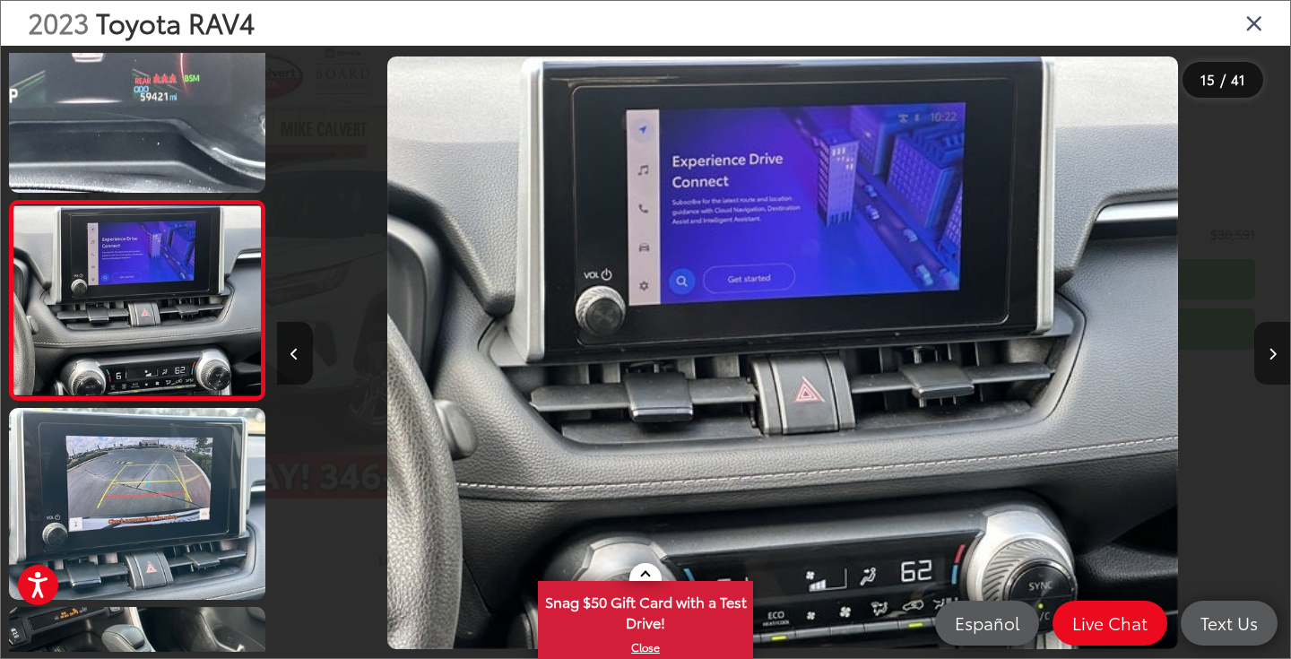
click at [1269, 348] on icon "Next image" at bounding box center [1273, 354] width 8 height 13
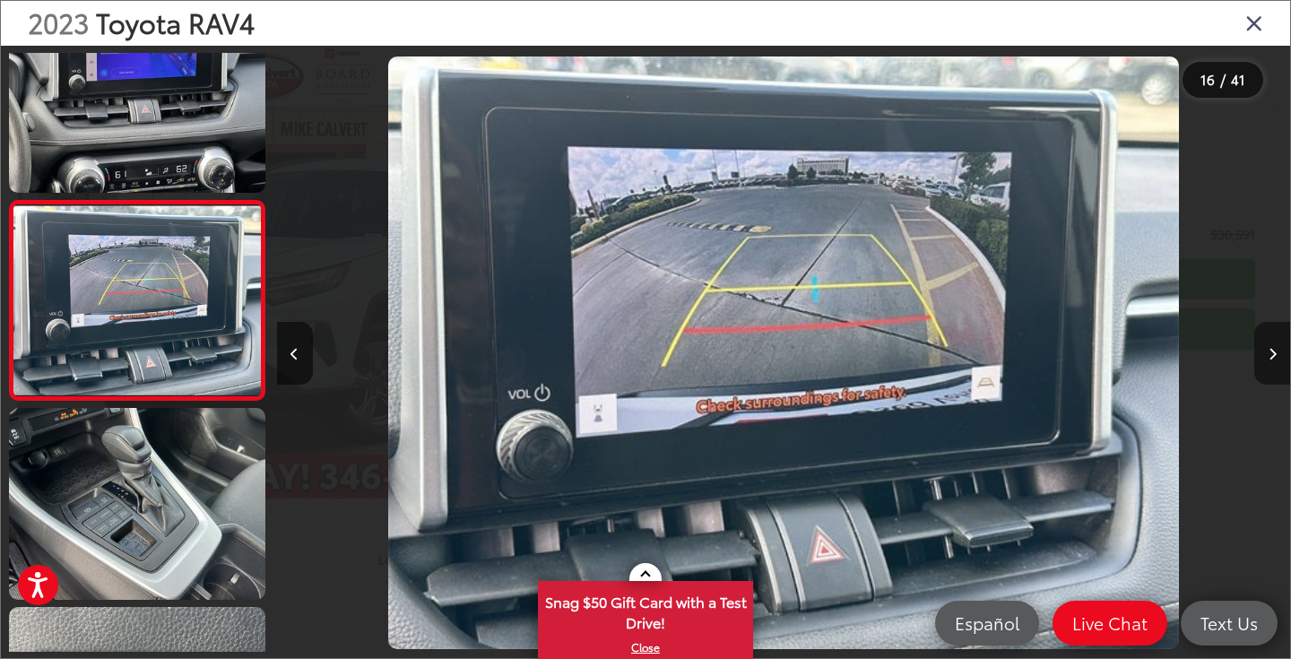
click at [1269, 348] on icon "Next image" at bounding box center [1273, 354] width 8 height 13
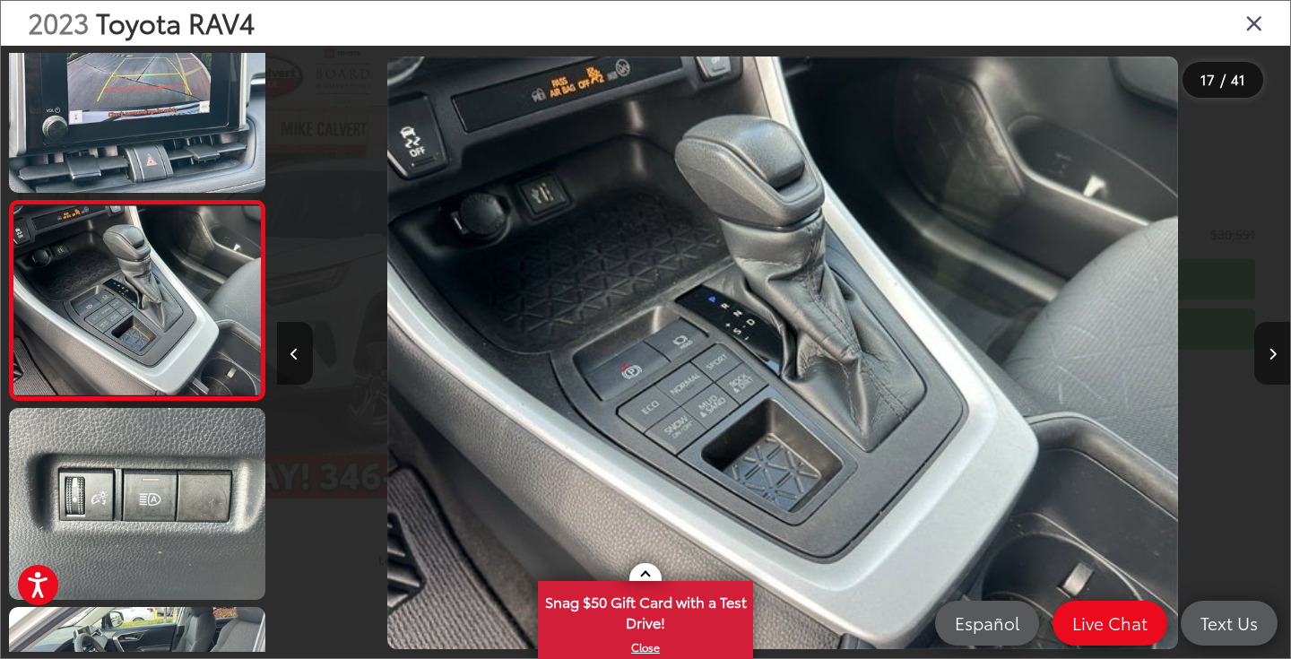
click at [1269, 348] on icon "Next image" at bounding box center [1273, 354] width 8 height 13
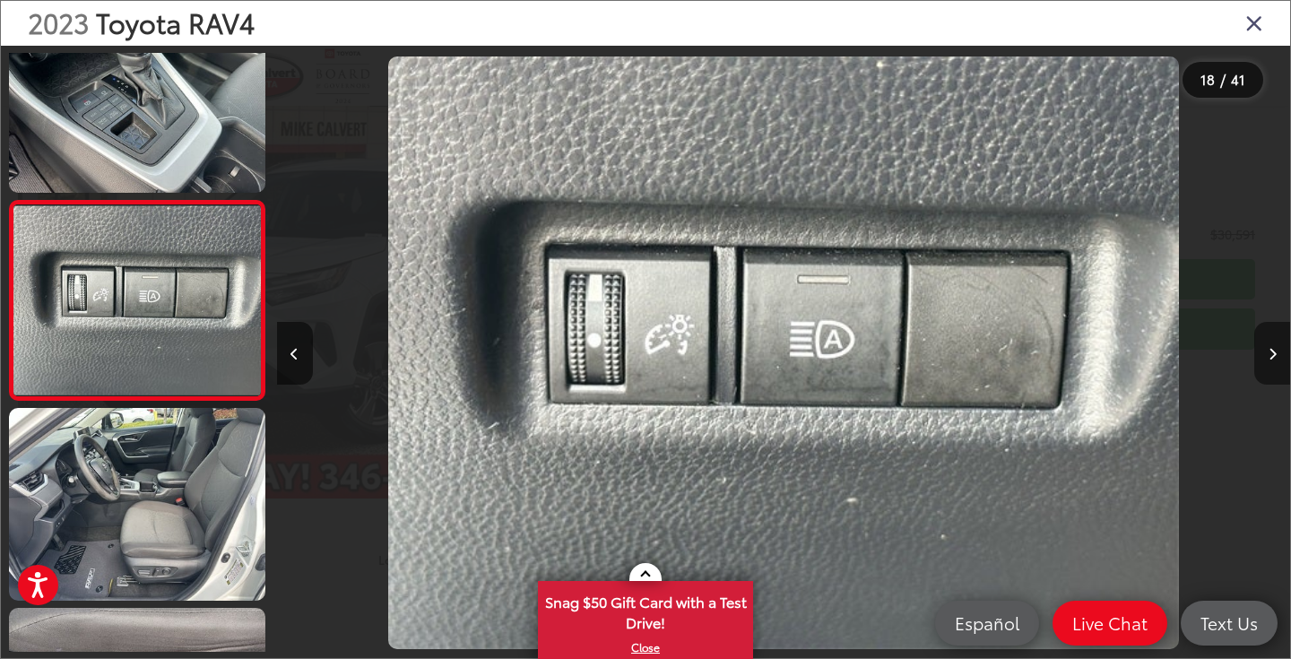
click at [1269, 348] on icon "Next image" at bounding box center [1273, 354] width 8 height 13
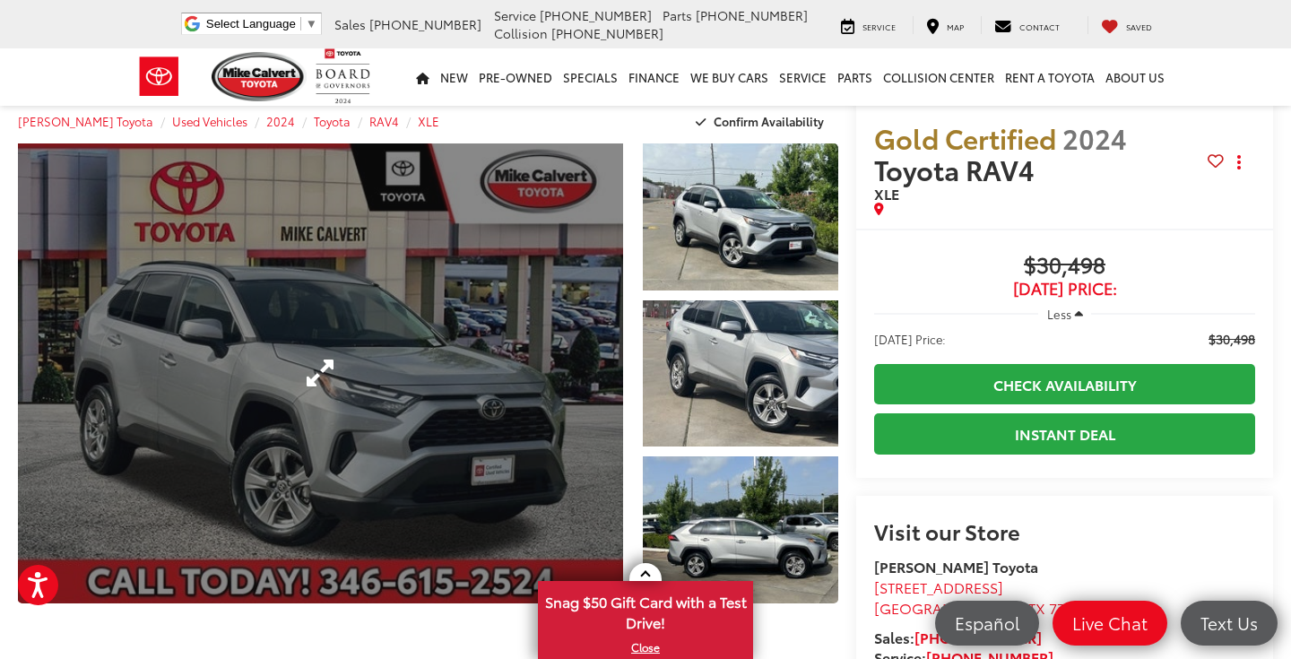
scroll to position [25, 0]
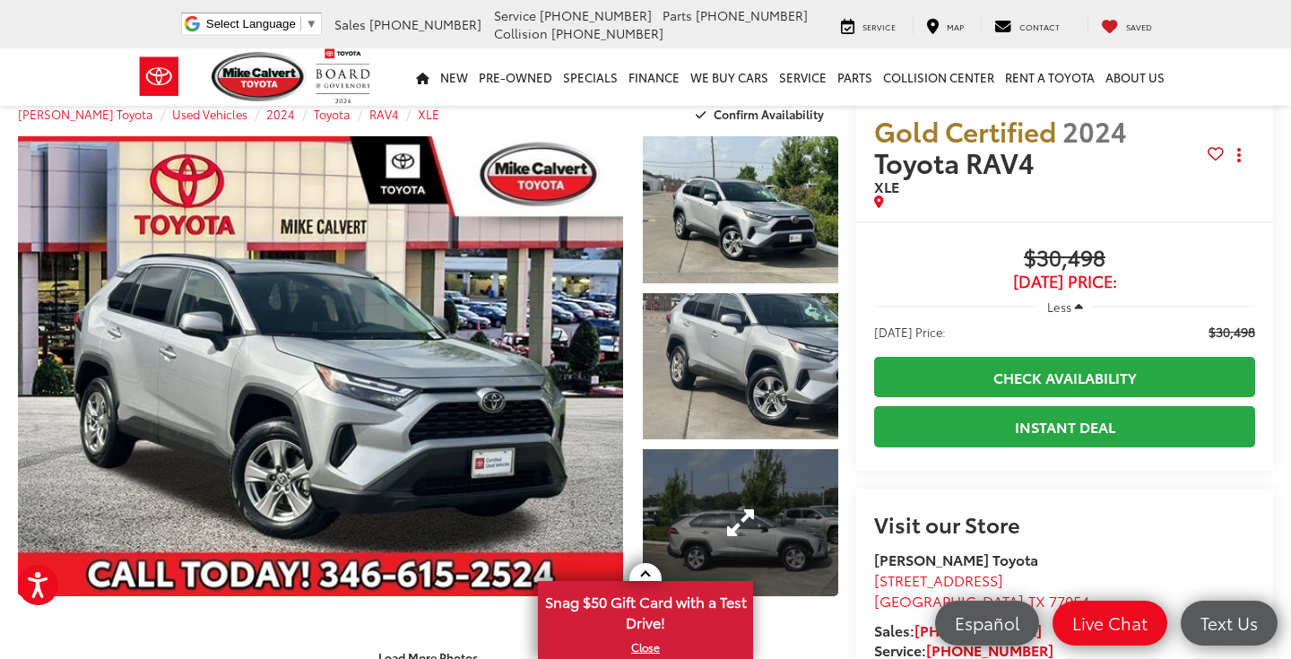
click at [737, 540] on link "Expand Photo 3" at bounding box center [740, 522] width 195 height 147
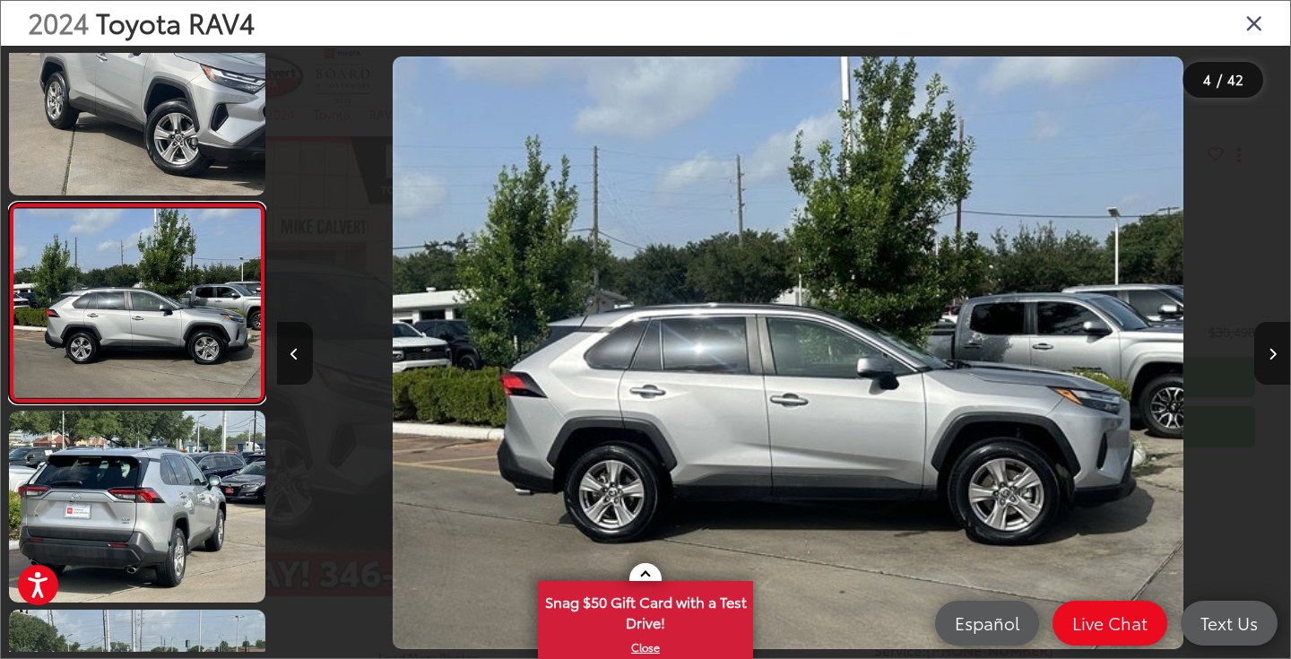
scroll to position [0, 3041]
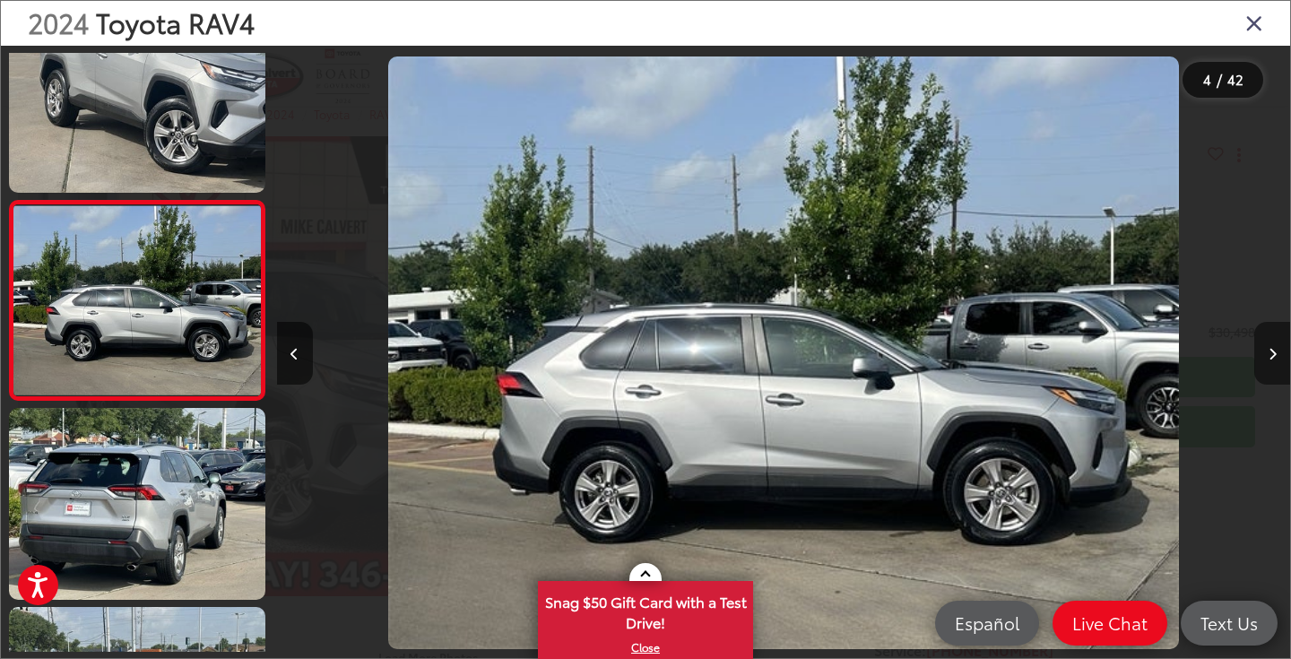
click at [1271, 360] on button "Next image" at bounding box center [1273, 353] width 36 height 63
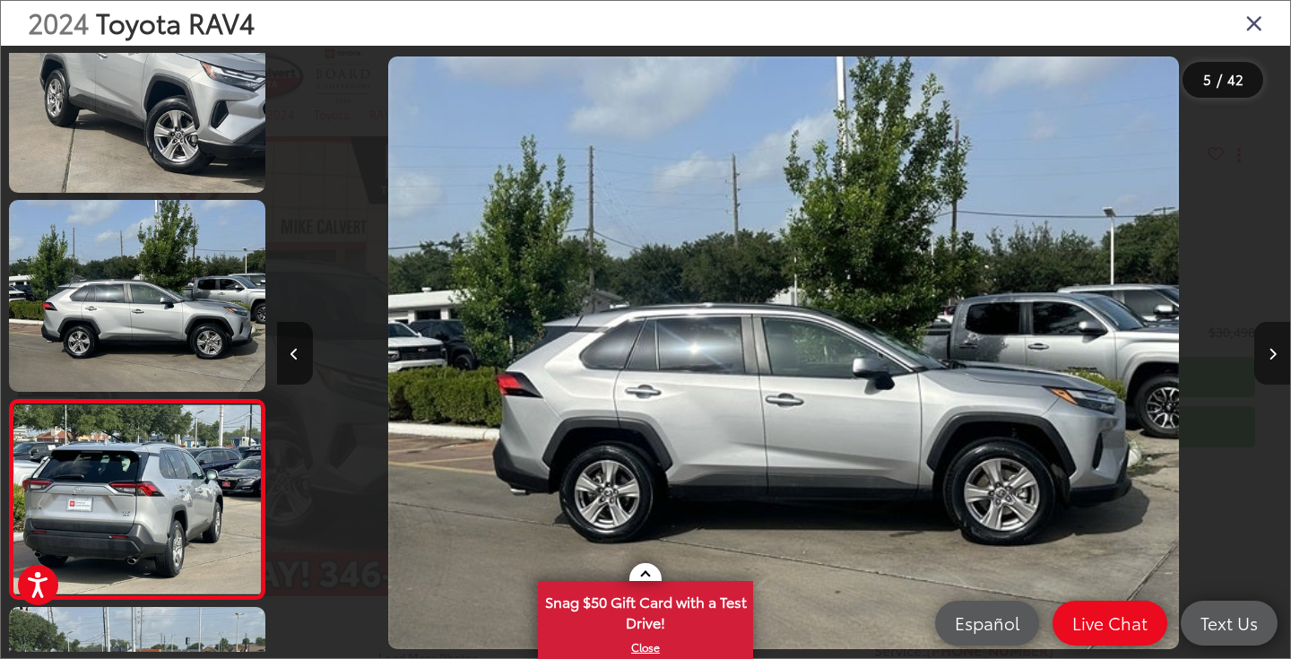
scroll to position [0, 4055]
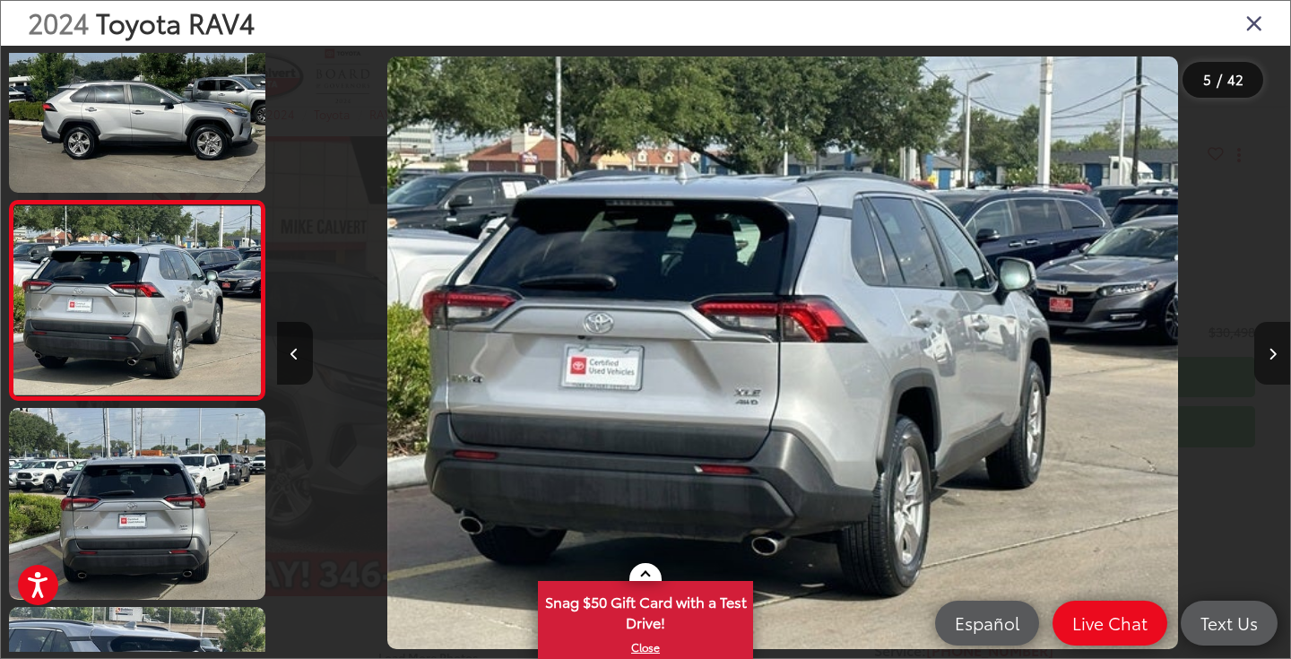
click at [1271, 360] on button "Next image" at bounding box center [1273, 353] width 36 height 63
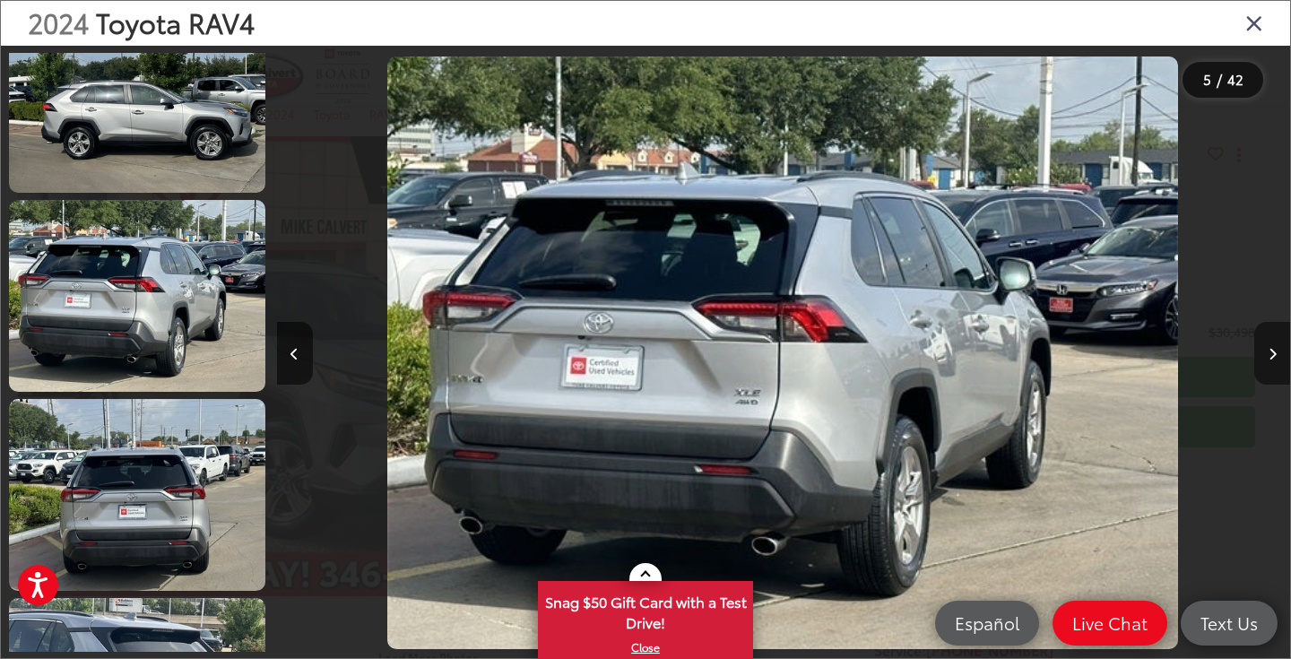
scroll to position [0, 5068]
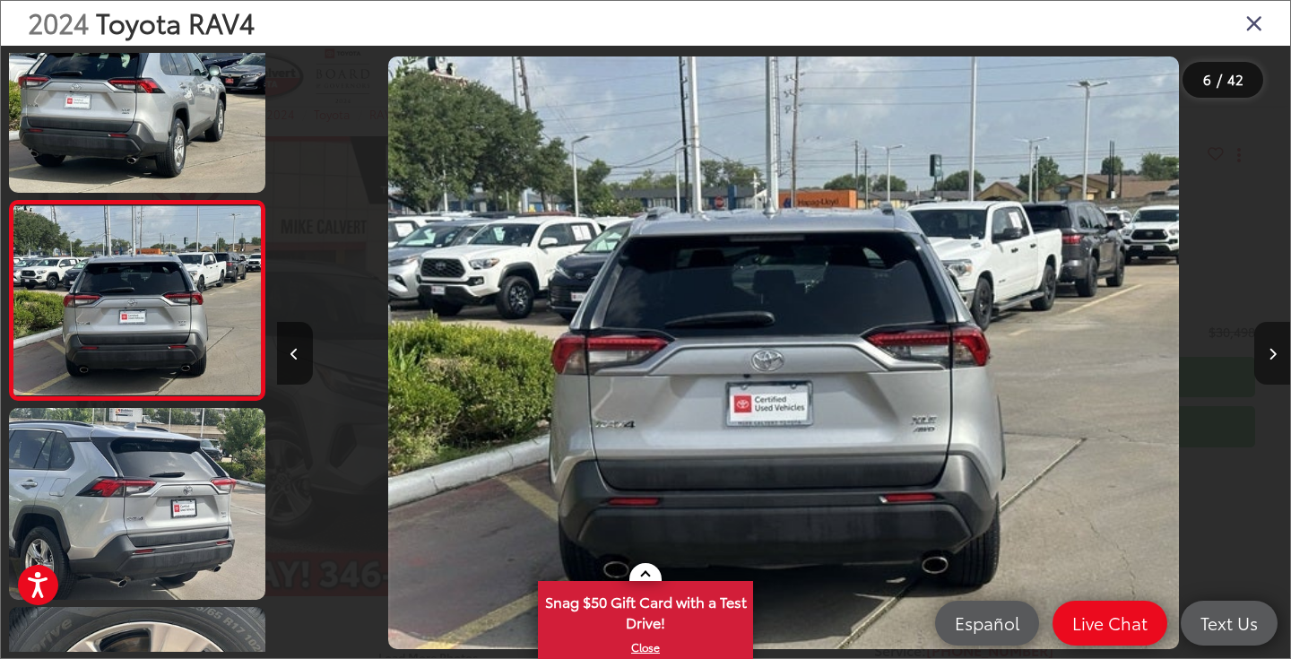
click at [1271, 360] on button "Next image" at bounding box center [1273, 353] width 36 height 63
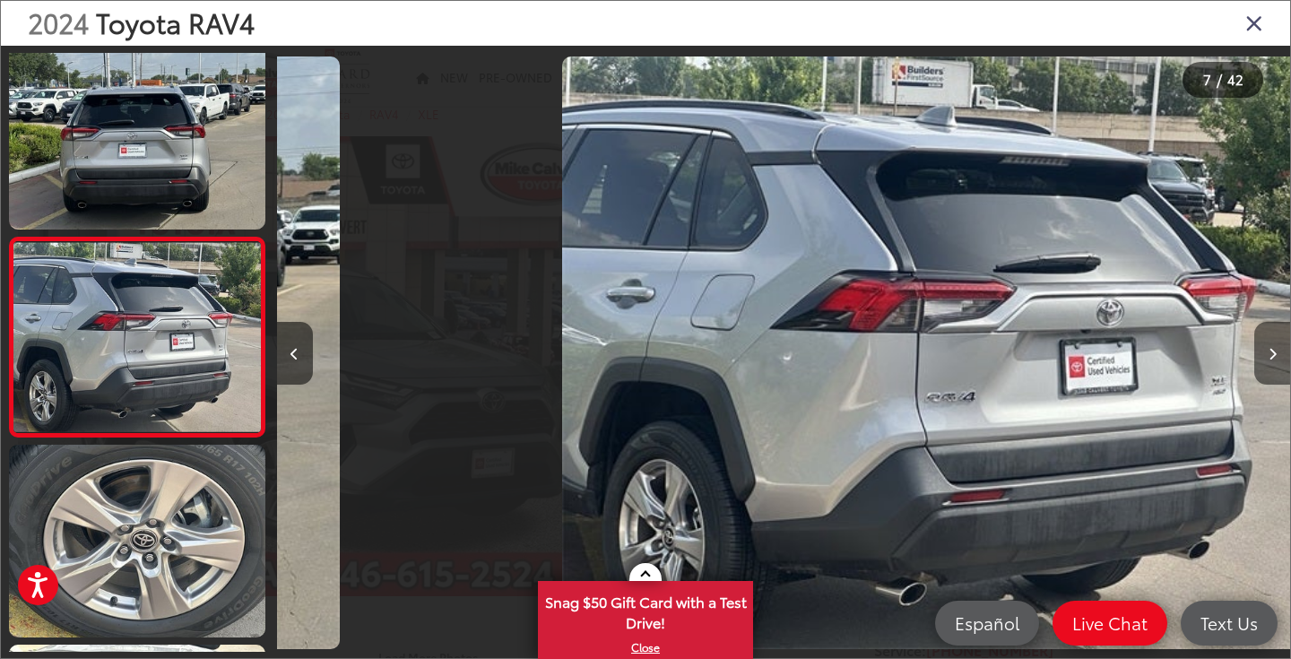
scroll to position [0, 6082]
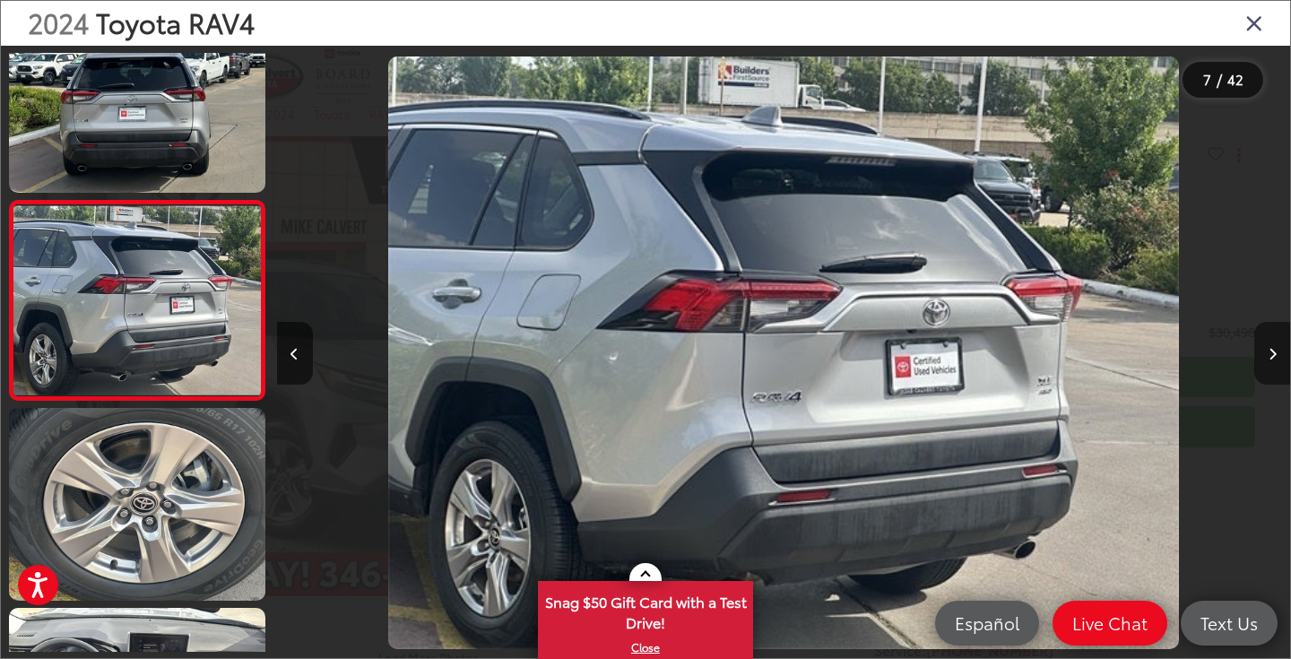
click at [1271, 360] on button "Next image" at bounding box center [1273, 353] width 36 height 63
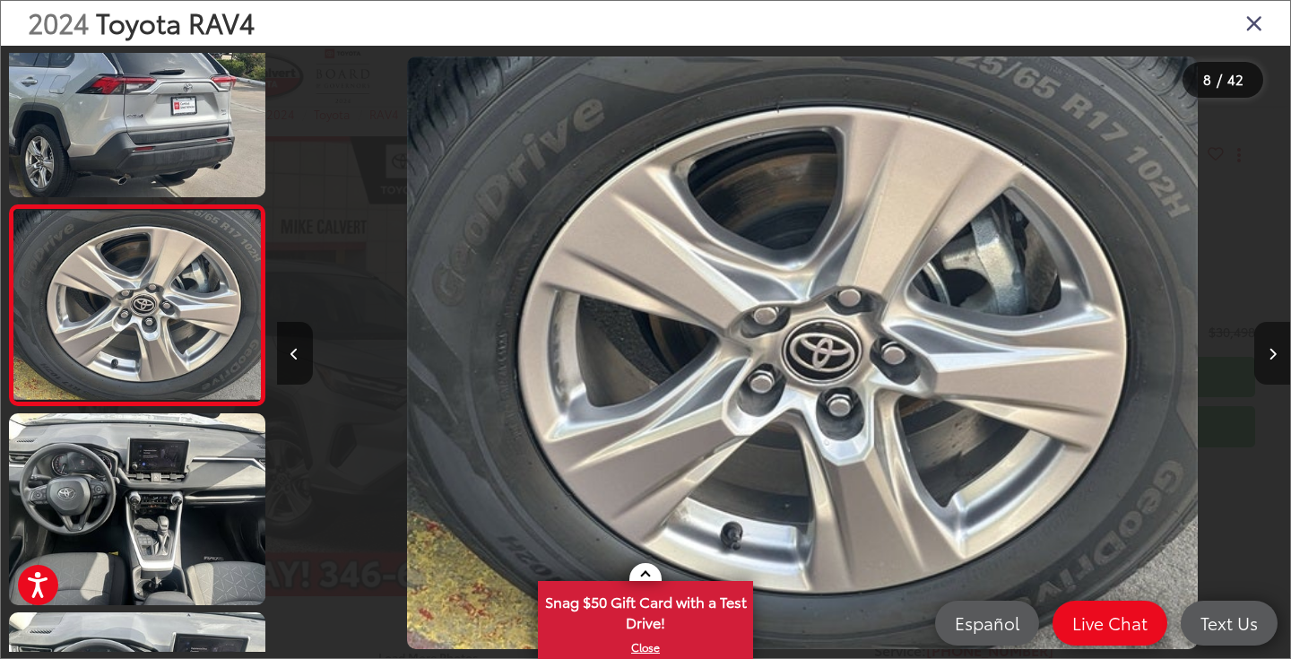
scroll to position [0, 7096]
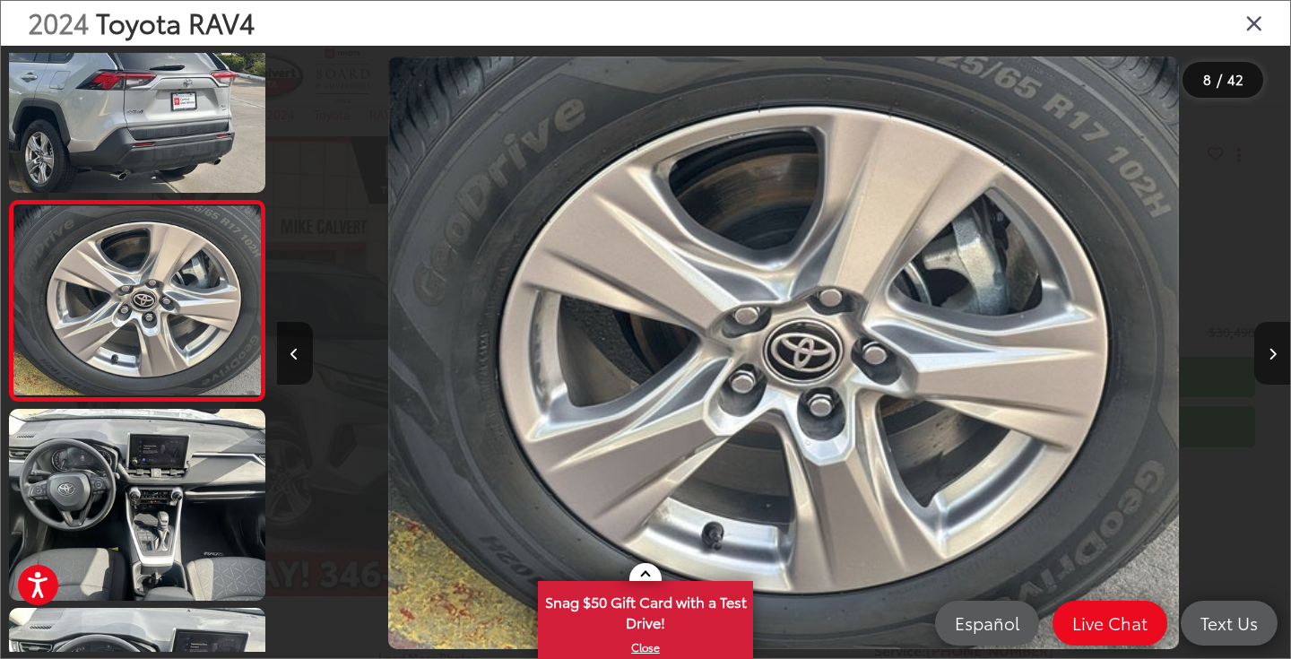
click at [1271, 360] on button "Next image" at bounding box center [1273, 353] width 36 height 63
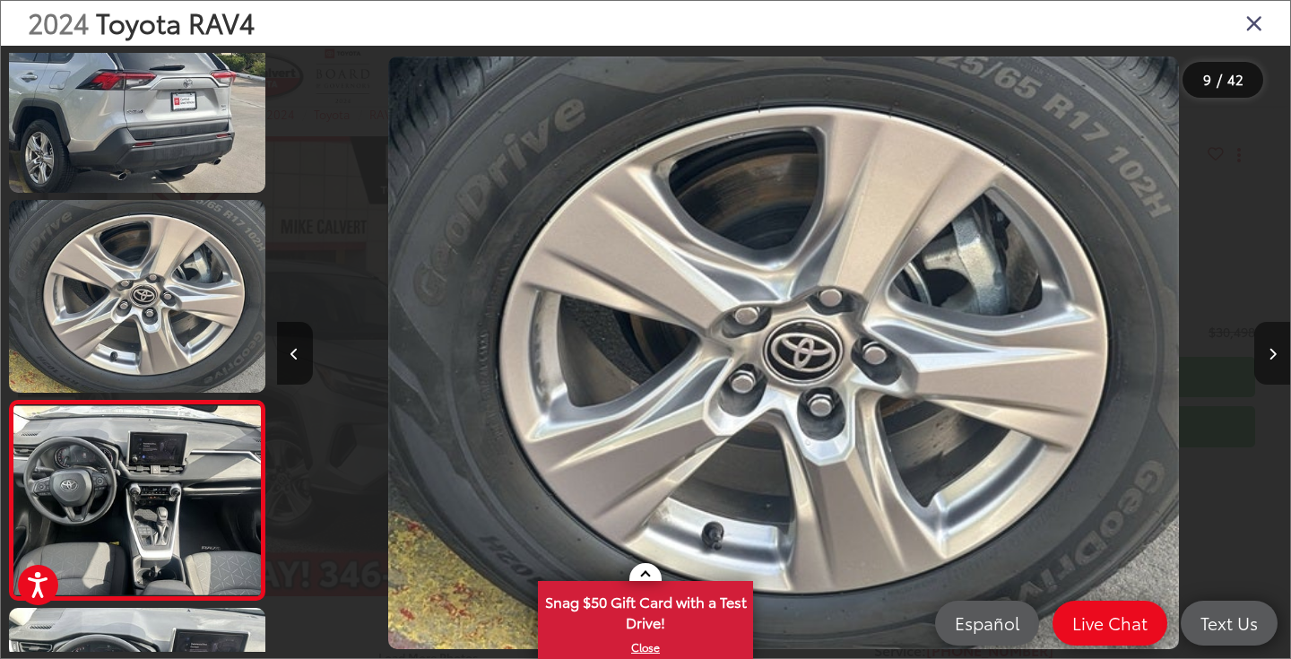
scroll to position [0, 8109]
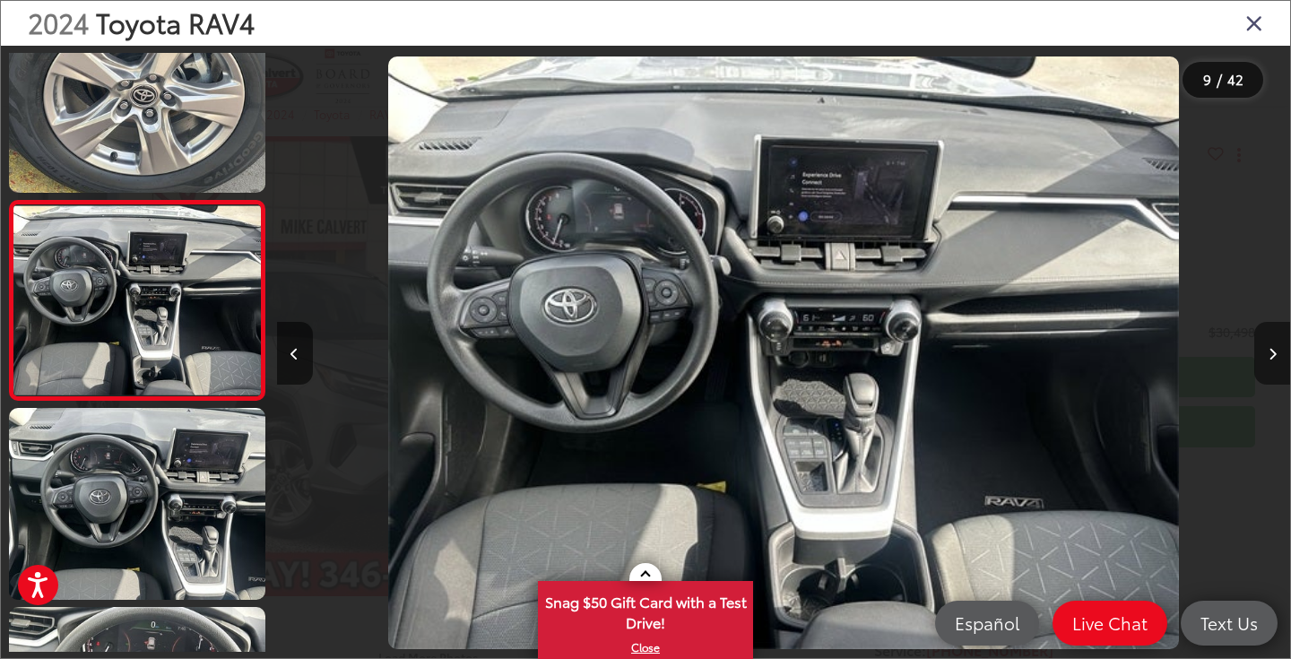
click at [1271, 360] on button "Next image" at bounding box center [1273, 353] width 36 height 63
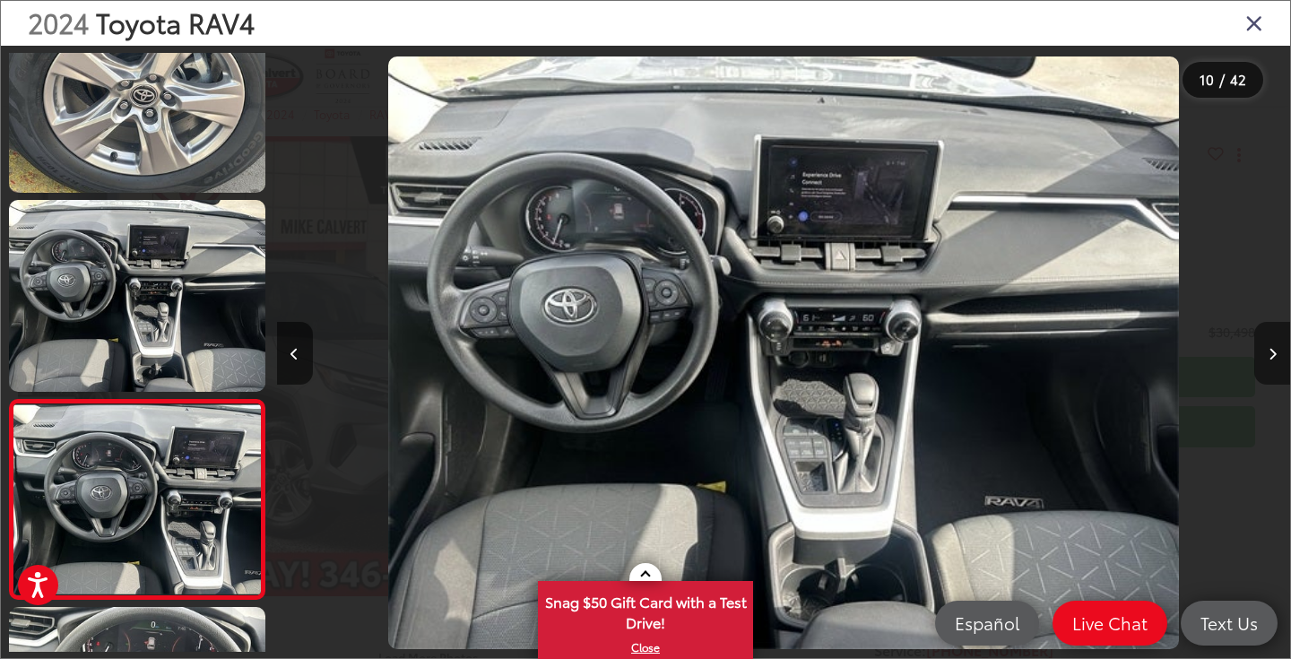
scroll to position [0, 9123]
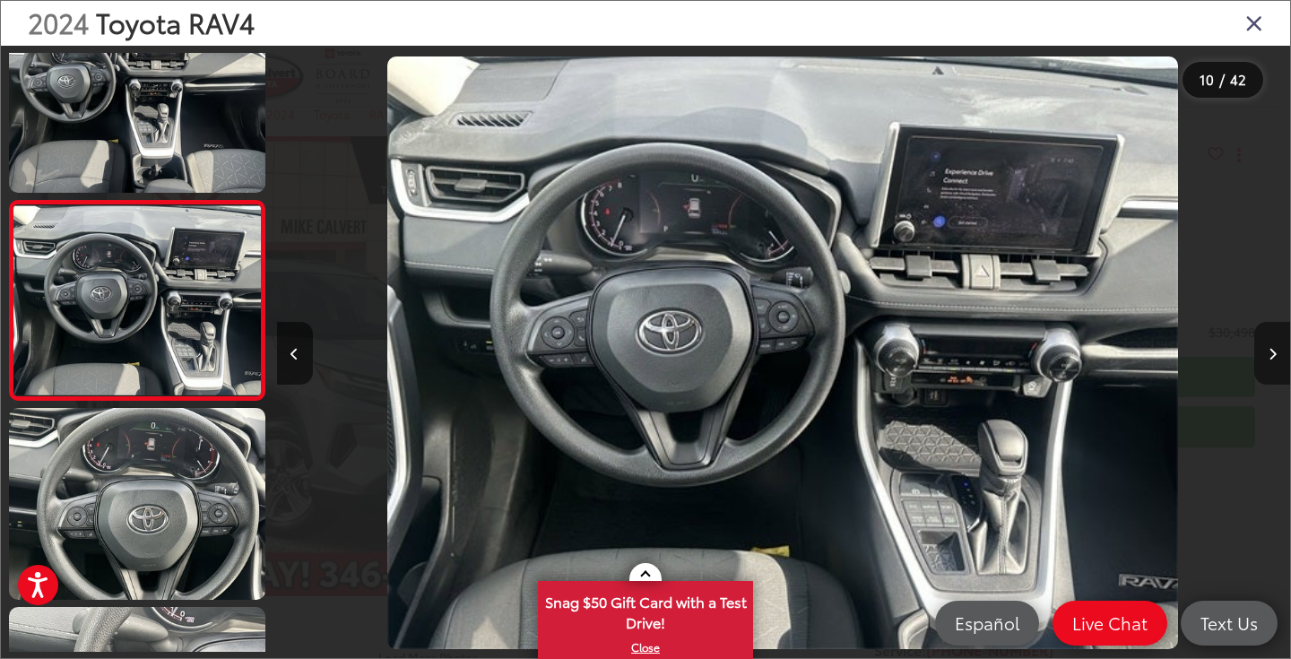
click at [1271, 360] on button "Next image" at bounding box center [1273, 353] width 36 height 63
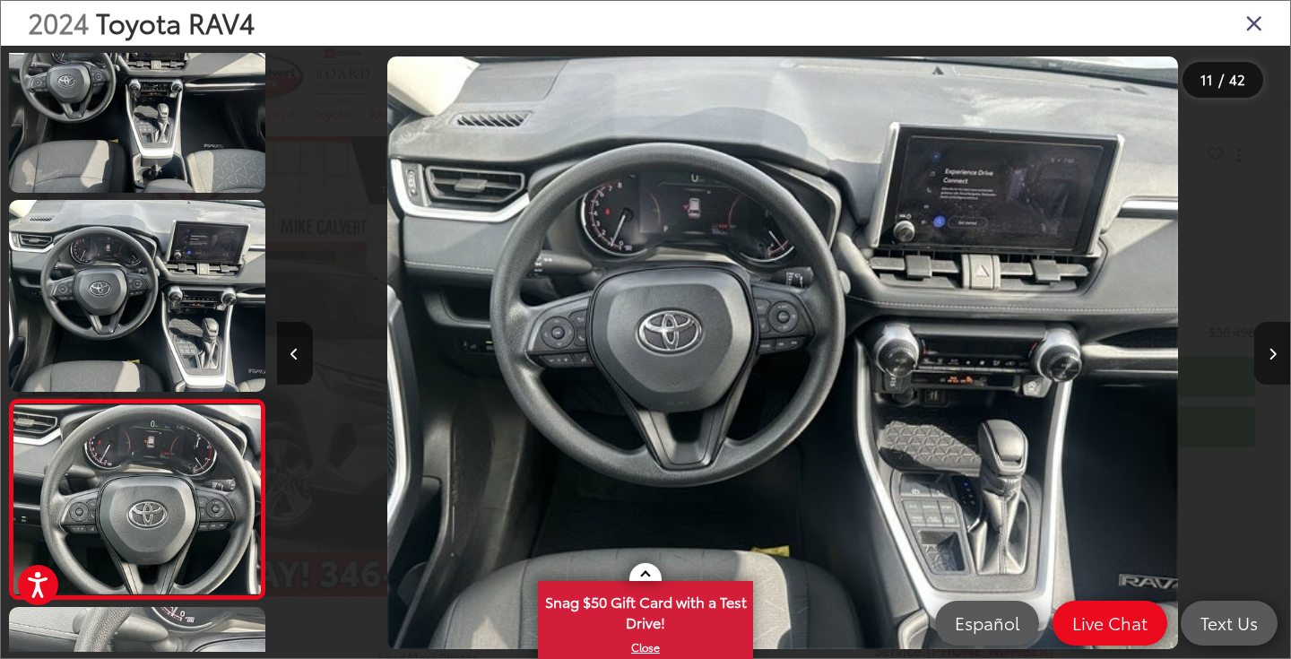
scroll to position [1846, 0]
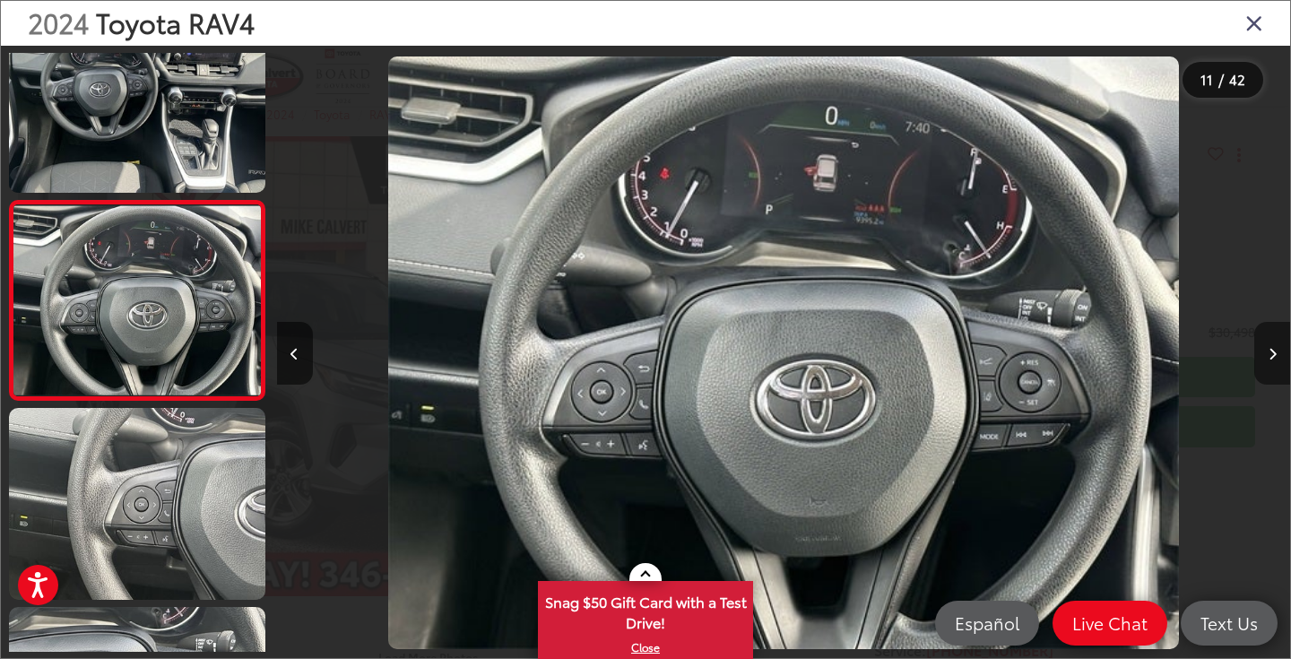
click at [1271, 360] on button "Next image" at bounding box center [1273, 353] width 36 height 63
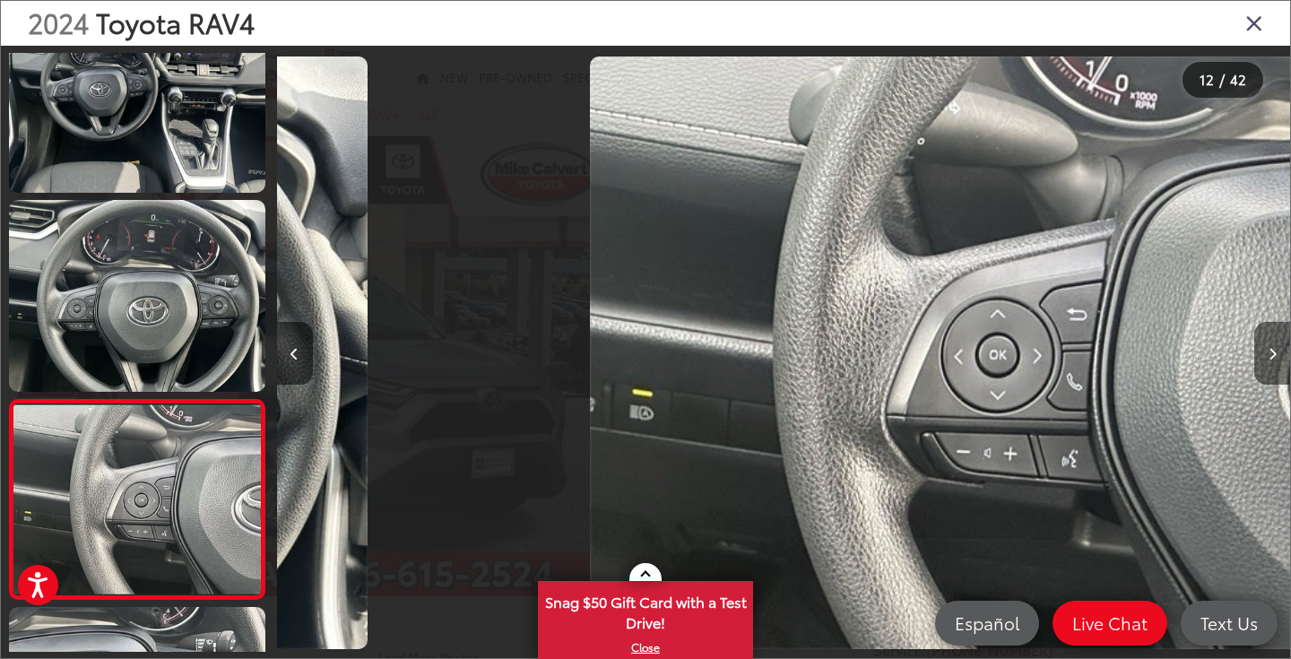
scroll to position [0, 0]
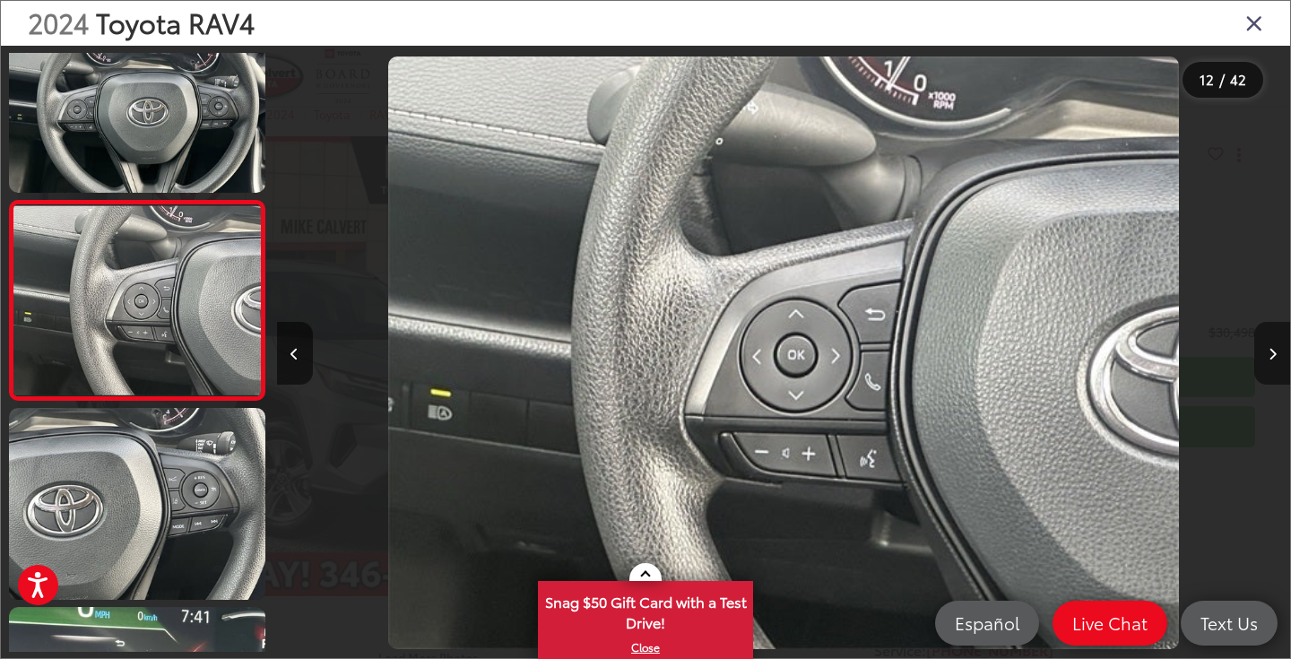
click at [1271, 360] on button "Next image" at bounding box center [1273, 353] width 36 height 63
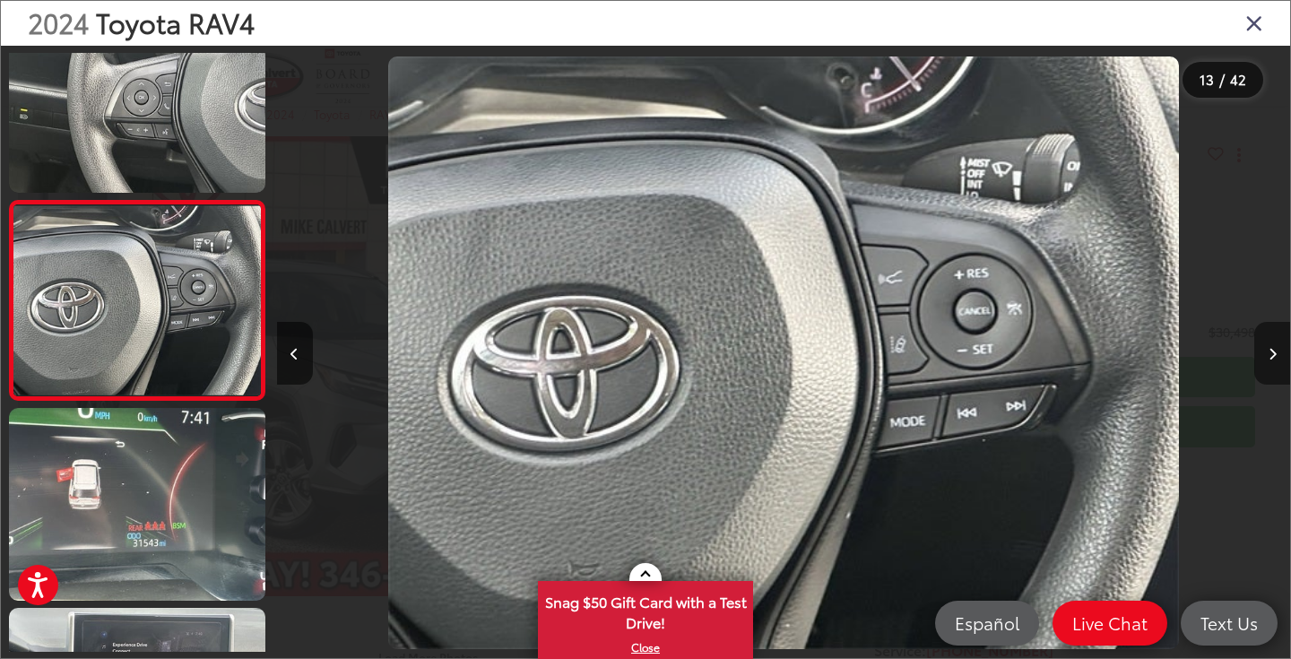
click at [1271, 360] on button "Next image" at bounding box center [1273, 353] width 36 height 63
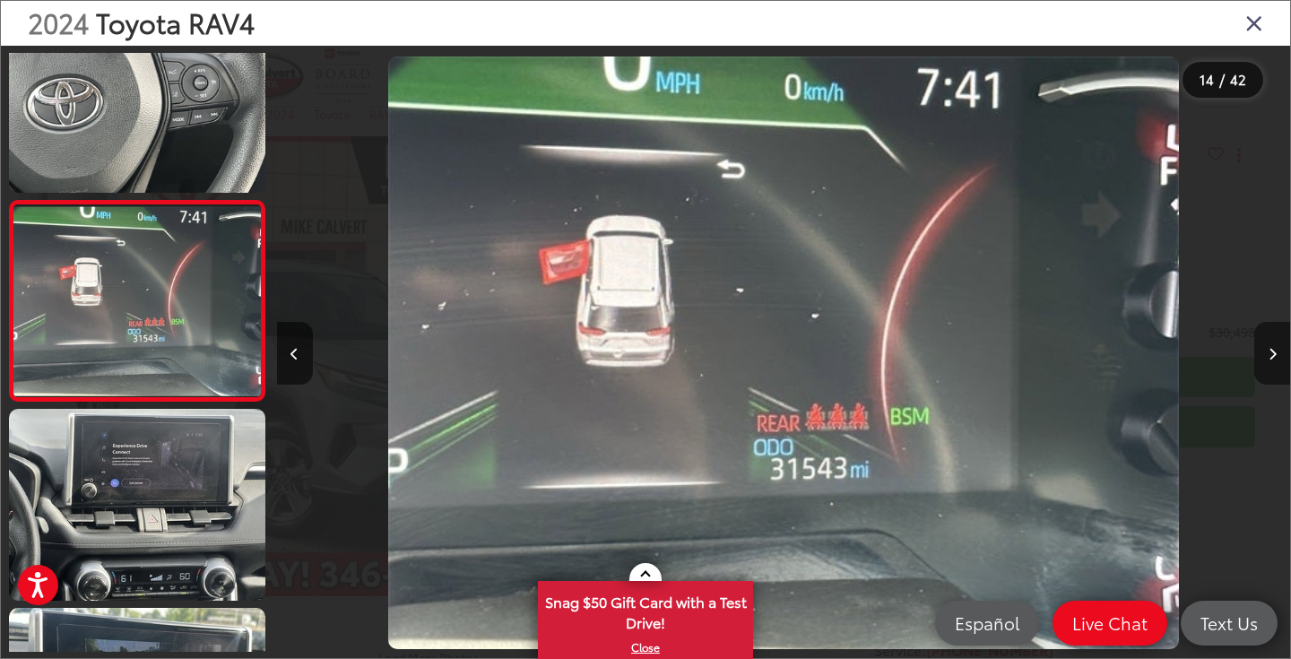
click at [1271, 360] on button "Next image" at bounding box center [1273, 353] width 36 height 63
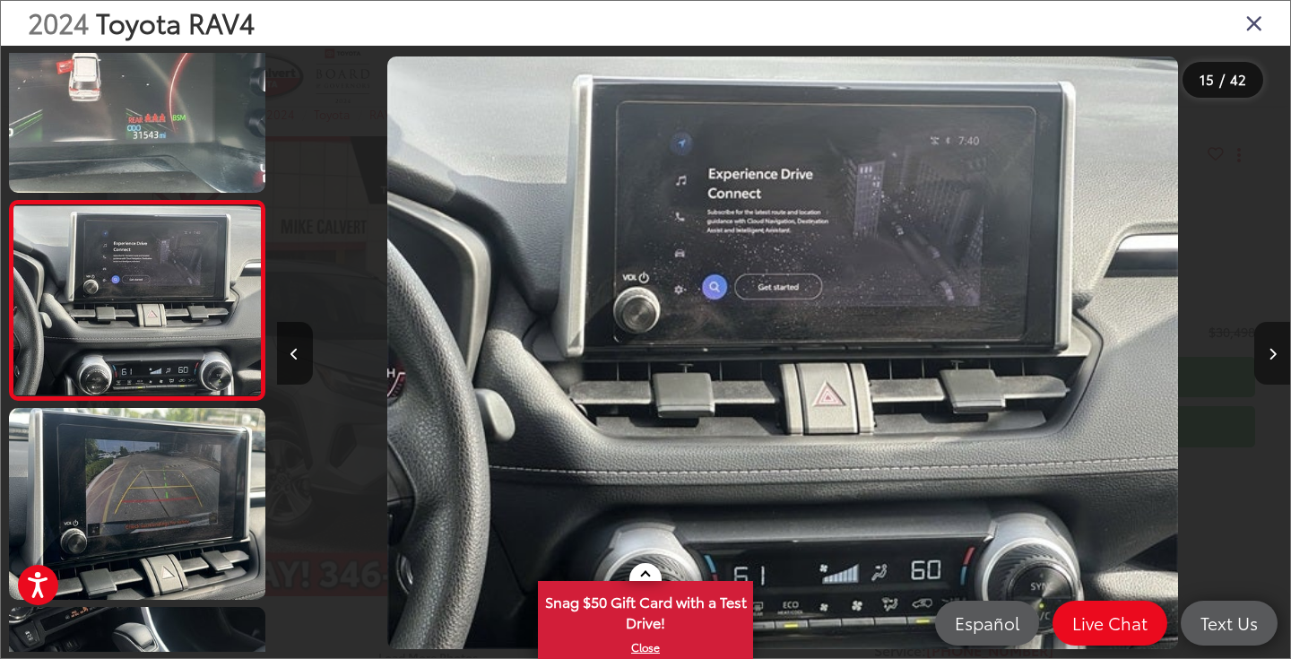
click at [1271, 360] on button "Next image" at bounding box center [1273, 353] width 36 height 63
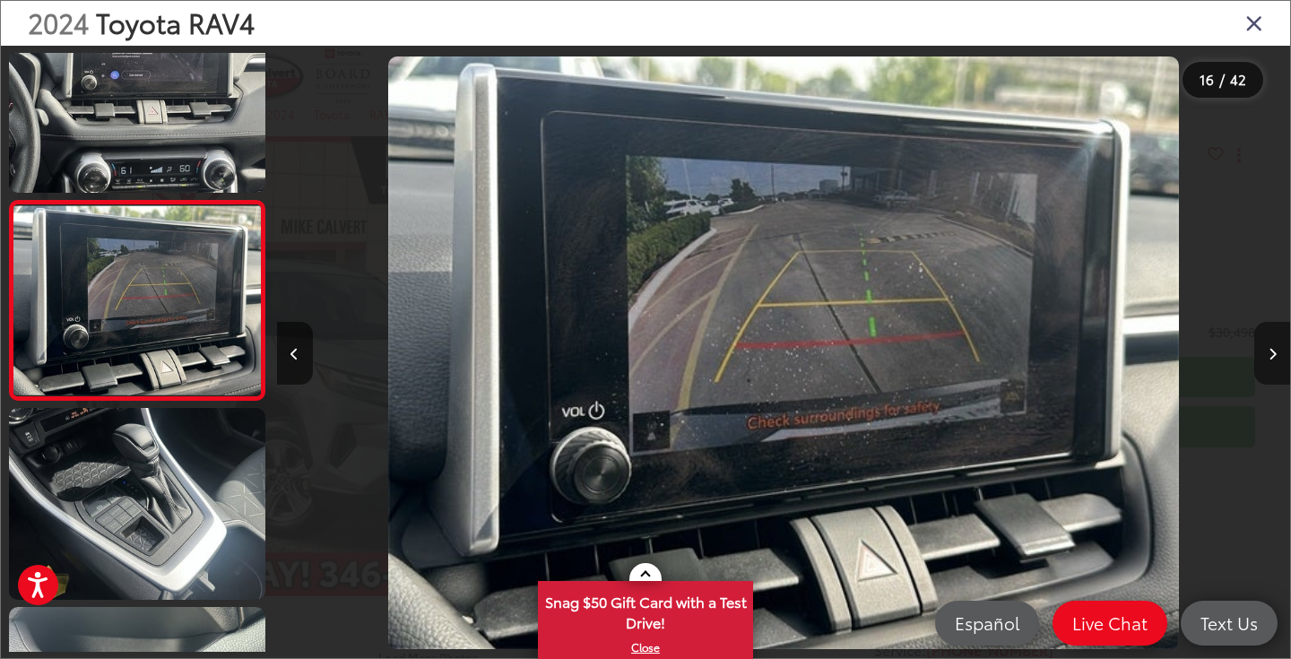
click at [1271, 360] on button "Next image" at bounding box center [1273, 353] width 36 height 63
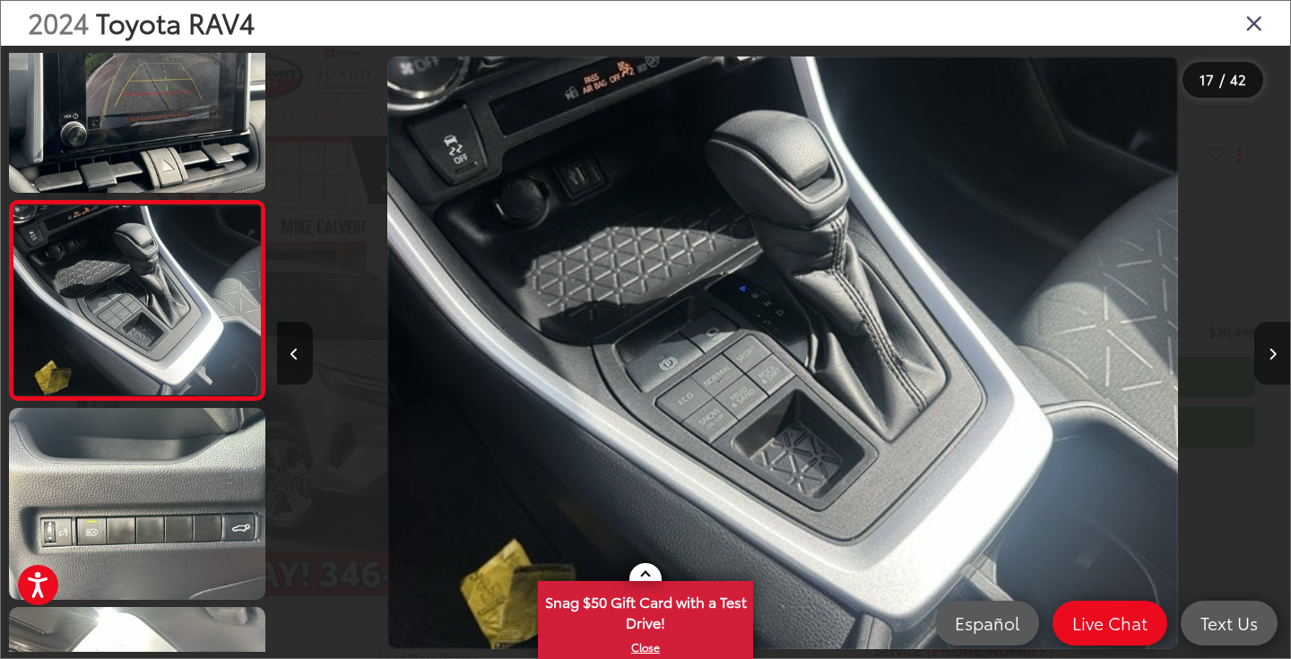
click at [1271, 360] on button "Next image" at bounding box center [1273, 353] width 36 height 63
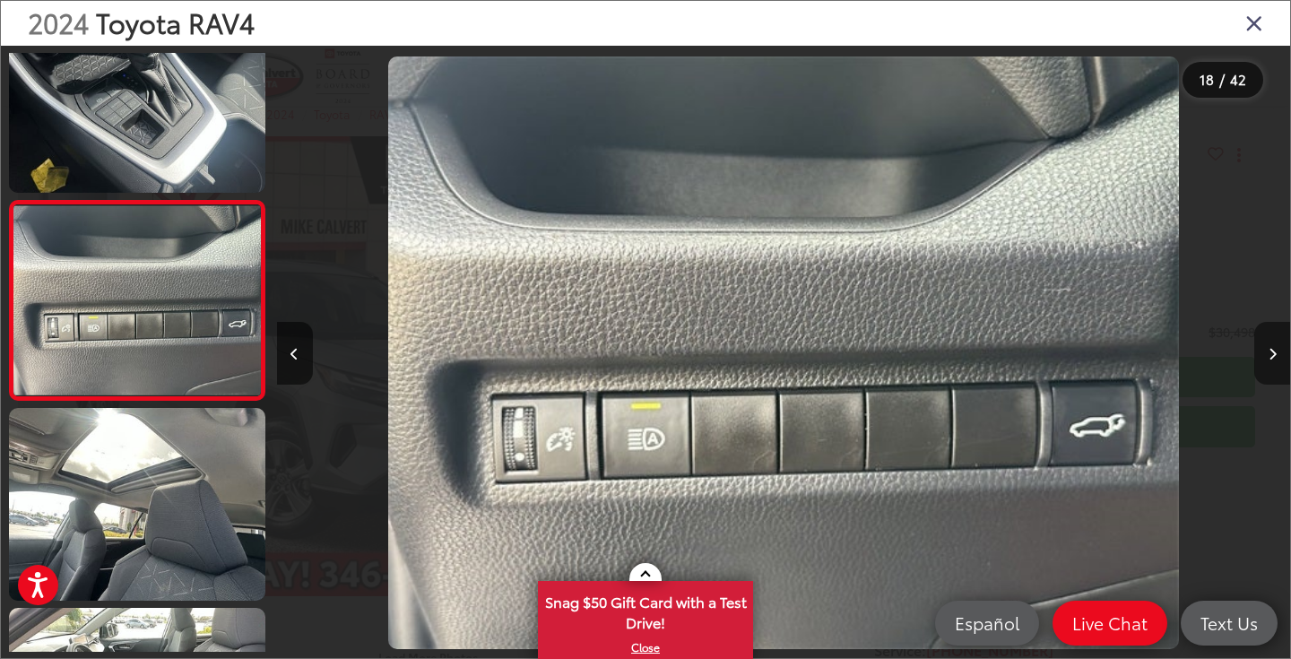
click at [1271, 360] on button "Next image" at bounding box center [1273, 353] width 36 height 63
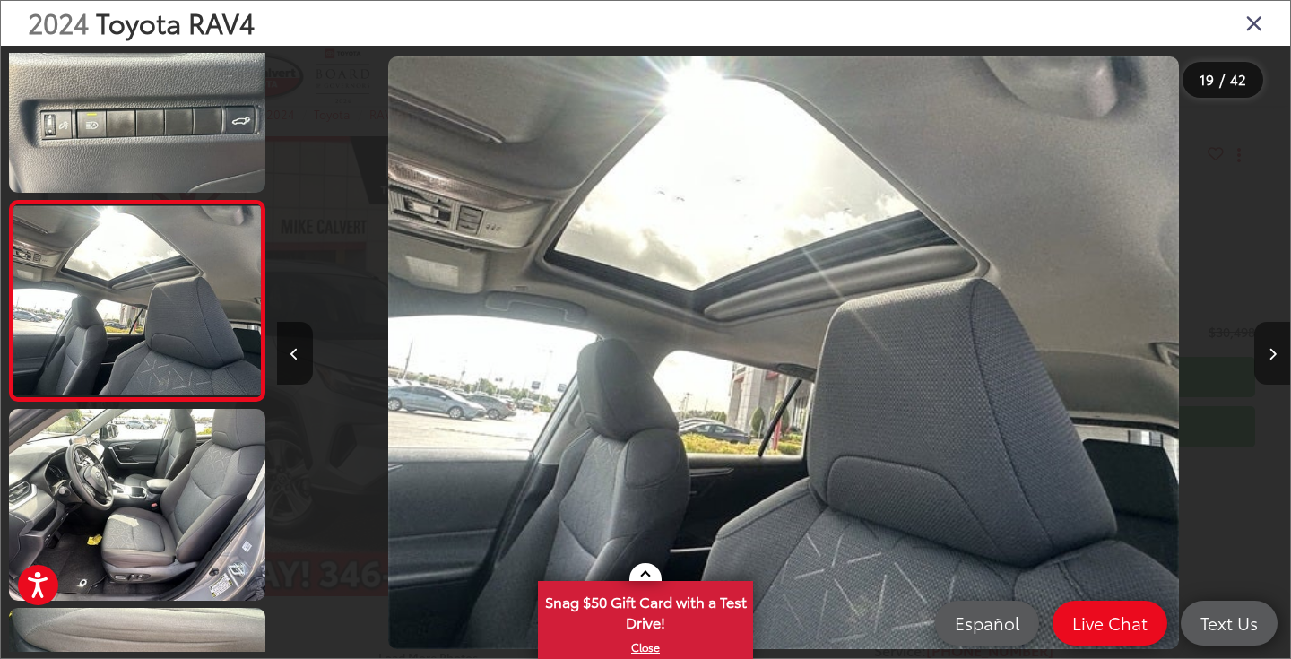
click at [1271, 360] on button "Next image" at bounding box center [1273, 353] width 36 height 63
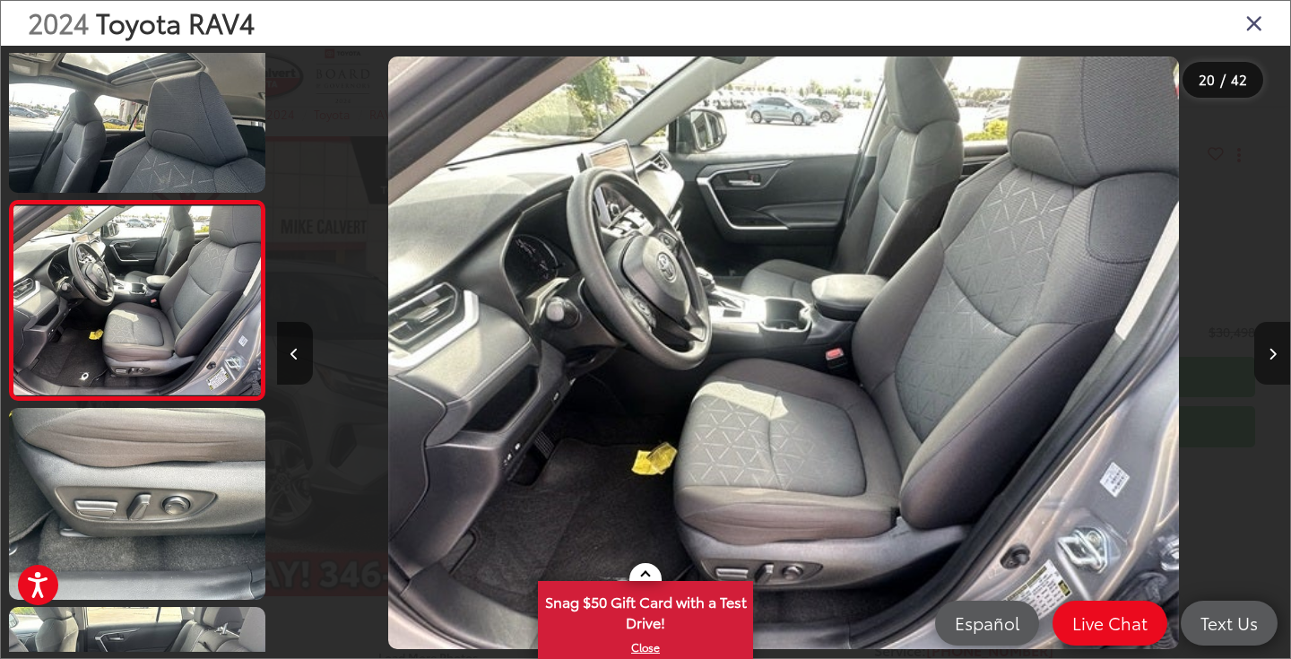
click at [1271, 360] on button "Next image" at bounding box center [1273, 353] width 36 height 63
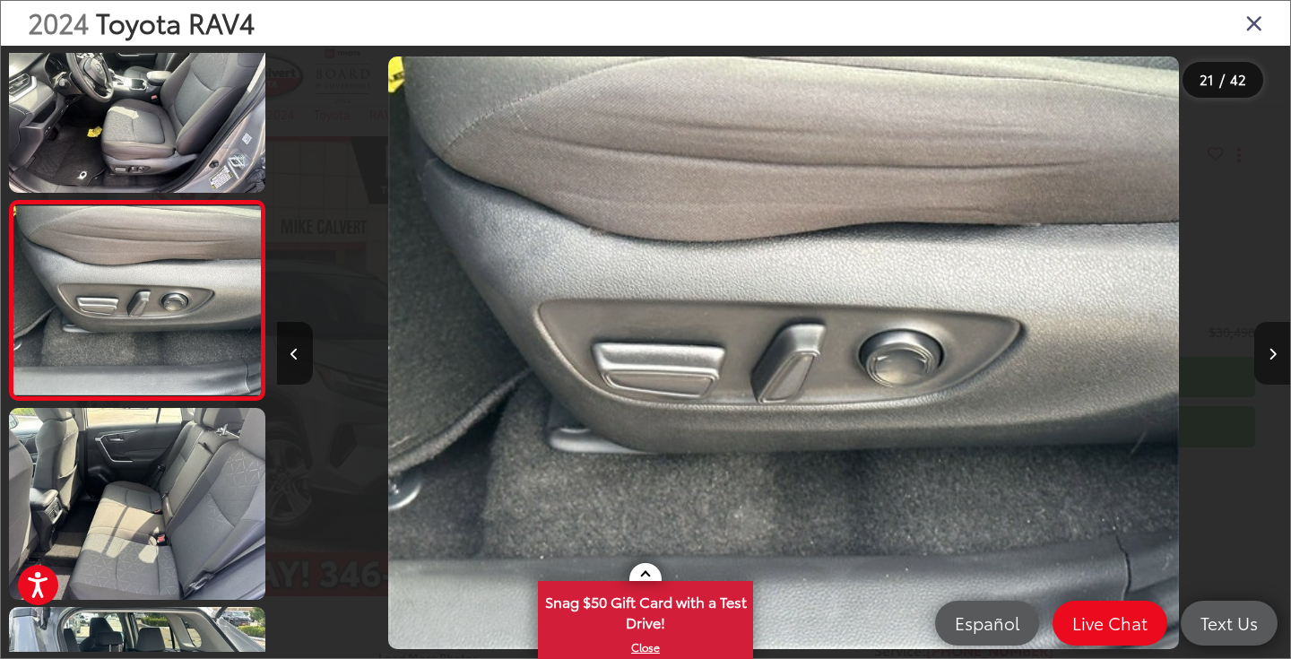
click at [1271, 360] on button "Next image" at bounding box center [1273, 353] width 36 height 63
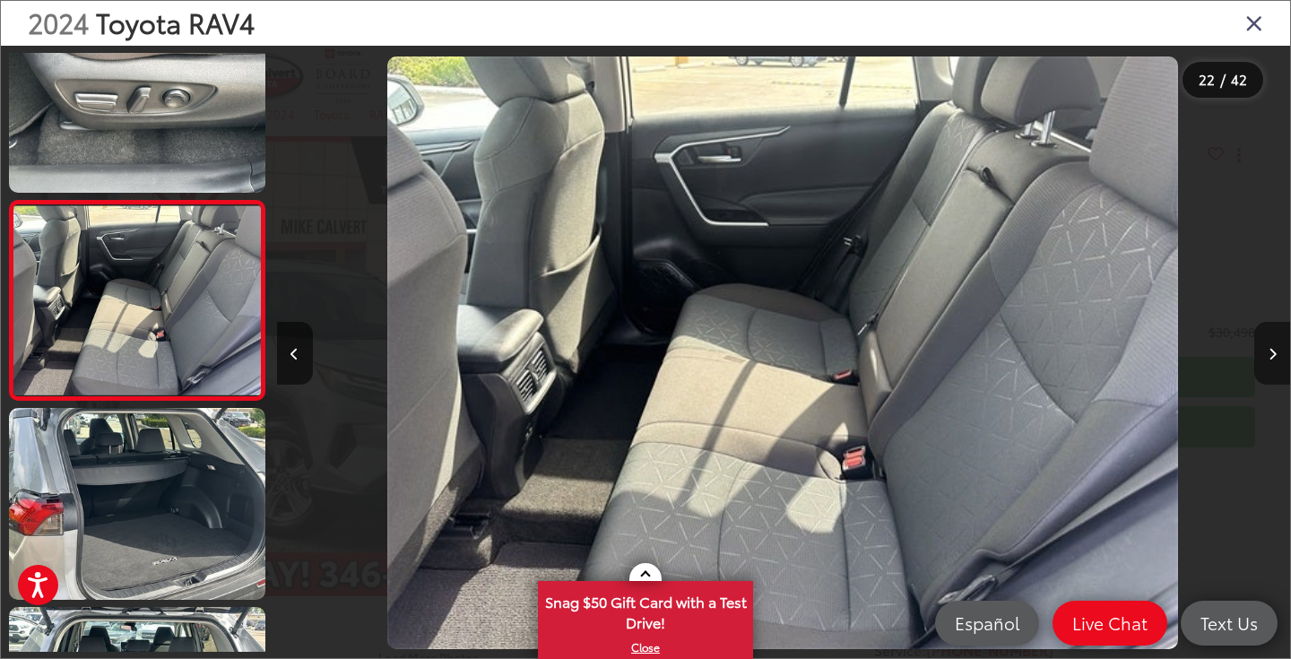
click at [1271, 360] on button "Next image" at bounding box center [1273, 353] width 36 height 63
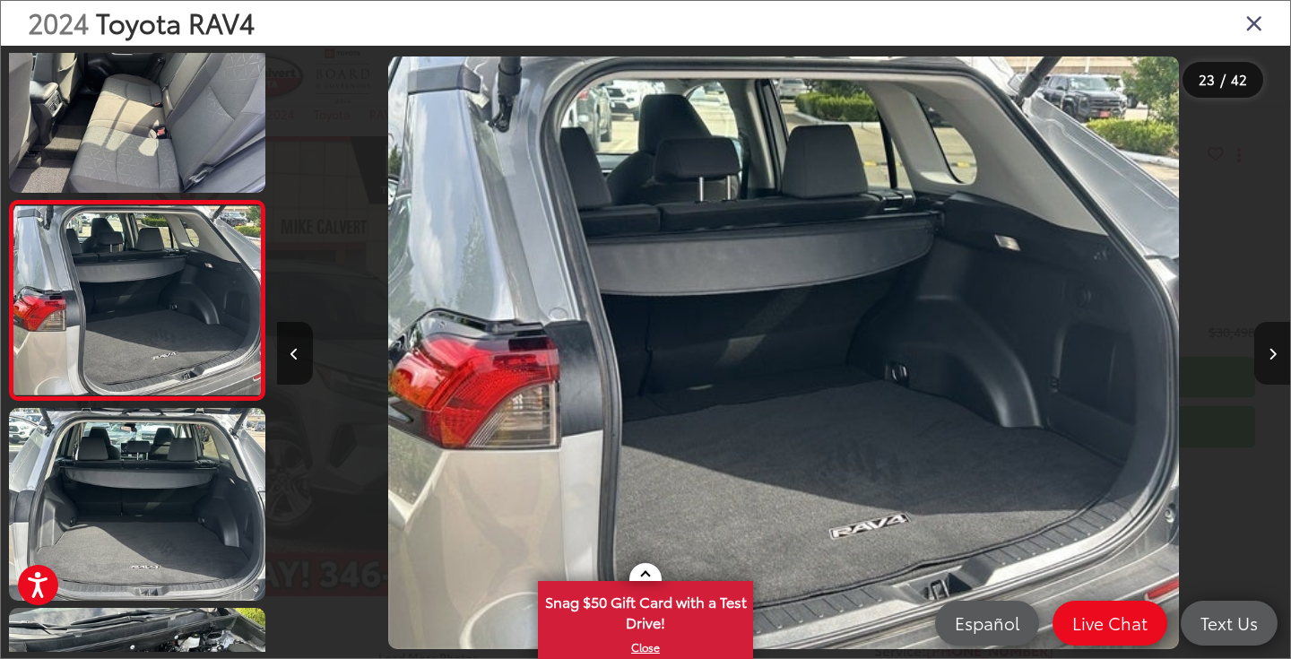
click at [1271, 360] on button "Next image" at bounding box center [1273, 353] width 36 height 63
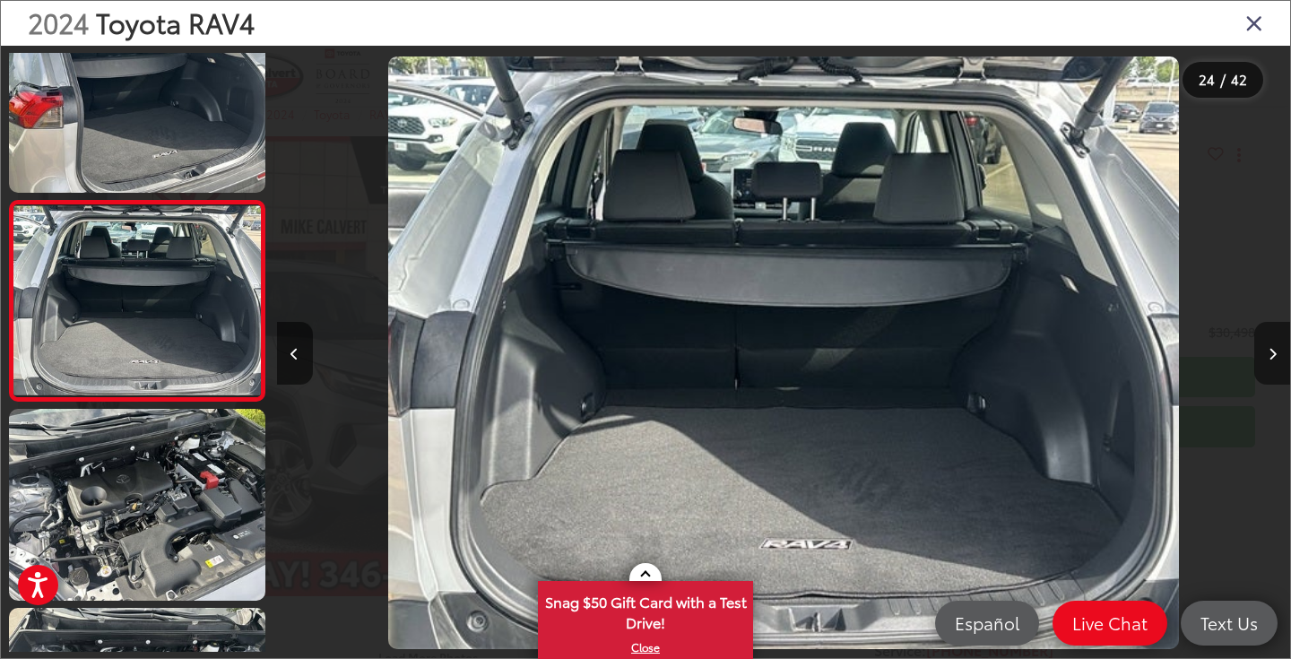
click at [1271, 360] on button "Next image" at bounding box center [1273, 353] width 36 height 63
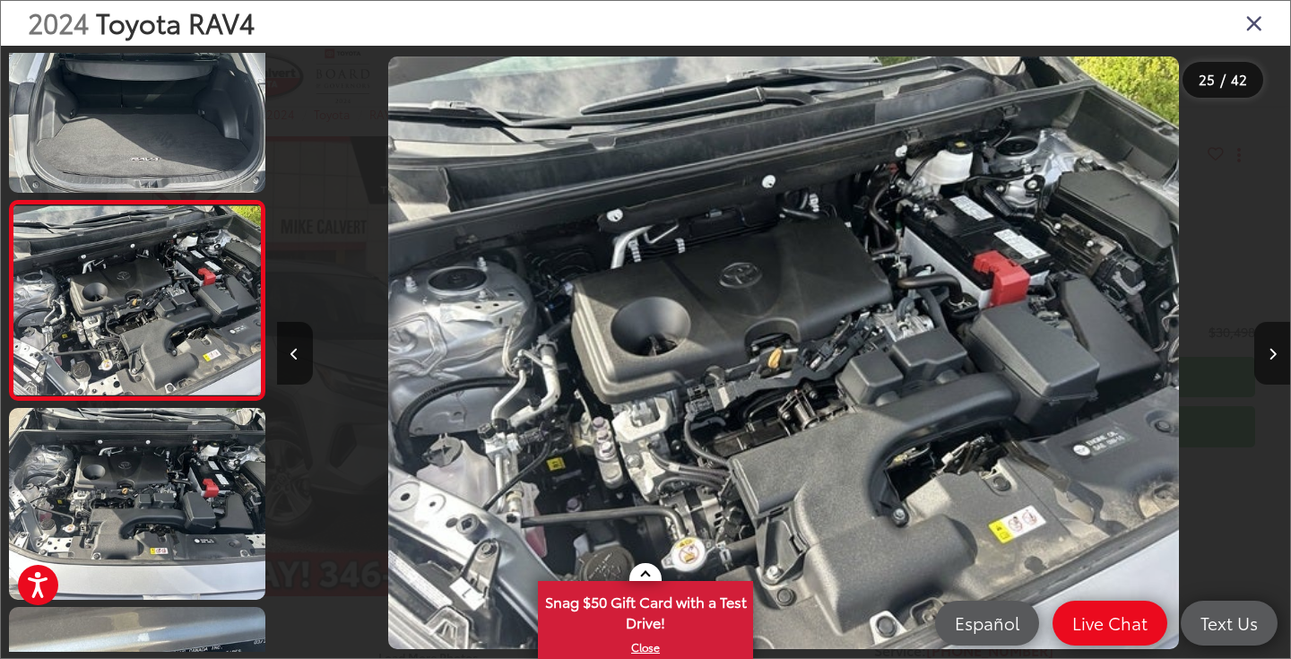
click at [1259, 23] on icon "Close gallery" at bounding box center [1255, 22] width 18 height 23
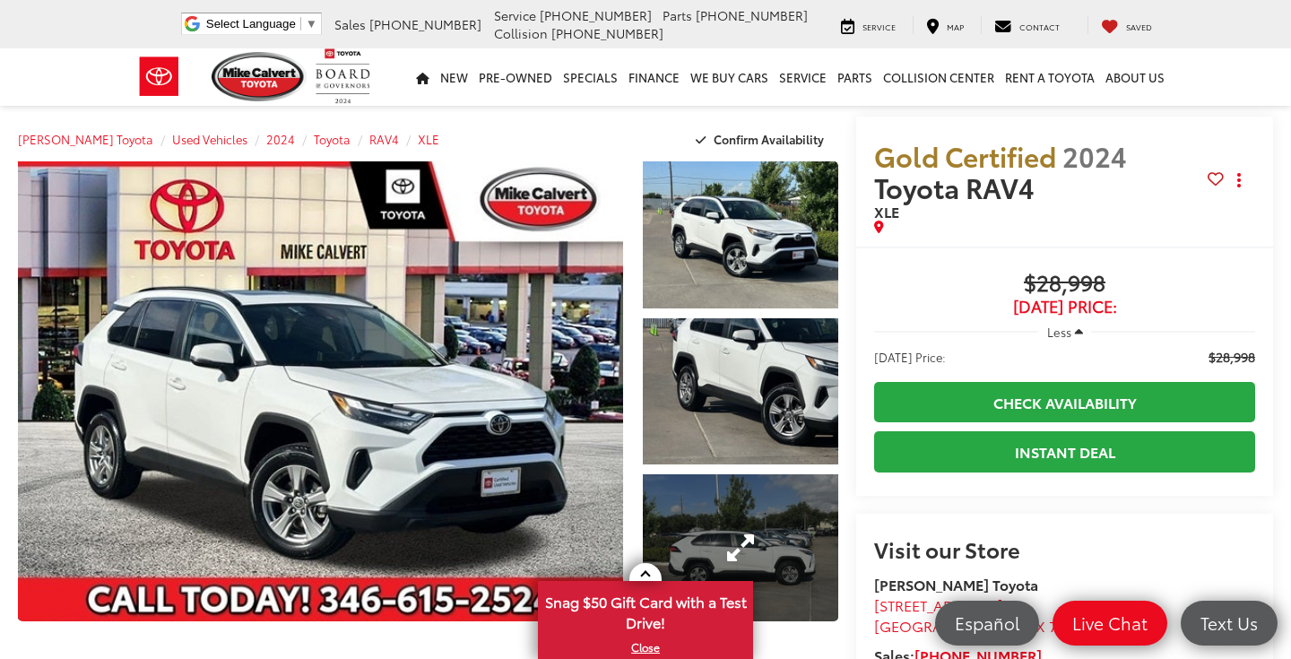
click at [761, 561] on link "Expand Photo 3" at bounding box center [740, 547] width 195 height 147
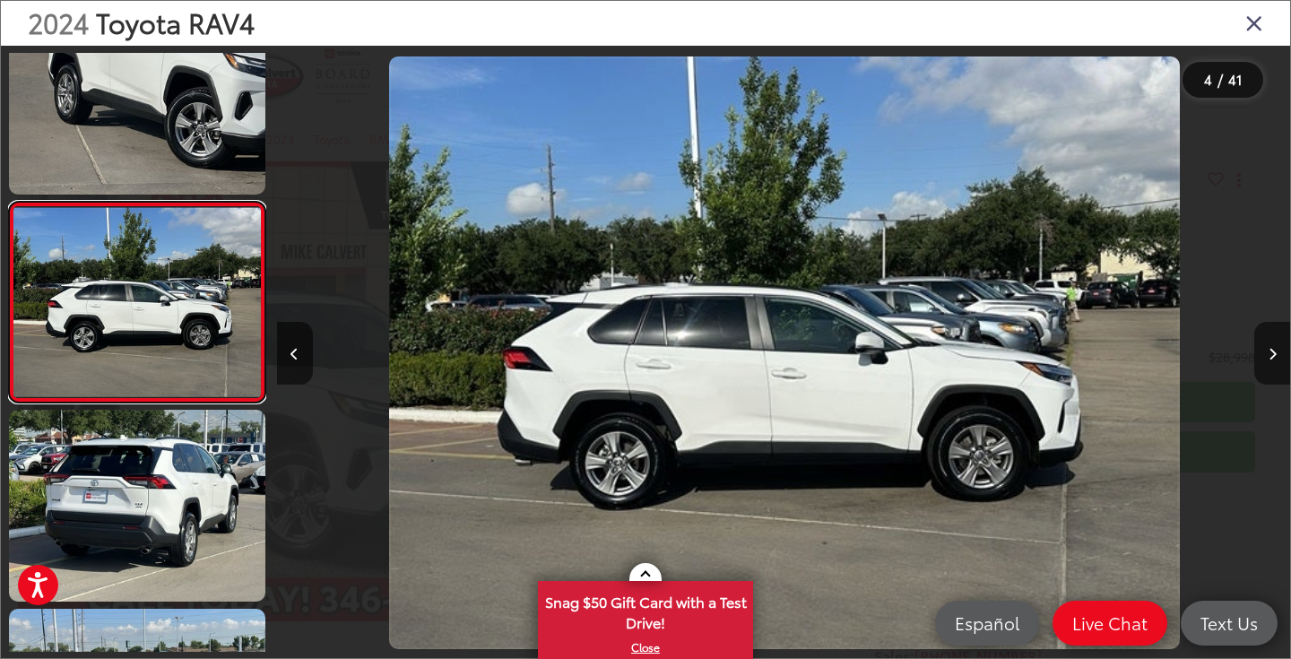
scroll to position [452, 0]
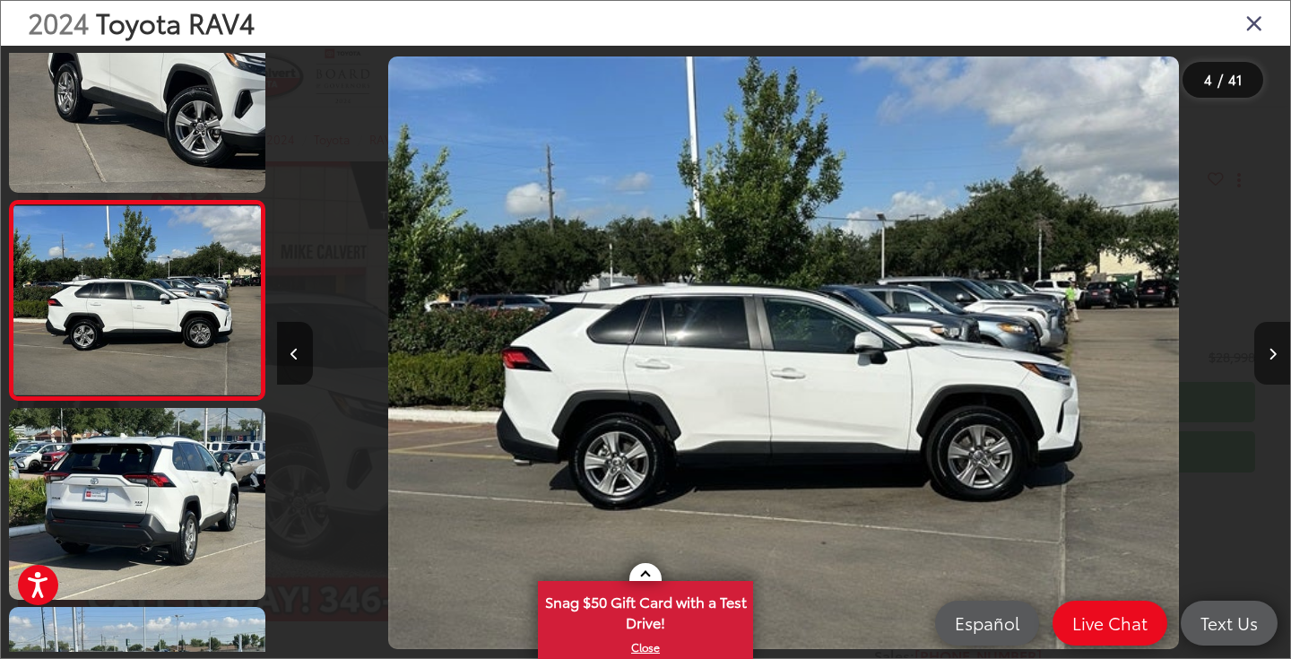
click at [1264, 360] on button "Next image" at bounding box center [1273, 353] width 36 height 63
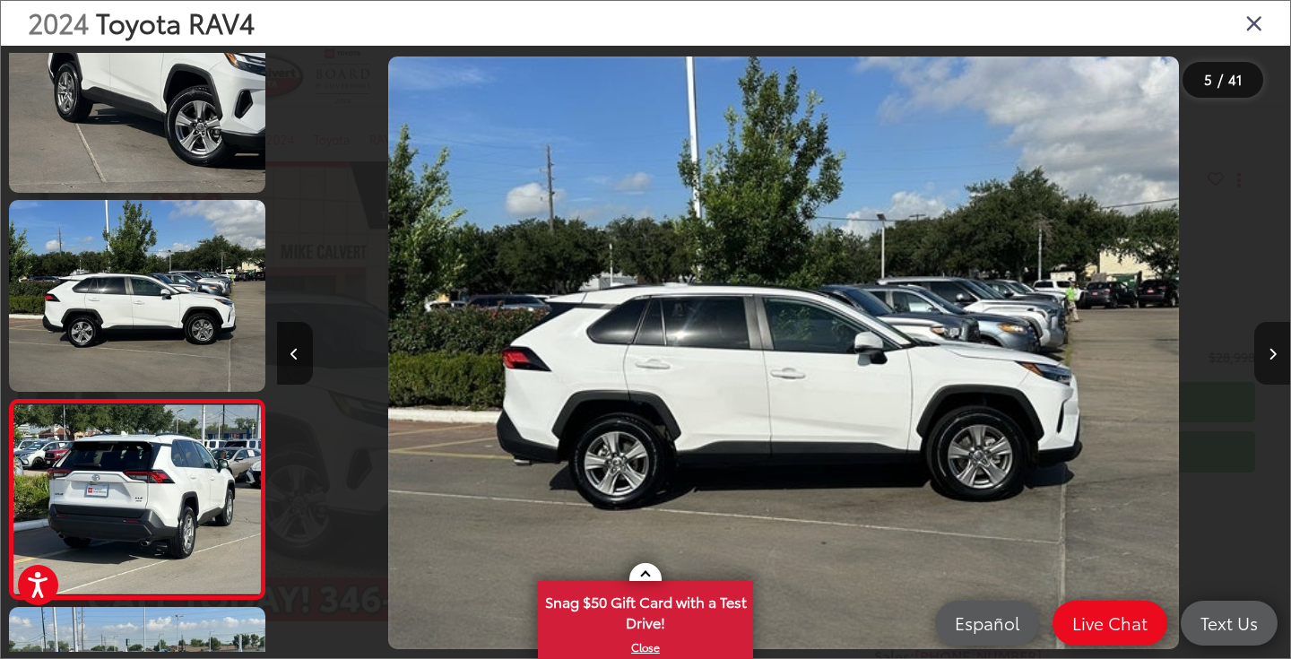
scroll to position [651, 0]
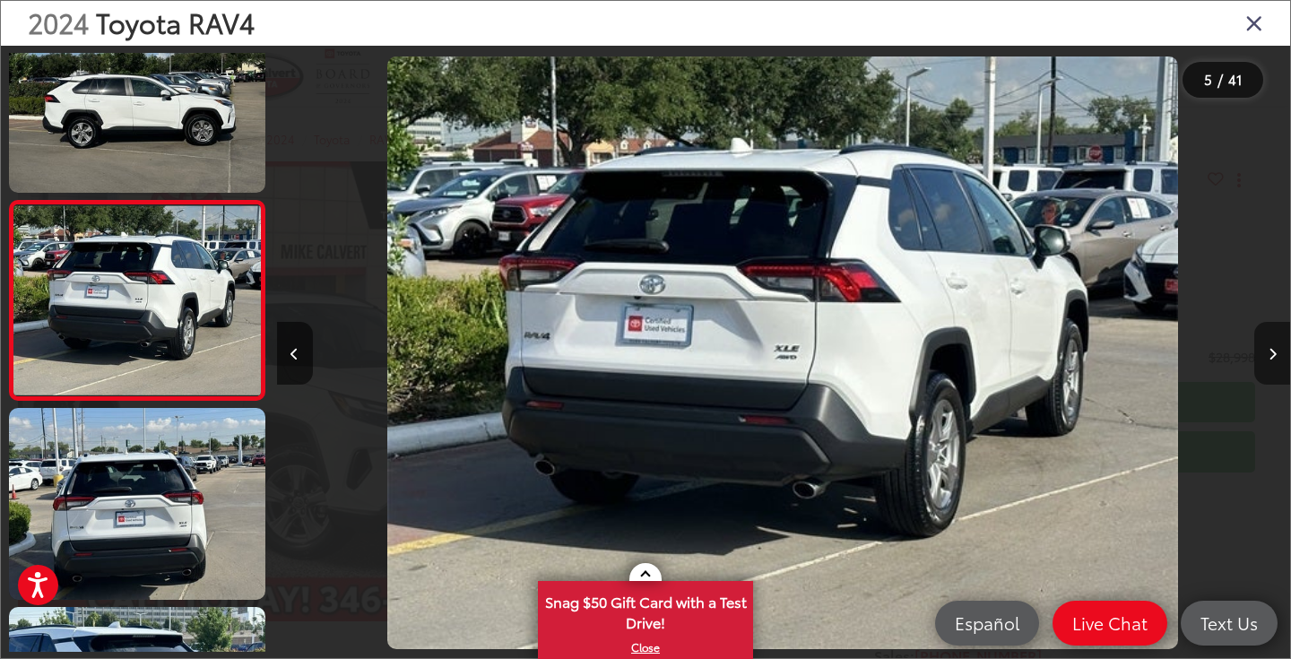
click at [1264, 360] on button "Next image" at bounding box center [1273, 353] width 36 height 63
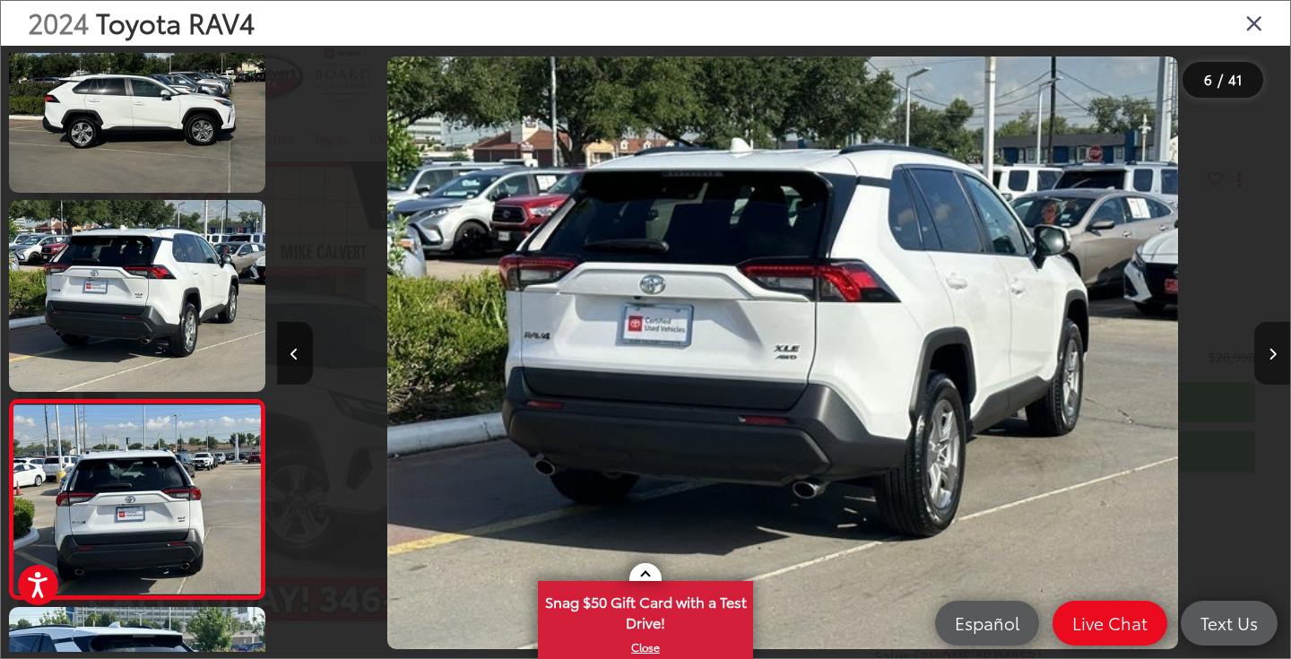
scroll to position [850, 0]
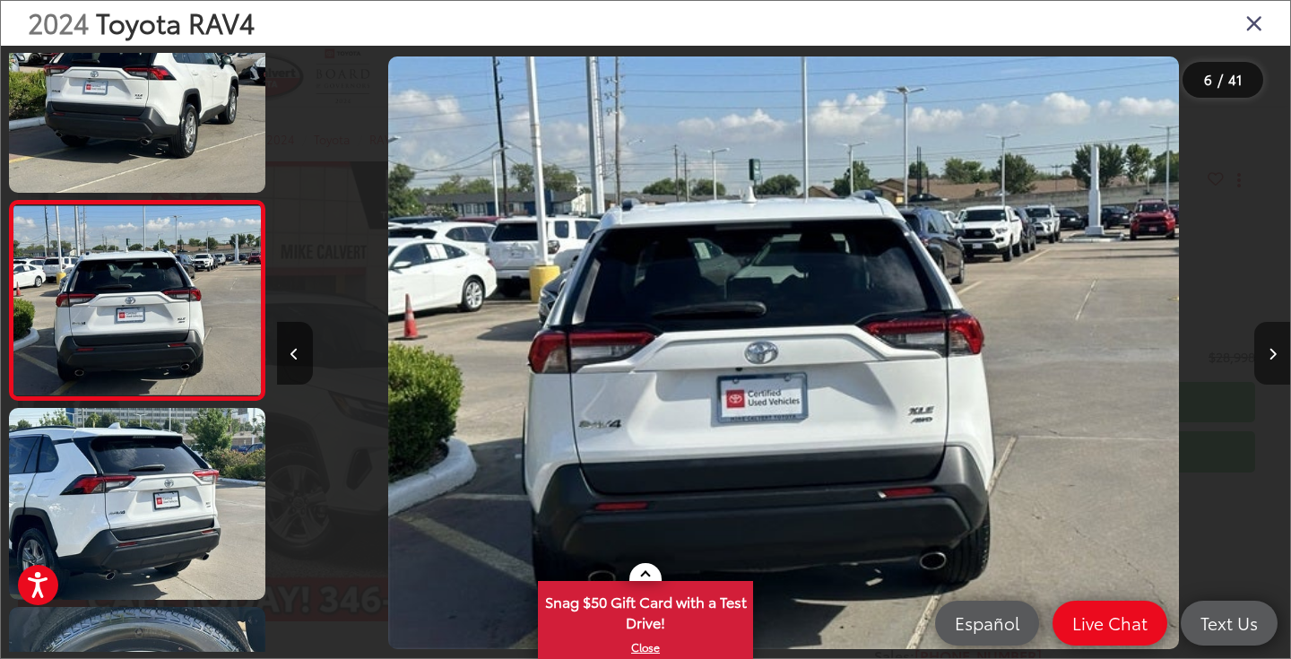
click at [1264, 360] on button "Next image" at bounding box center [1273, 353] width 36 height 63
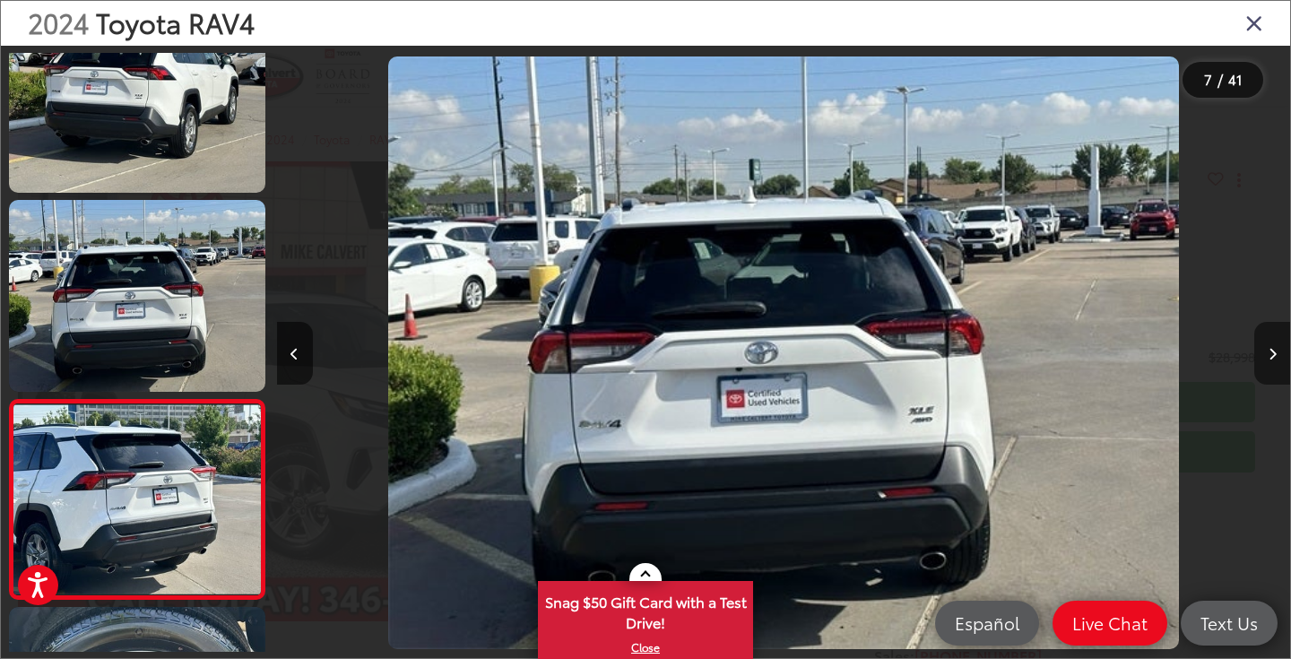
scroll to position [1049, 0]
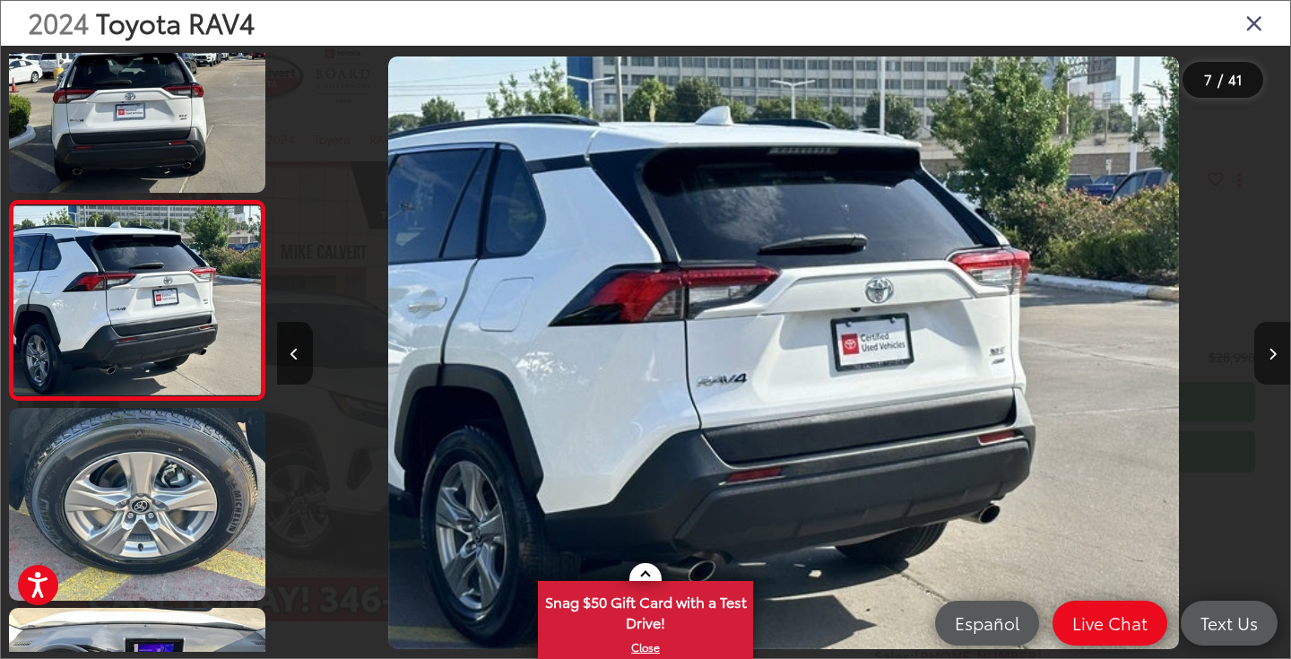
click at [1264, 360] on button "Next image" at bounding box center [1273, 353] width 36 height 63
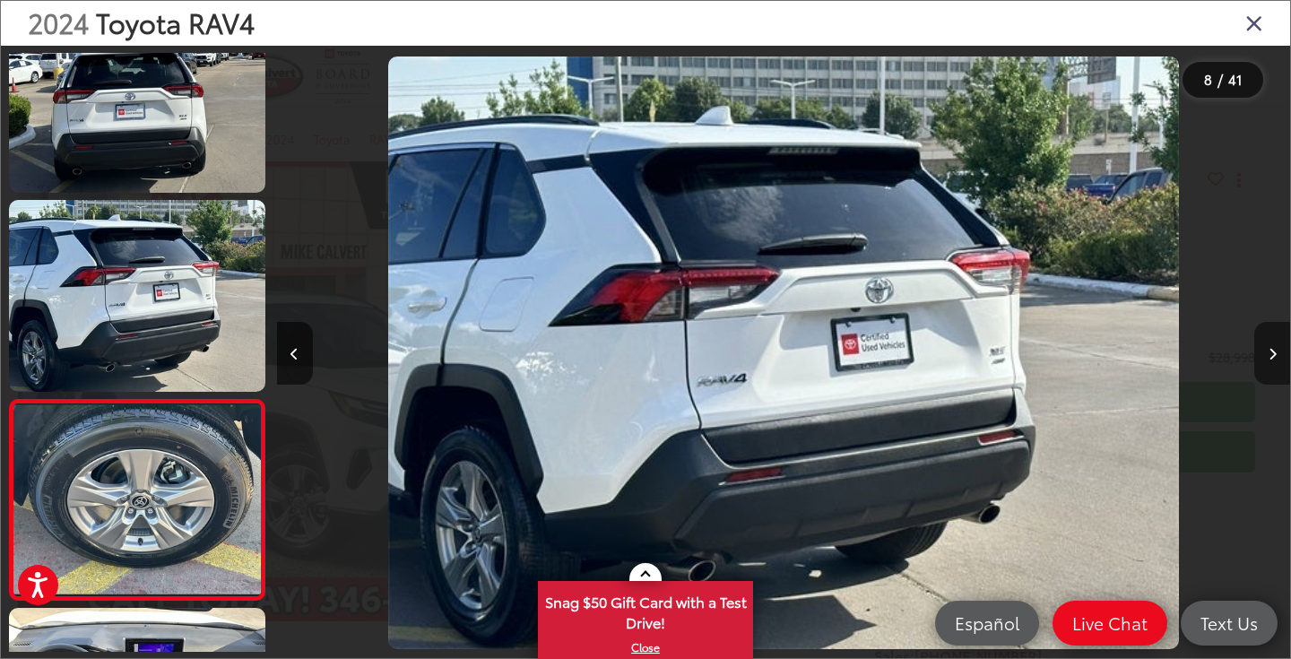
scroll to position [1248, 0]
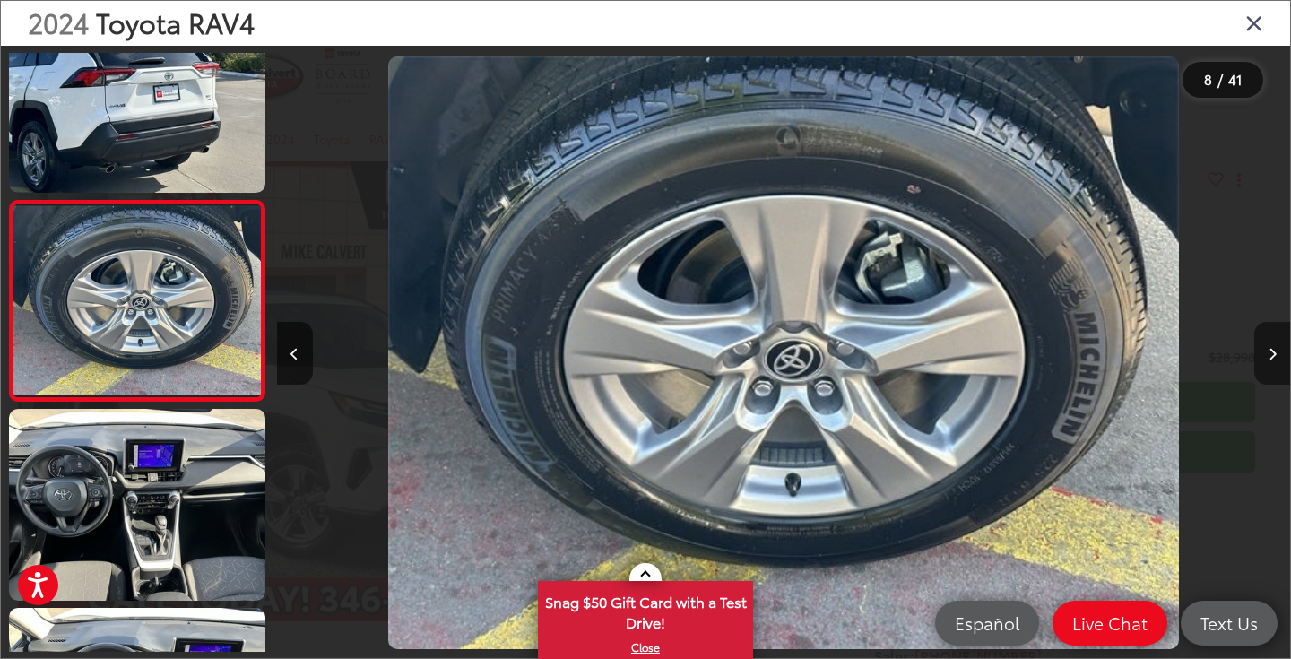
click at [1264, 360] on button "Next image" at bounding box center [1273, 353] width 36 height 63
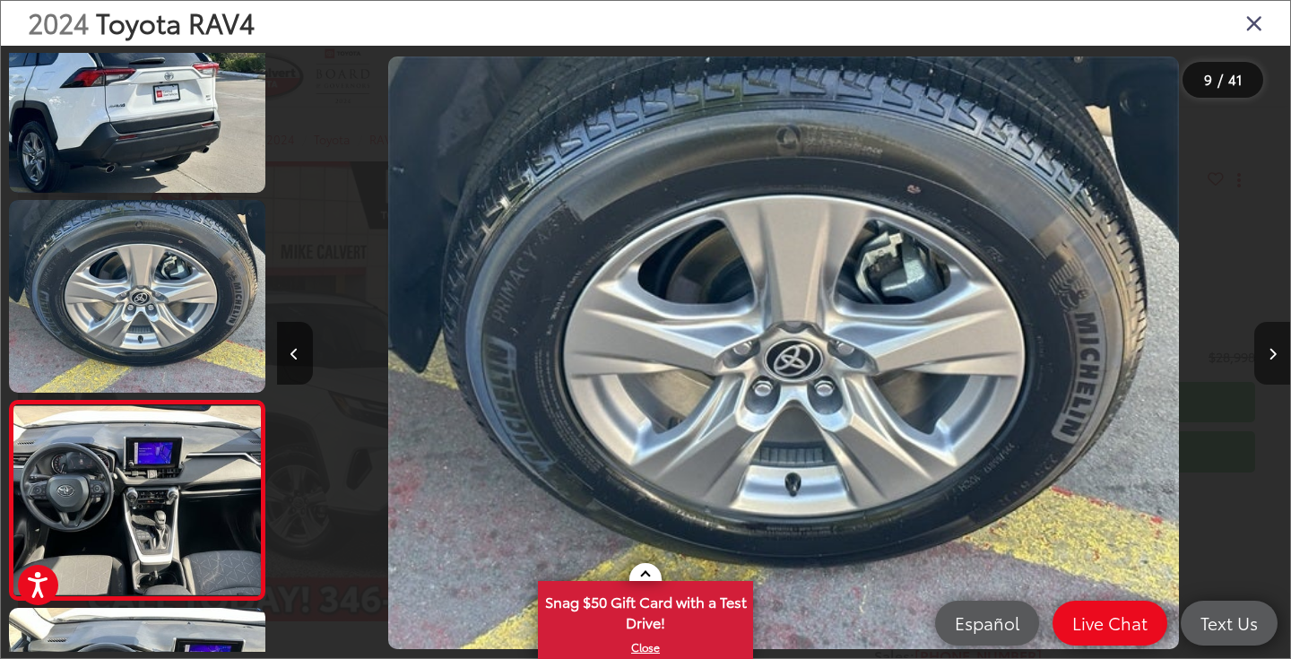
scroll to position [1448, 0]
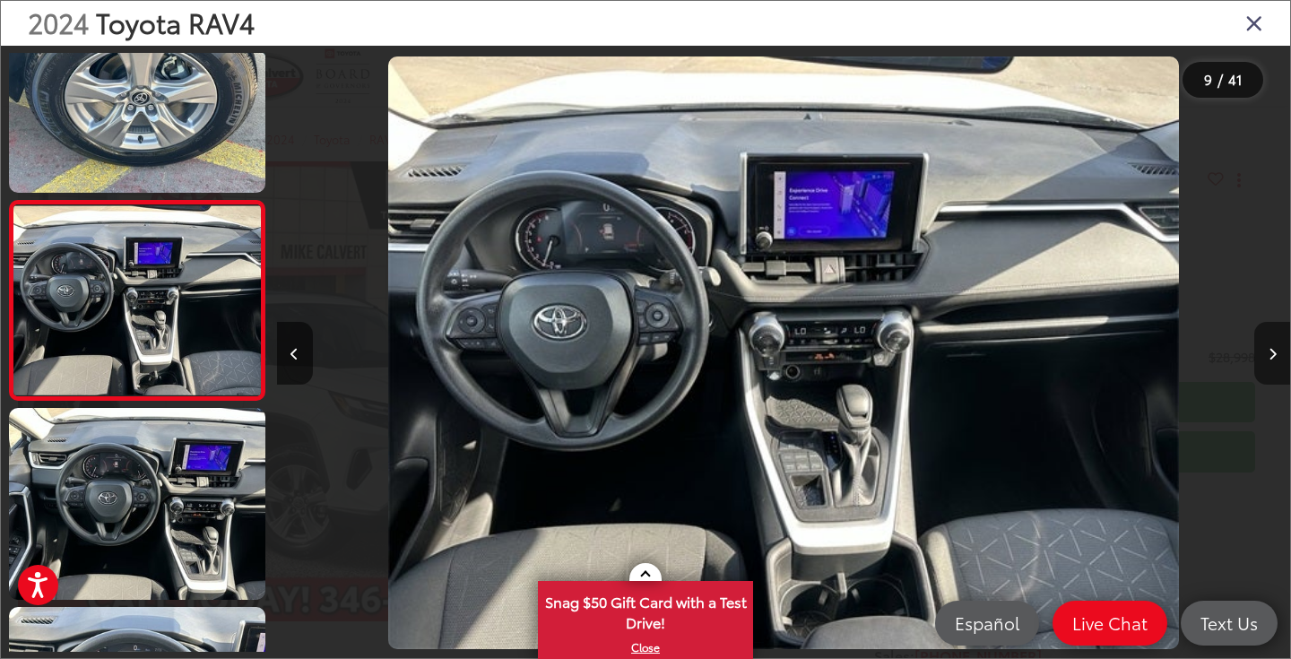
click at [1264, 360] on button "Next image" at bounding box center [1273, 353] width 36 height 63
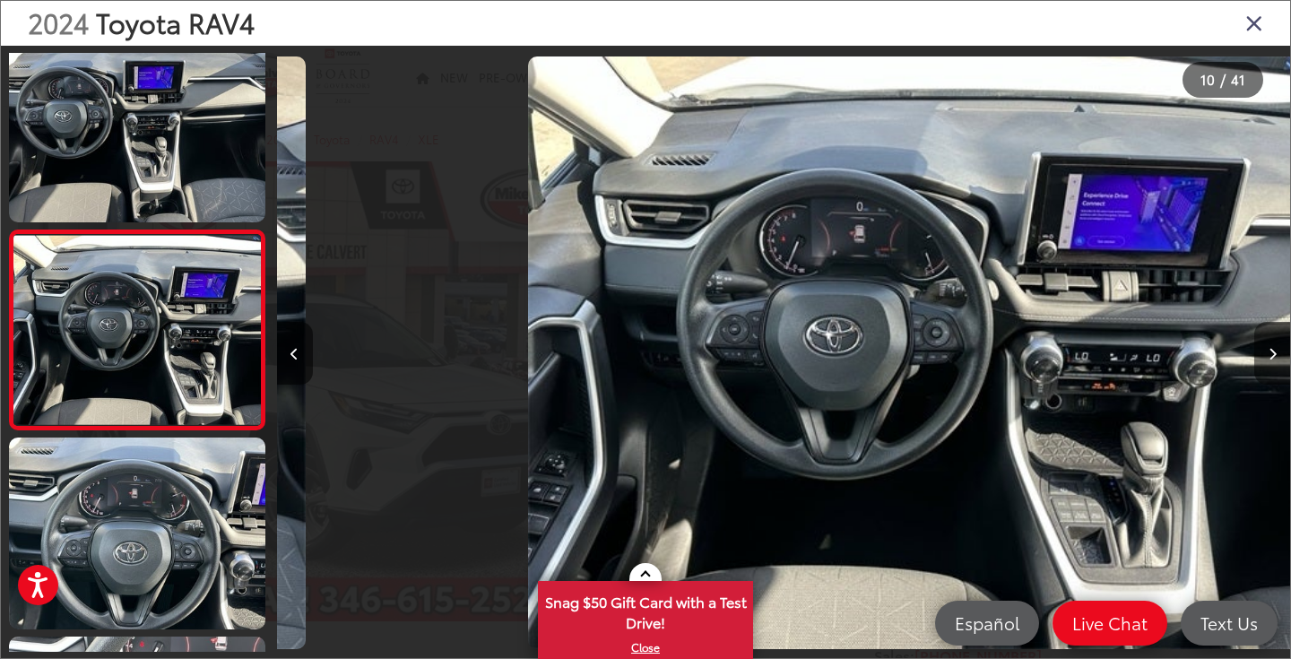
scroll to position [1647, 0]
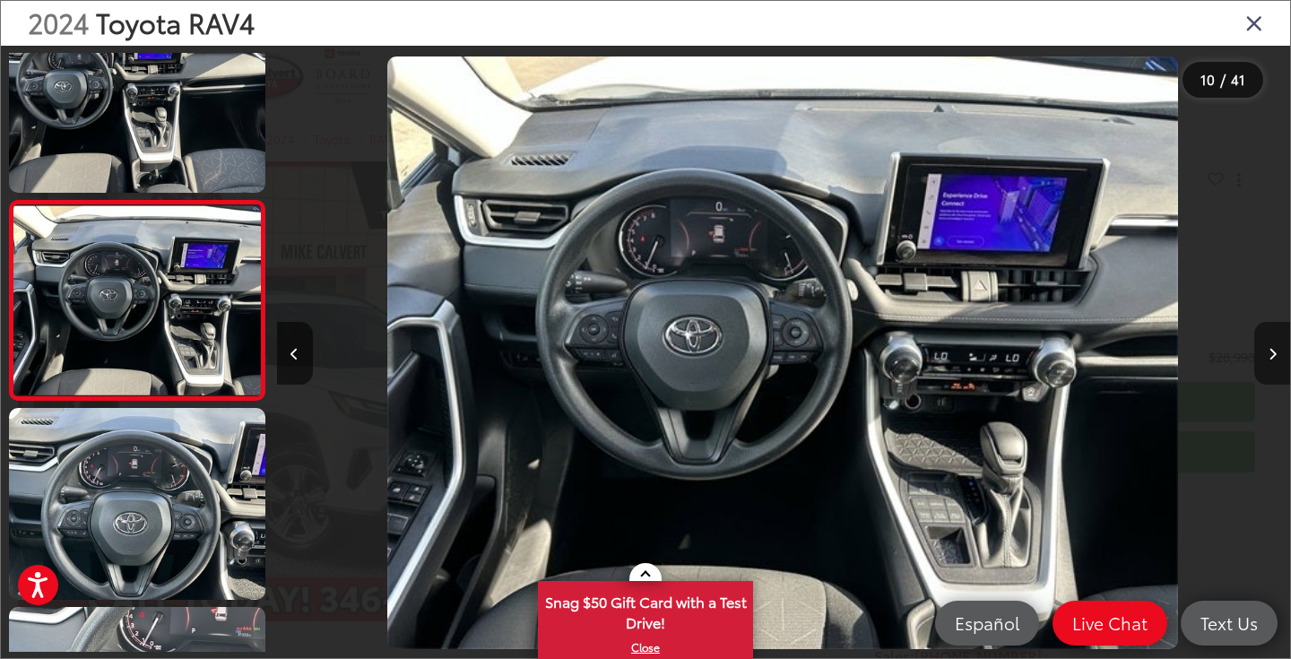
click at [1264, 360] on button "Next image" at bounding box center [1273, 353] width 36 height 63
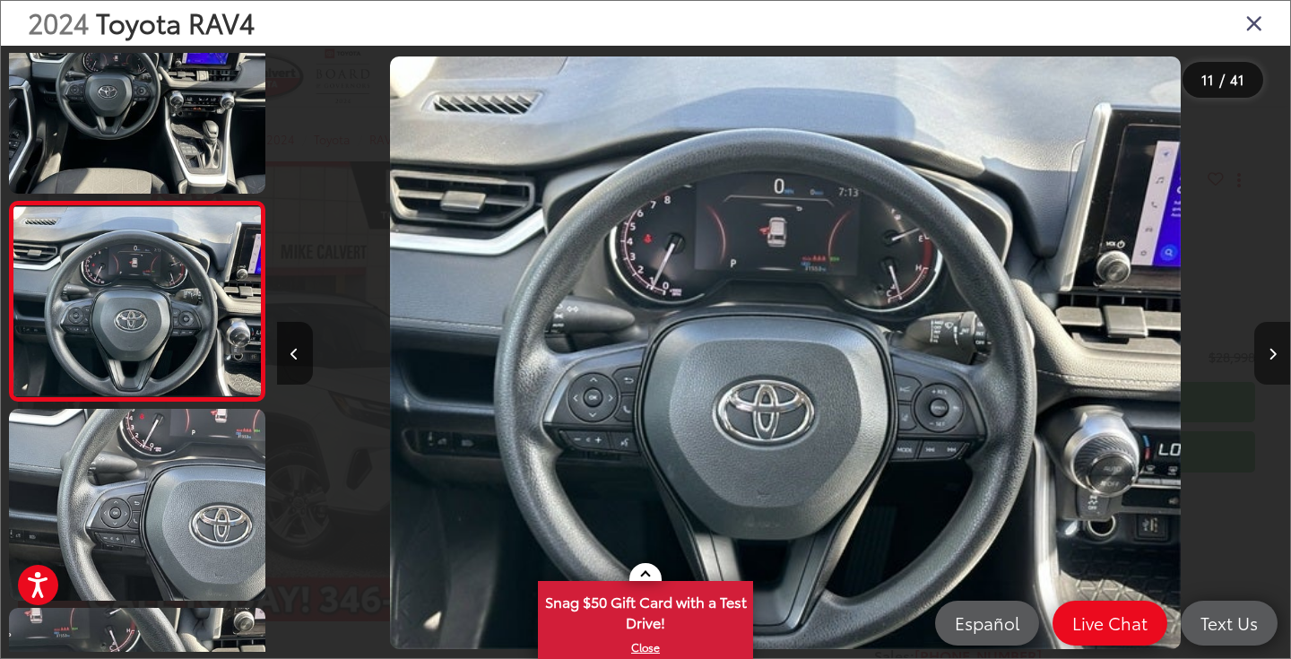
scroll to position [1846, 0]
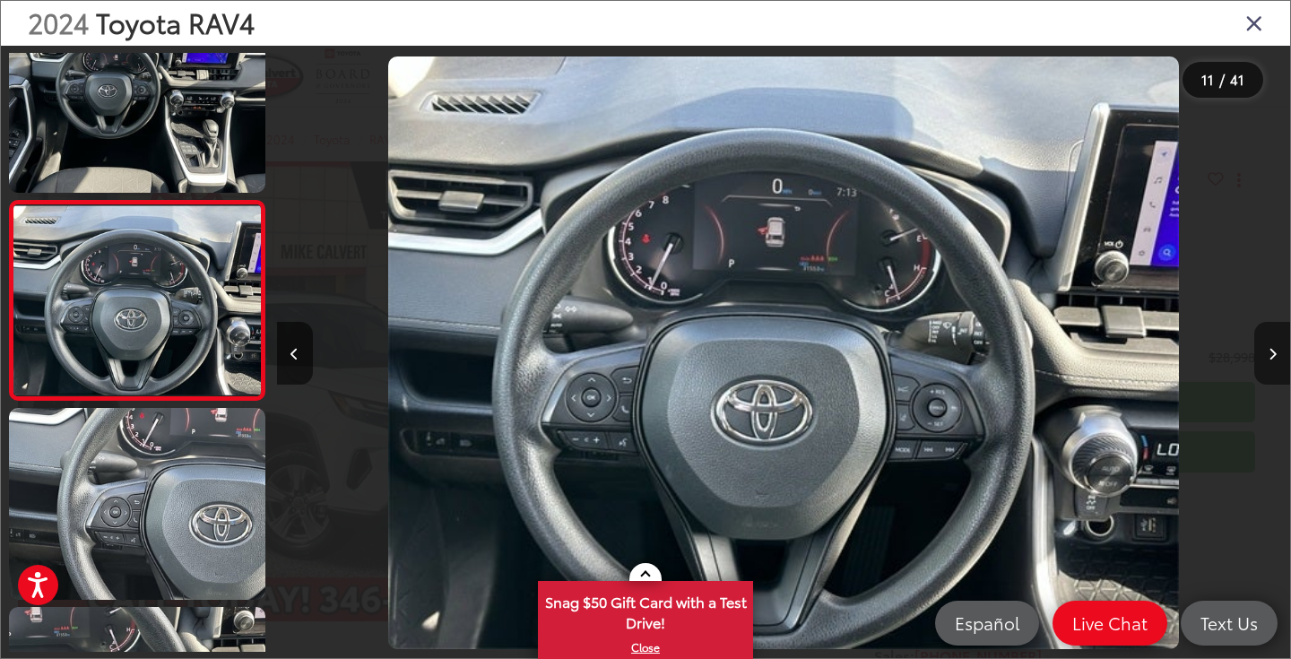
click at [1264, 360] on button "Next image" at bounding box center [1273, 353] width 36 height 63
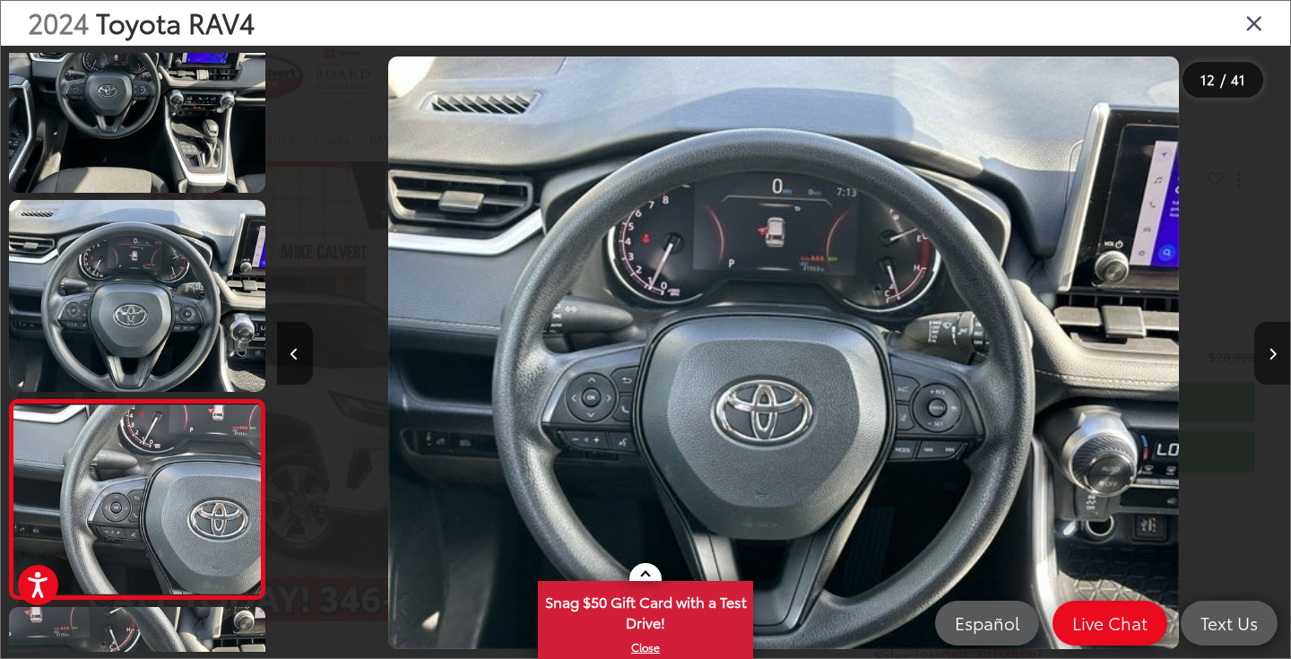
scroll to position [2045, 0]
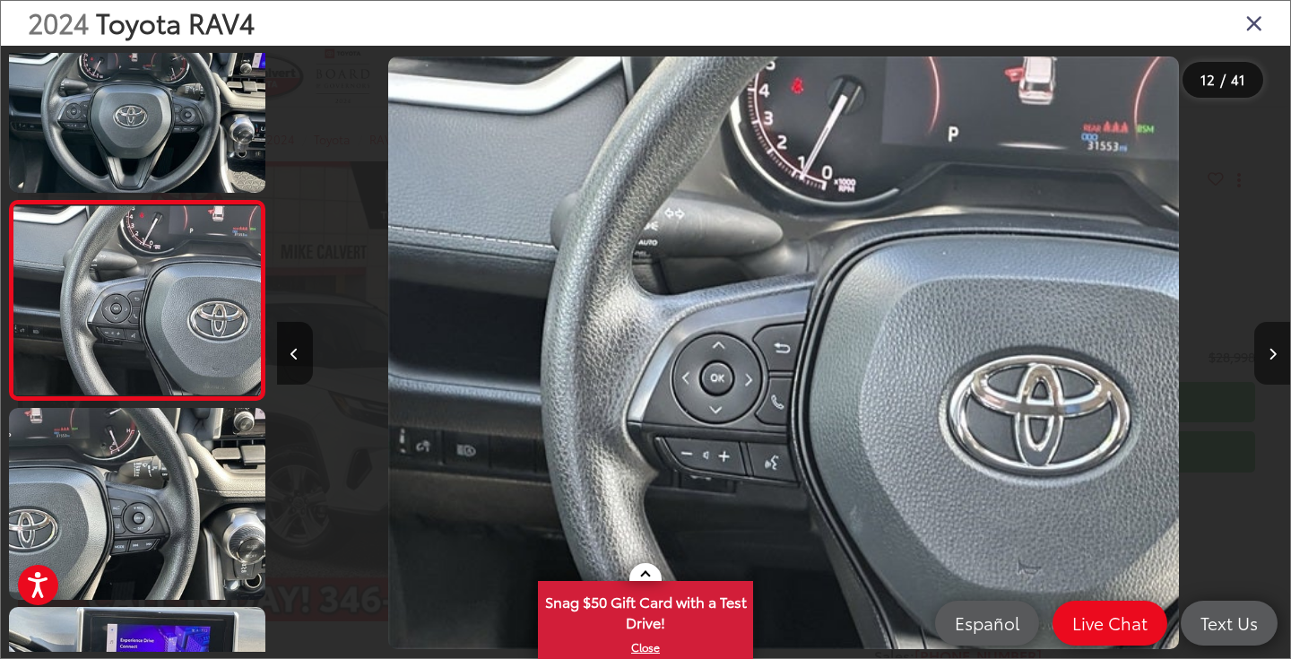
click at [1264, 360] on button "Next image" at bounding box center [1273, 353] width 36 height 63
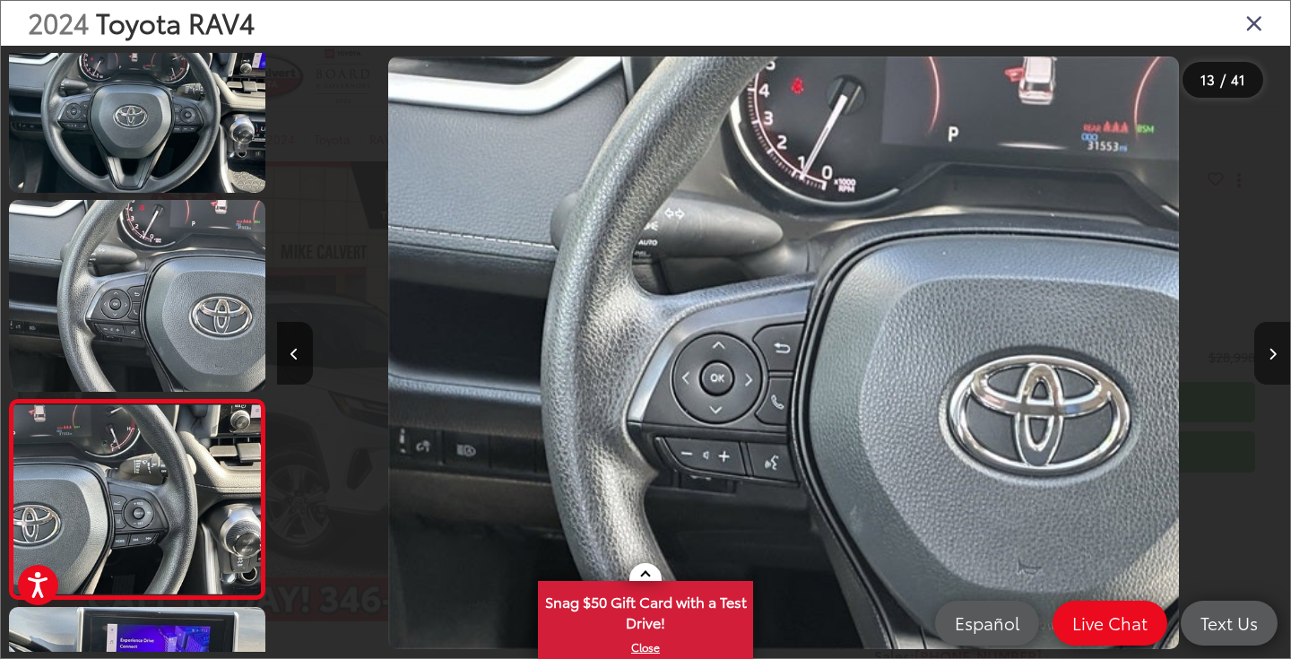
scroll to position [2245, 0]
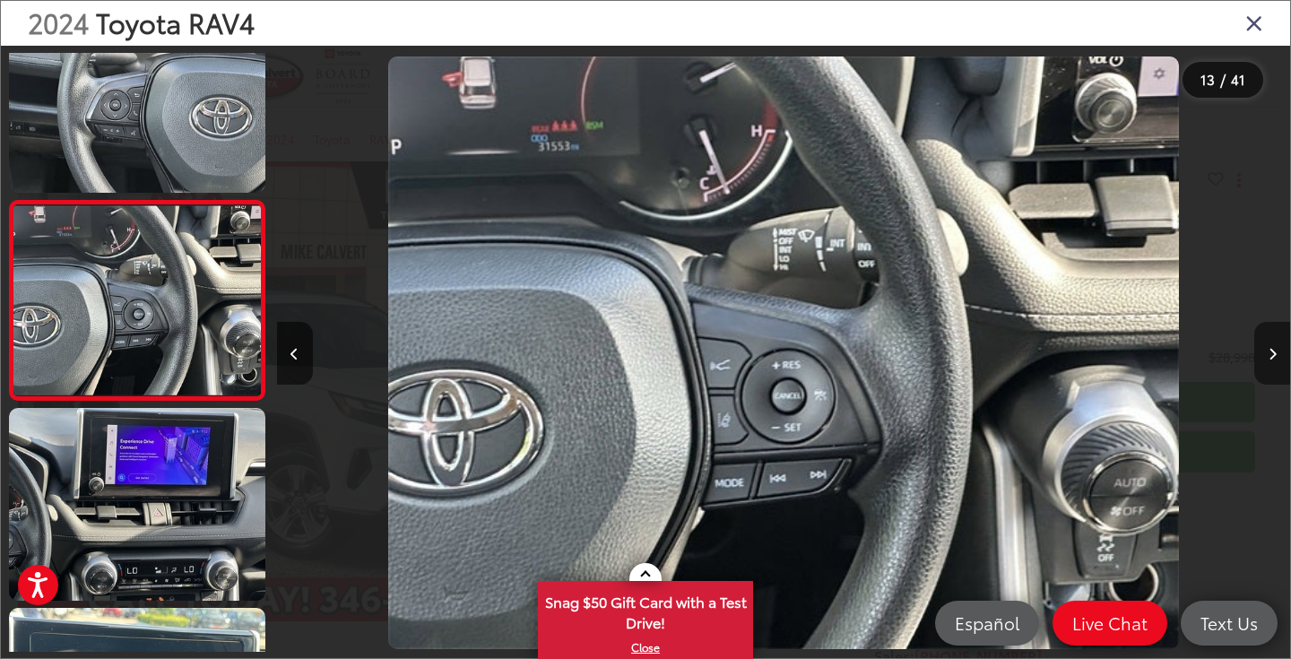
click at [1264, 360] on button "Next image" at bounding box center [1273, 353] width 36 height 63
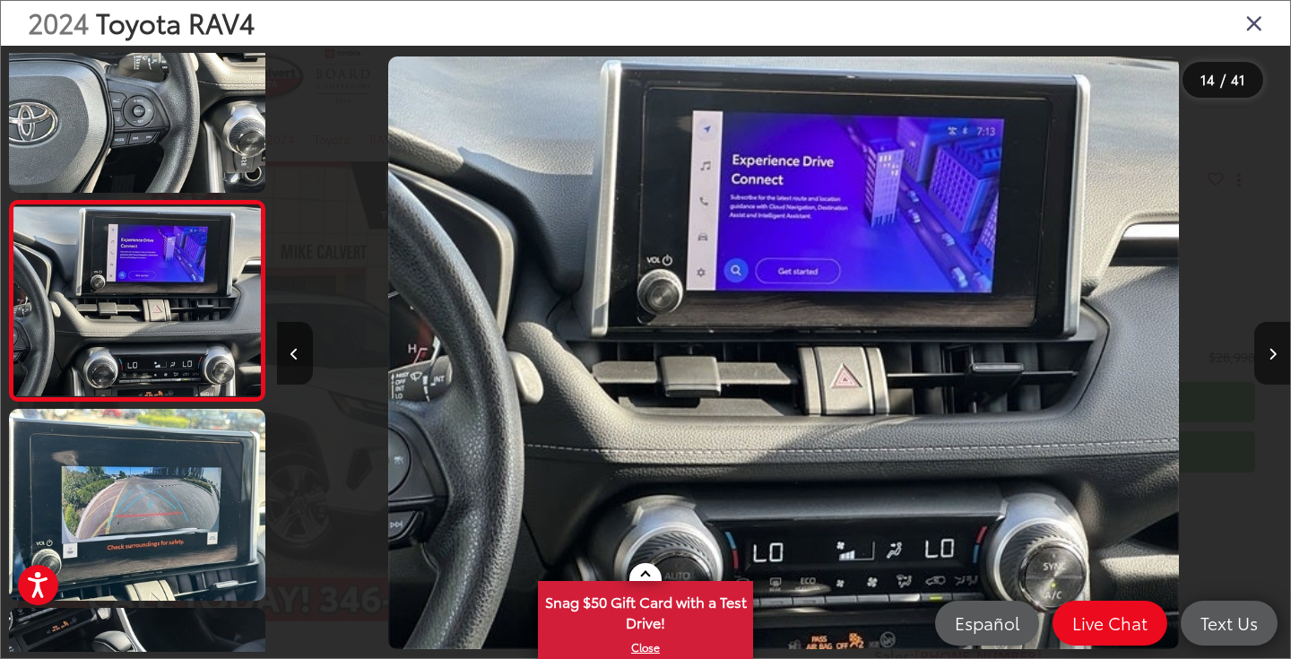
click at [1248, 29] on icon "Close gallery" at bounding box center [1255, 22] width 18 height 23
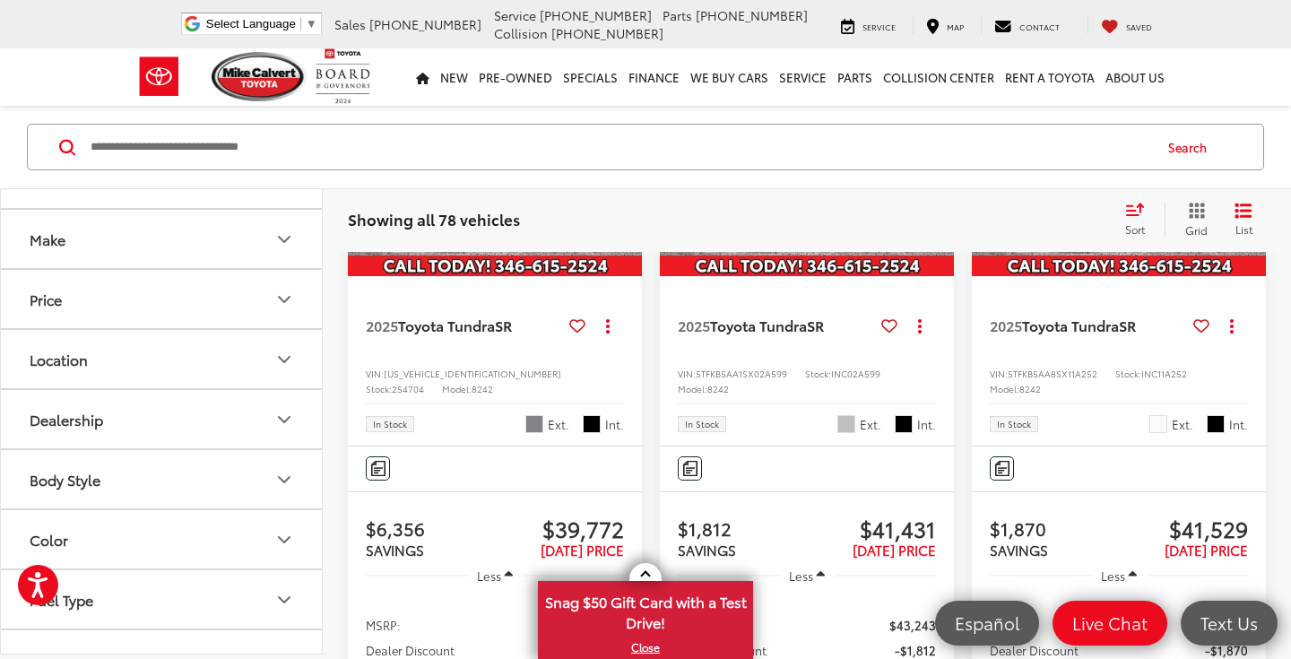
scroll to position [167, 0]
click at [190, 412] on button "Dealership" at bounding box center [162, 413] width 323 height 58
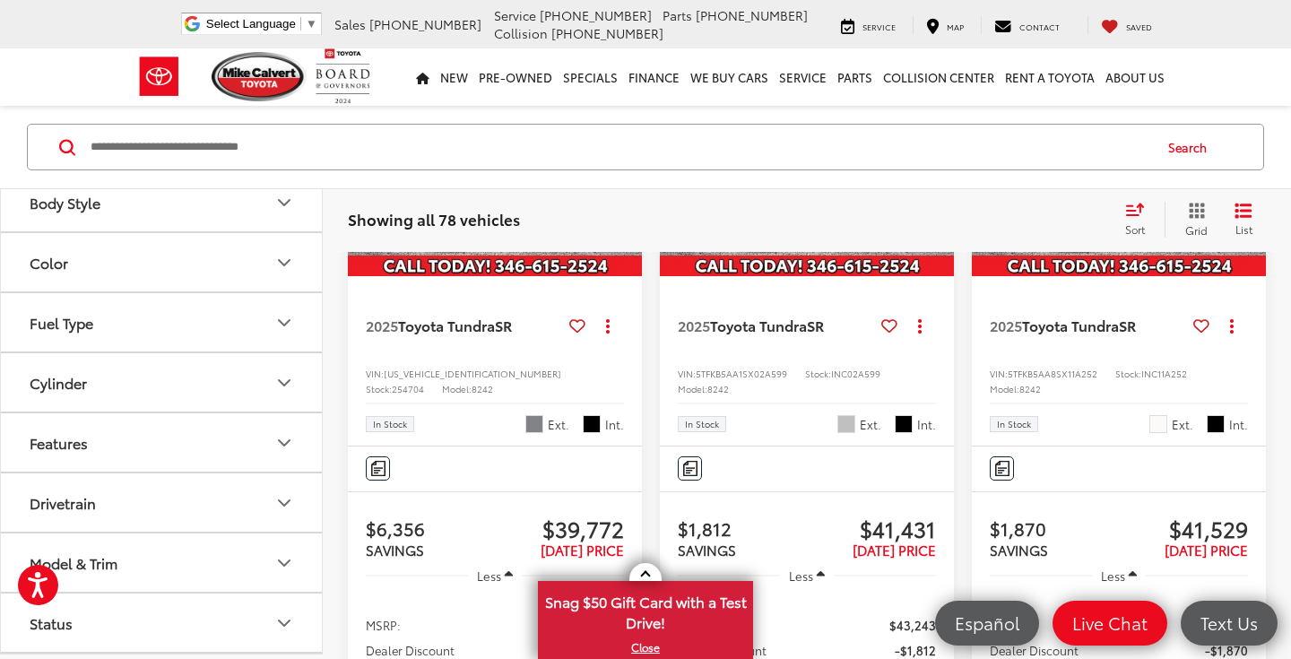
scroll to position [485, 0]
click at [186, 512] on button "Drivetrain" at bounding box center [162, 501] width 323 height 58
click at [152, 547] on label "4-Wheel Drive (41)" at bounding box center [90, 545] width 136 height 30
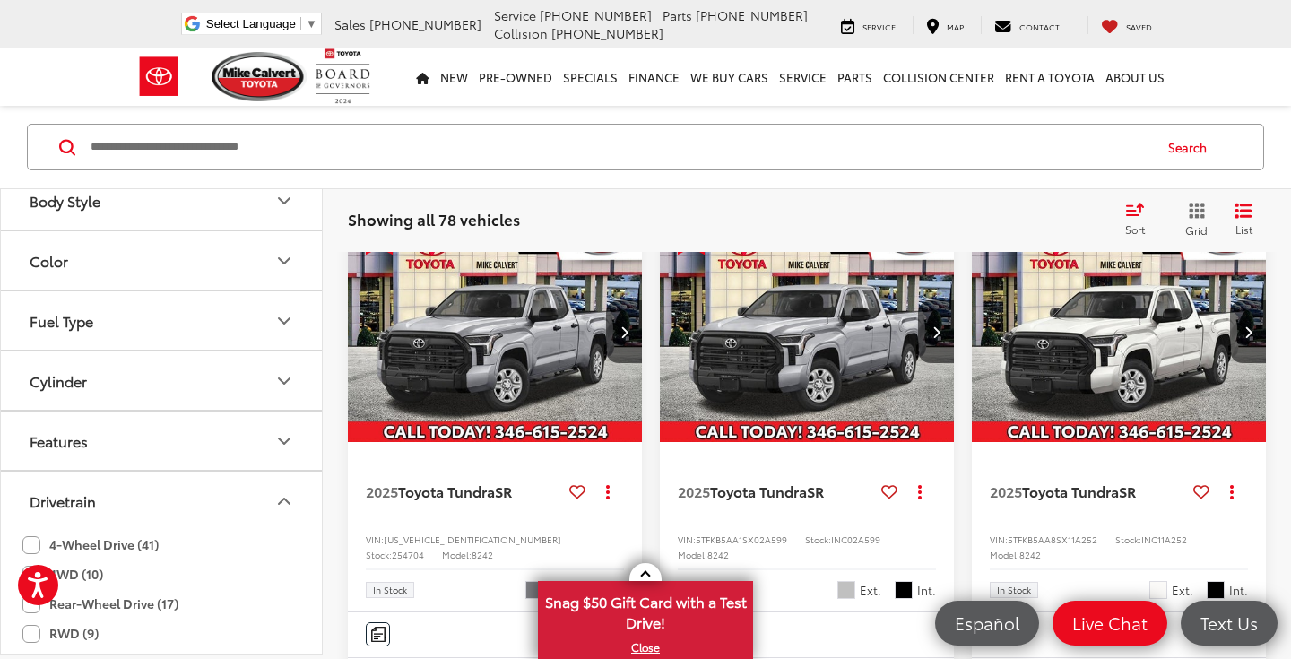
scroll to position [228, 0]
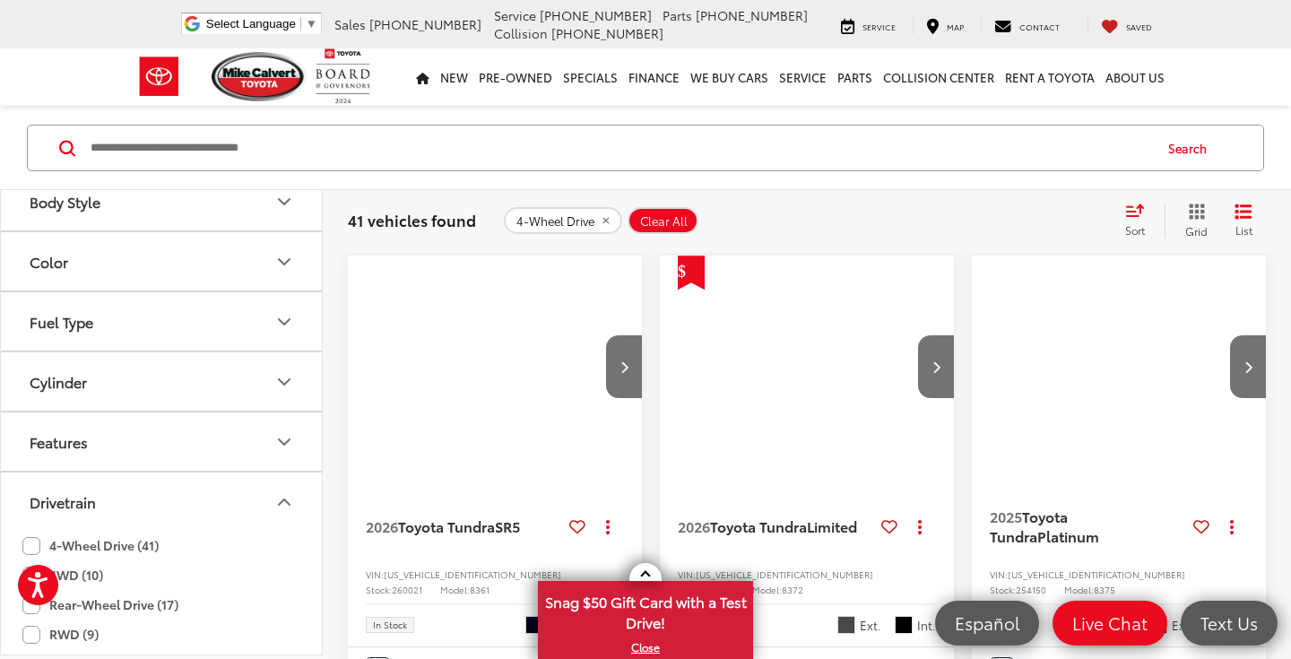
click at [89, 571] on label "4WD (10)" at bounding box center [62, 575] width 81 height 30
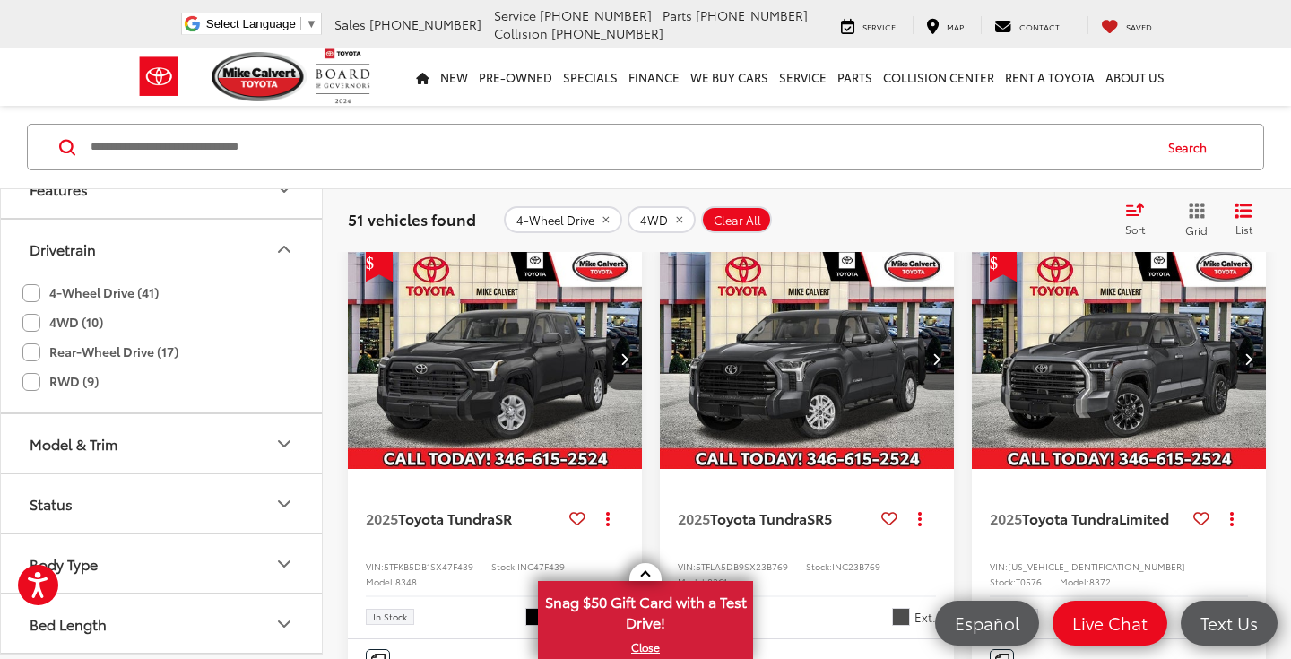
scroll to position [737, 0]
click at [274, 438] on icon "Model & Trim" at bounding box center [285, 444] width 22 height 22
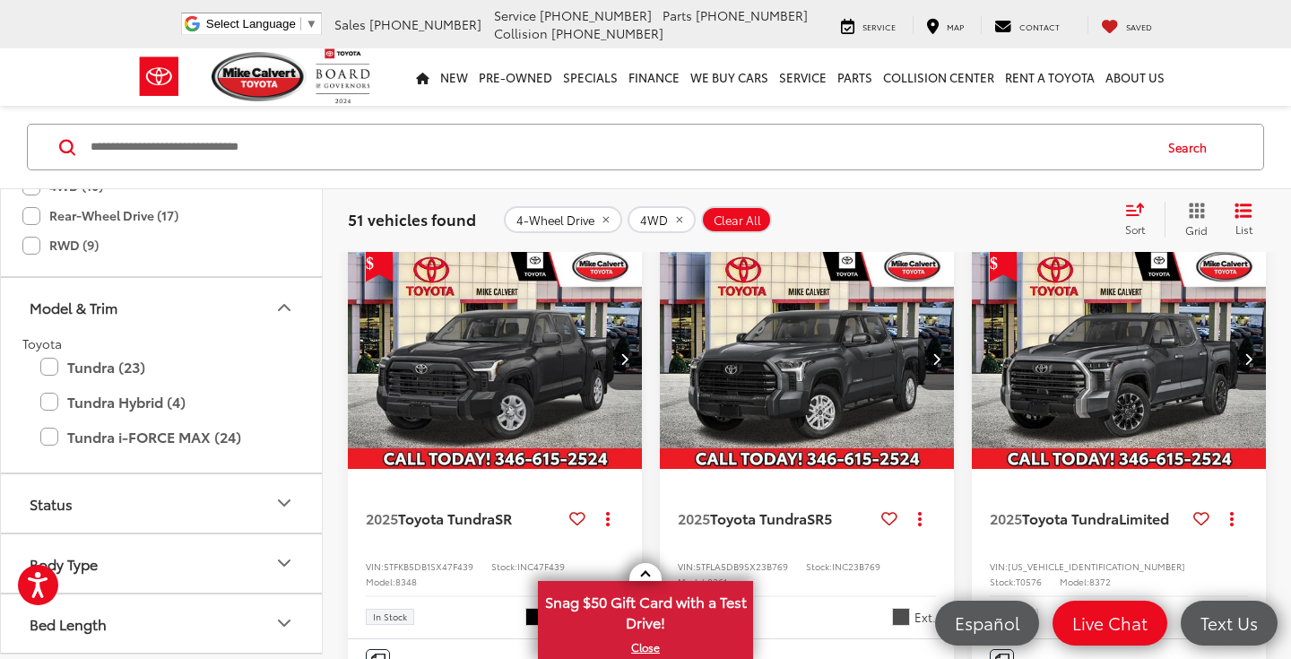
scroll to position [873, 0]
click at [1133, 217] on div "Sort" at bounding box center [1140, 220] width 48 height 36
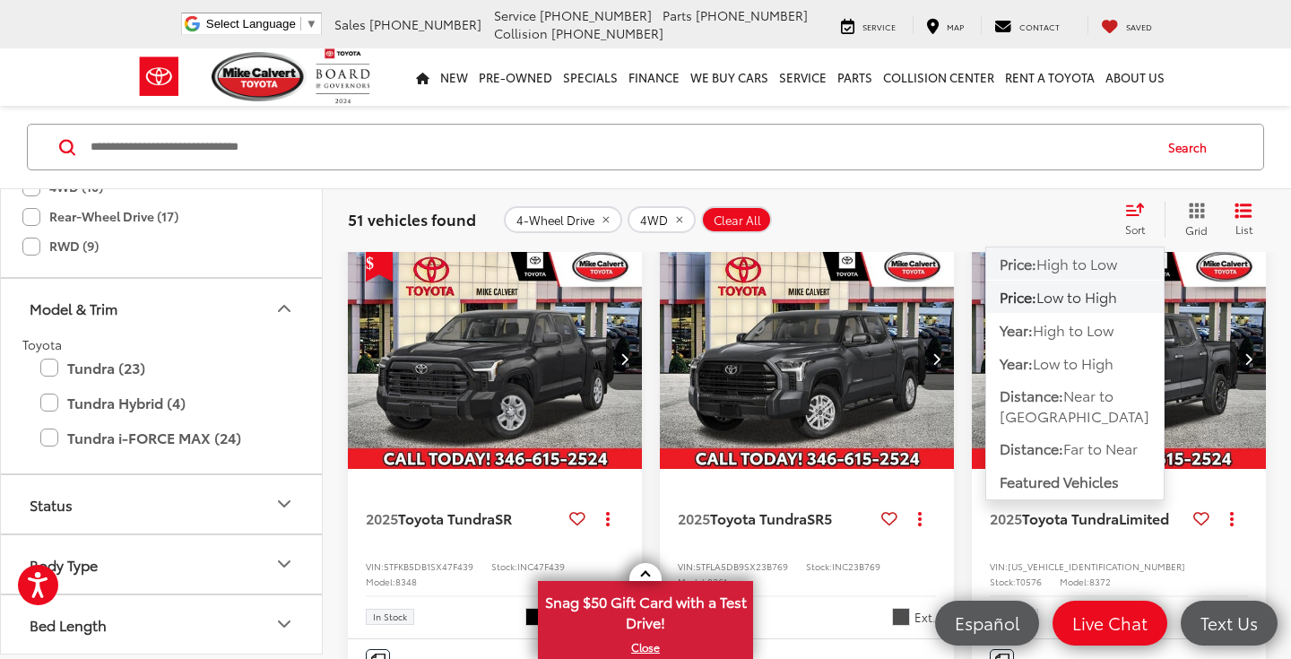
click at [1108, 272] on span "High to Low" at bounding box center [1077, 263] width 81 height 21
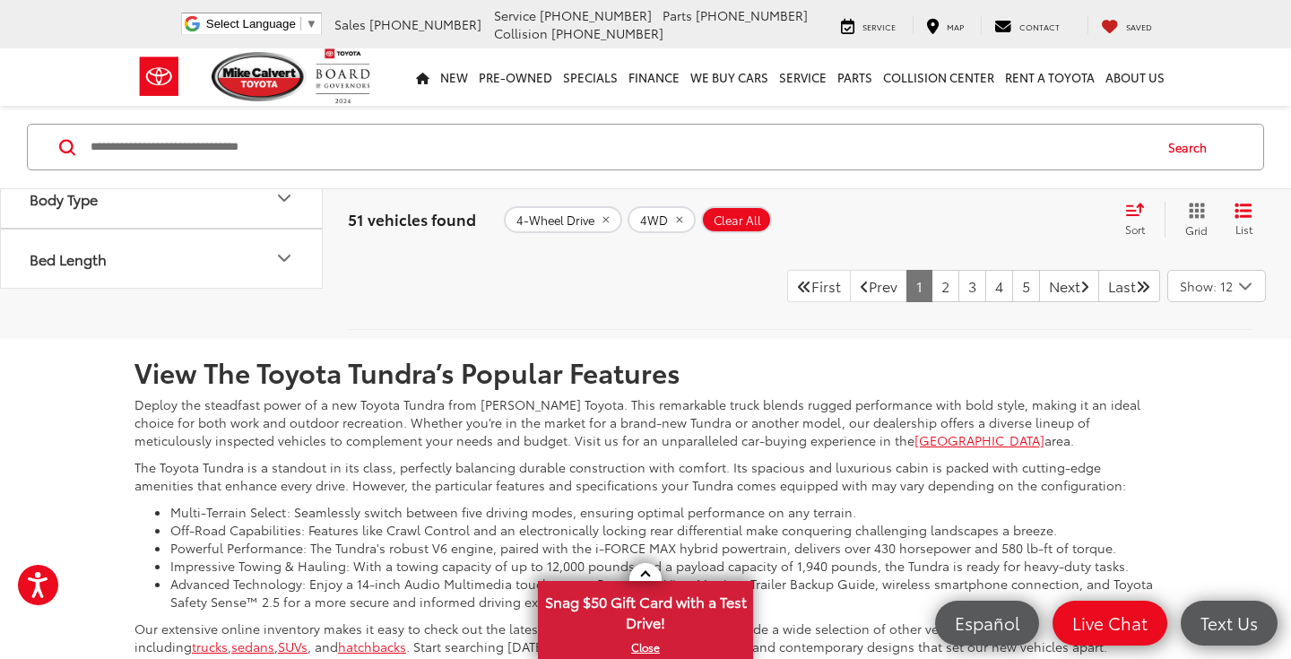
scroll to position [4643, 0]
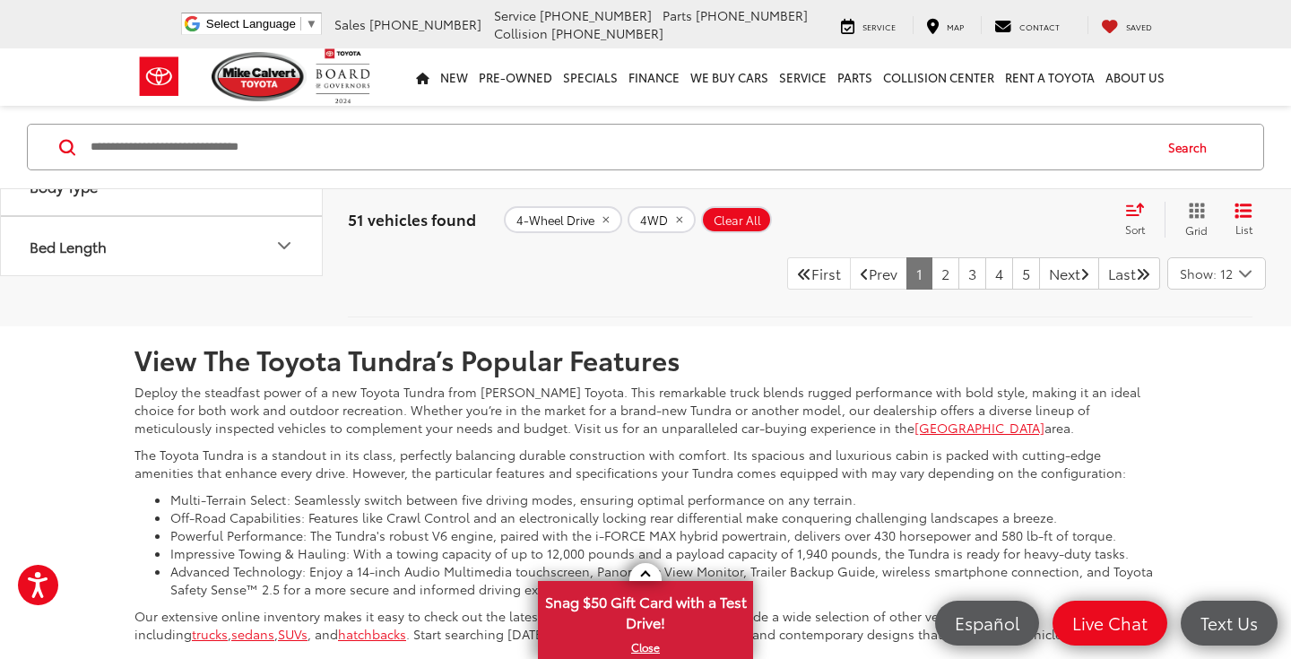
click at [1246, 276] on icon "Select number of vehicles per page" at bounding box center [1245, 273] width 11 height 5
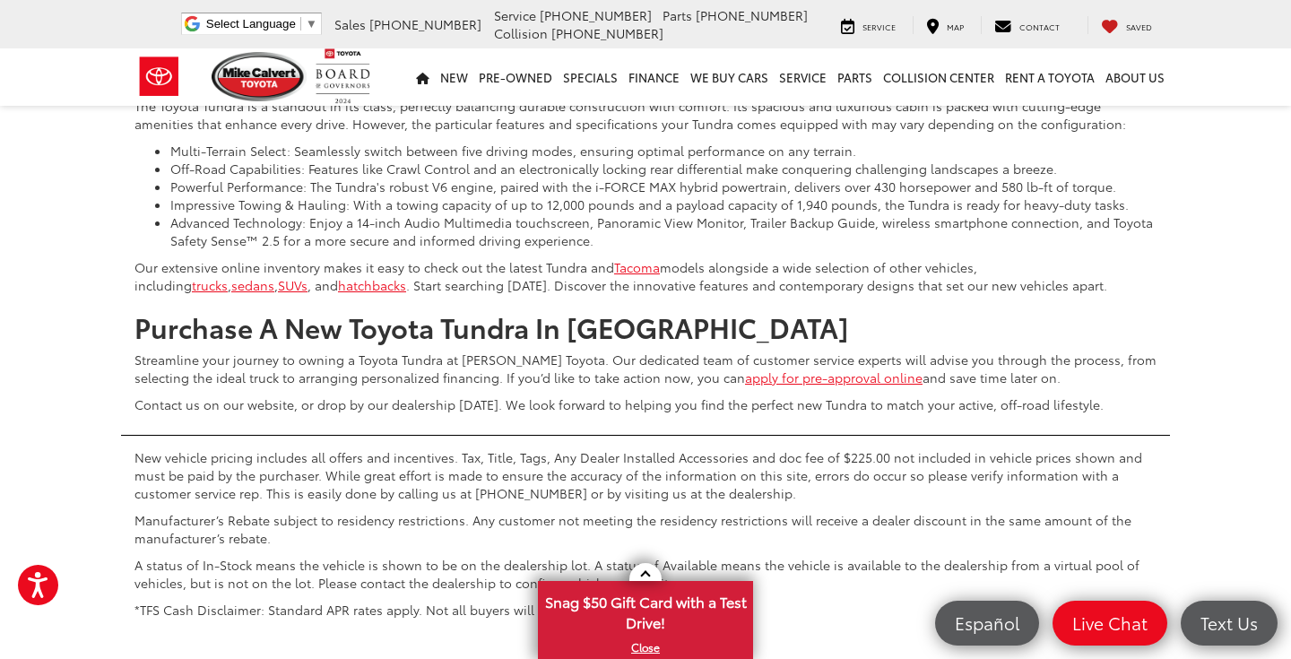
scroll to position [5015, 0]
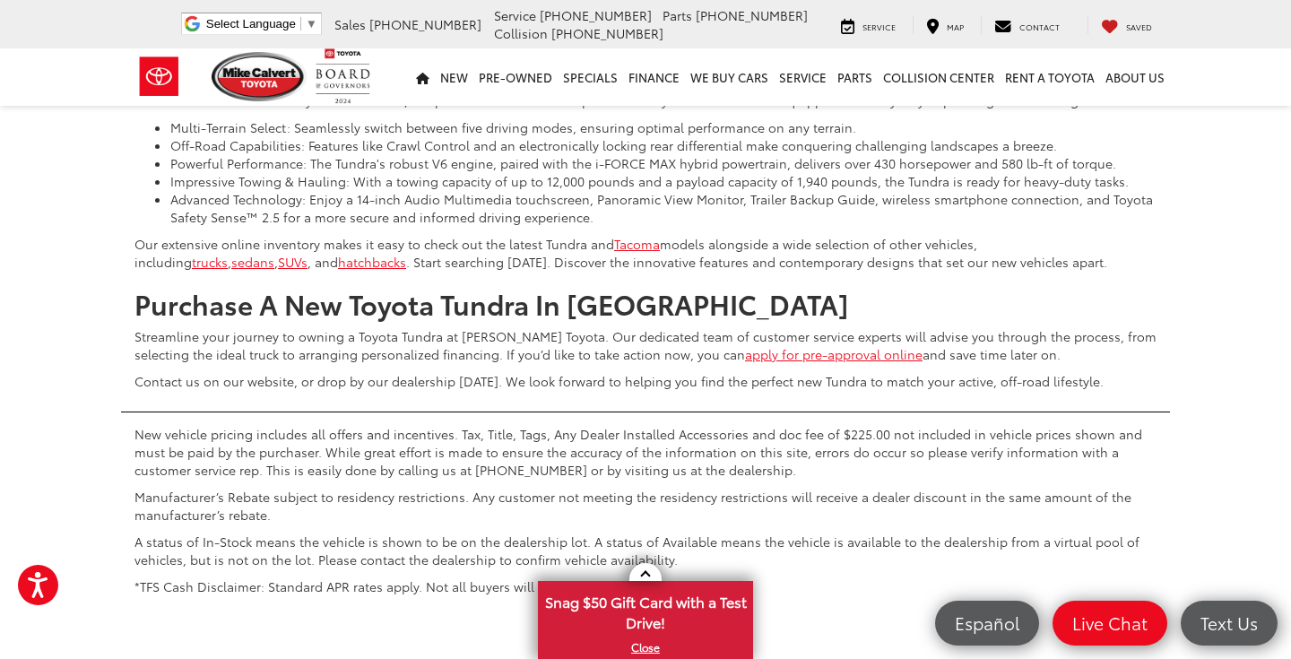
click at [1202, 53] on button "Show: 96" at bounding box center [1216, 37] width 97 height 32
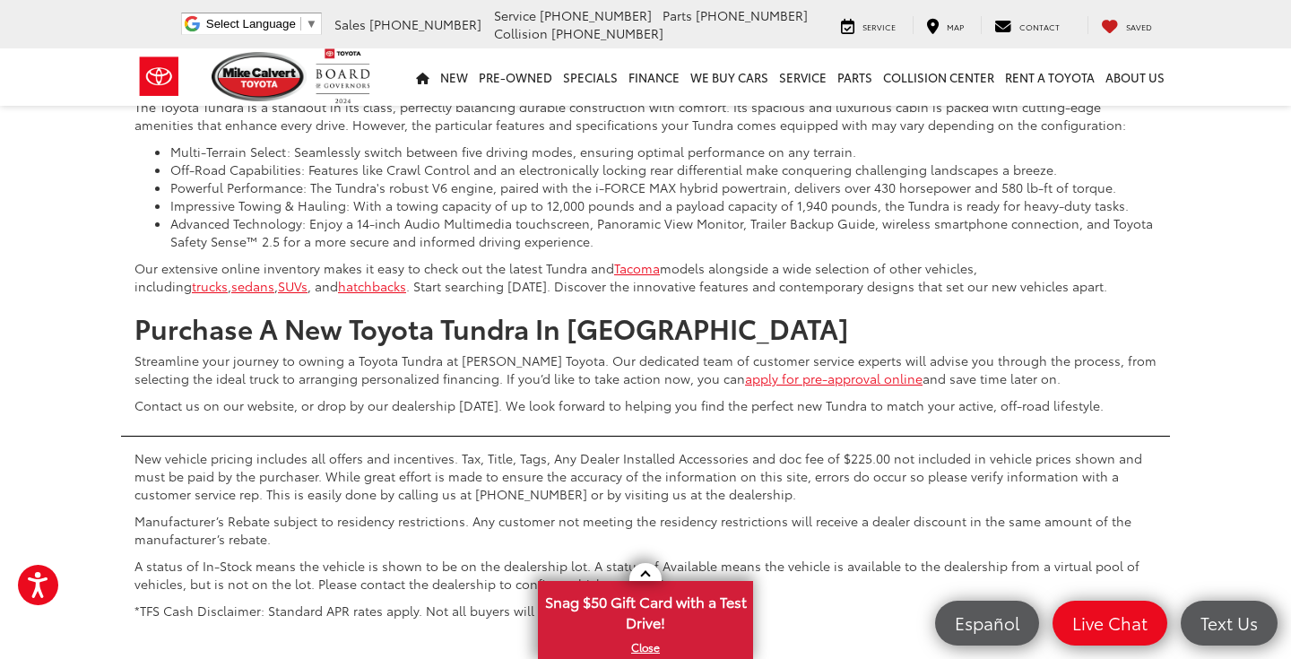
scroll to position [19293, 0]
